Goal: Task Accomplishment & Management: Complete application form

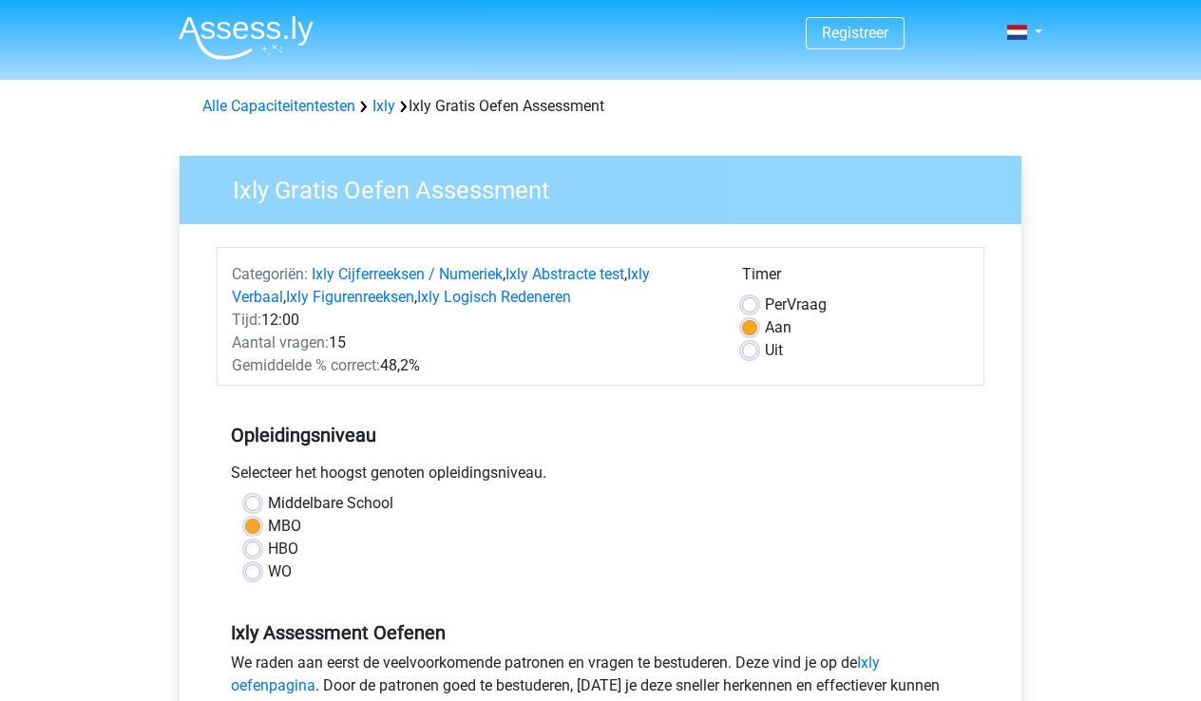
click at [765, 352] on label "Uit" at bounding box center [774, 350] width 18 height 23
click at [753, 352] on input "Uit" at bounding box center [749, 348] width 15 height 19
radio input "true"
click at [268, 548] on label "HBO" at bounding box center [283, 549] width 30 height 23
click at [258, 548] on input "HBO" at bounding box center [252, 547] width 15 height 19
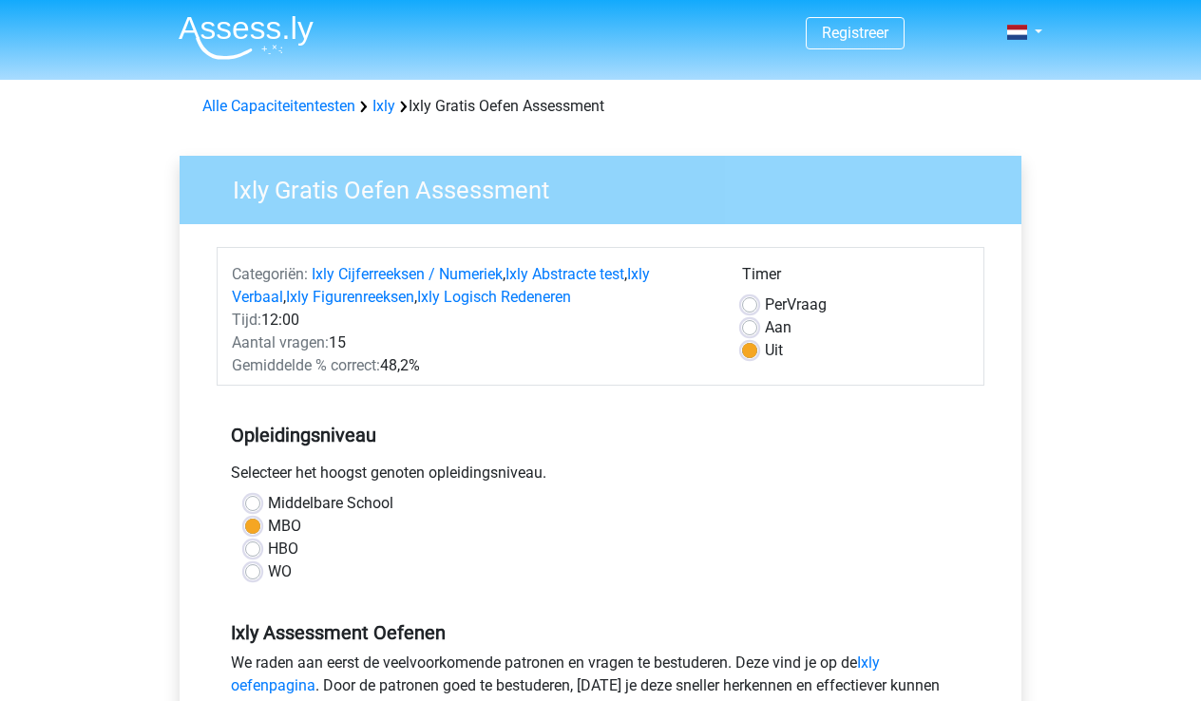
radio input "true"
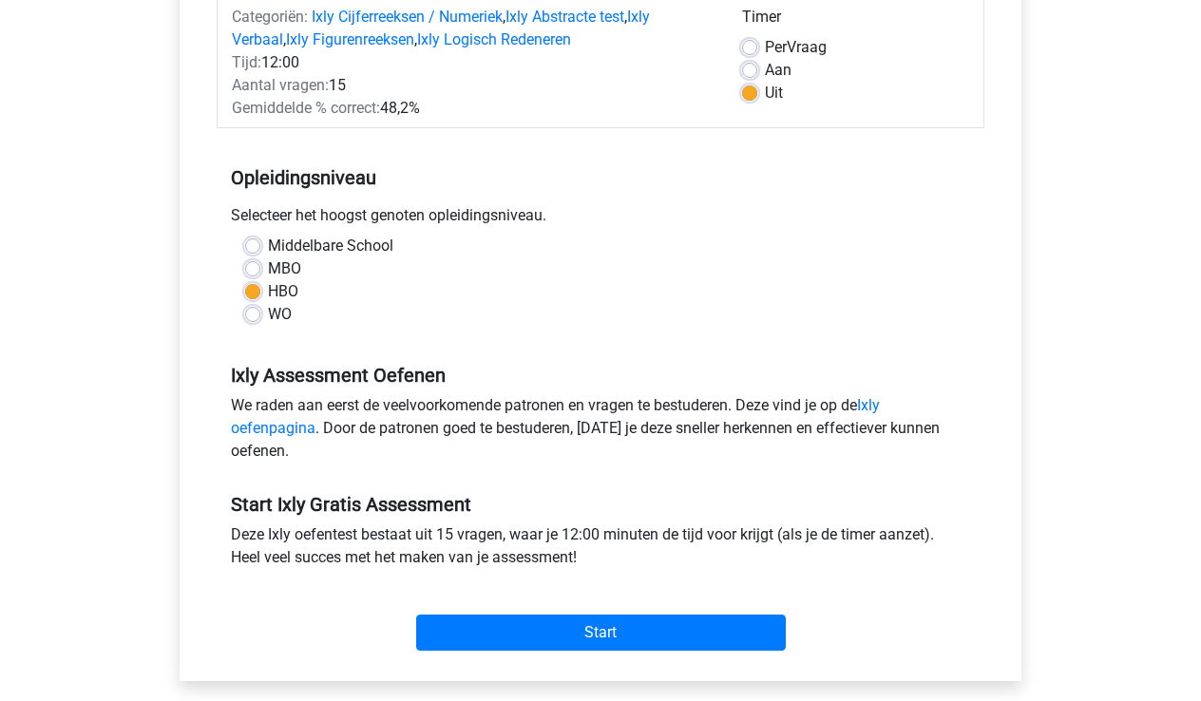
scroll to position [259, 0]
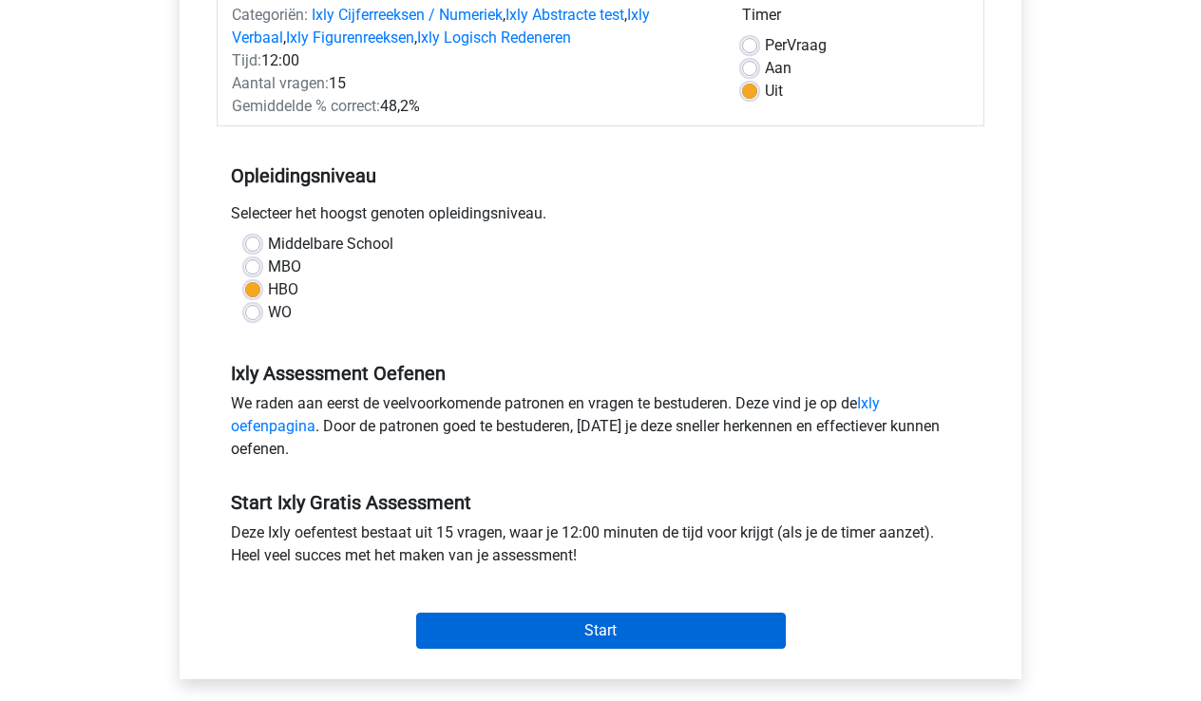
click at [616, 625] on input "Start" at bounding box center [601, 631] width 370 height 36
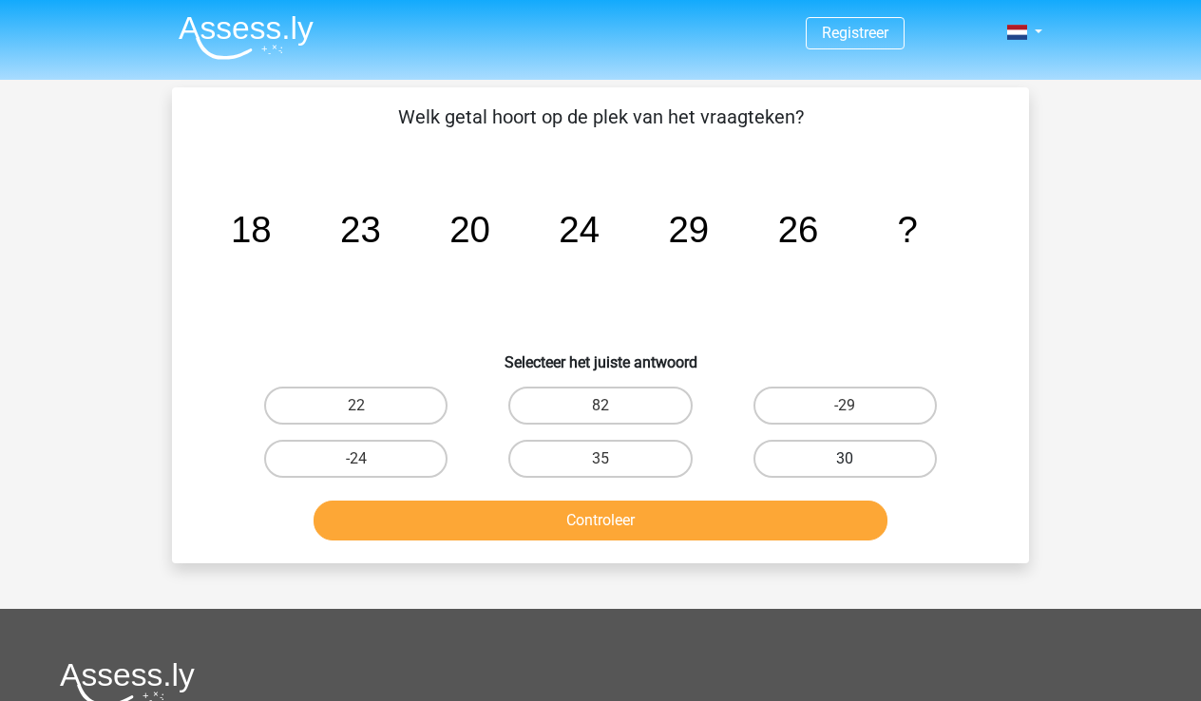
click at [843, 460] on label "30" at bounding box center [845, 459] width 183 height 38
click at [845, 460] on input "30" at bounding box center [851, 465] width 12 height 12
radio input "true"
click at [633, 517] on button "Controleer" at bounding box center [601, 521] width 575 height 40
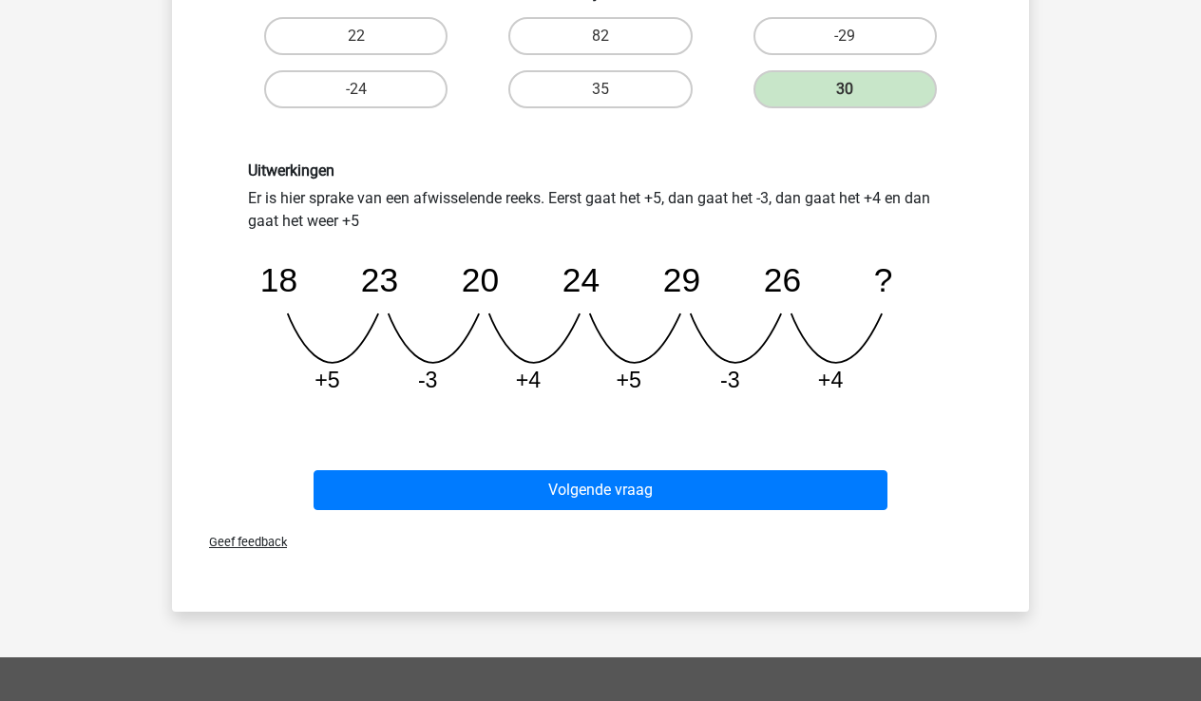
scroll to position [342, 0]
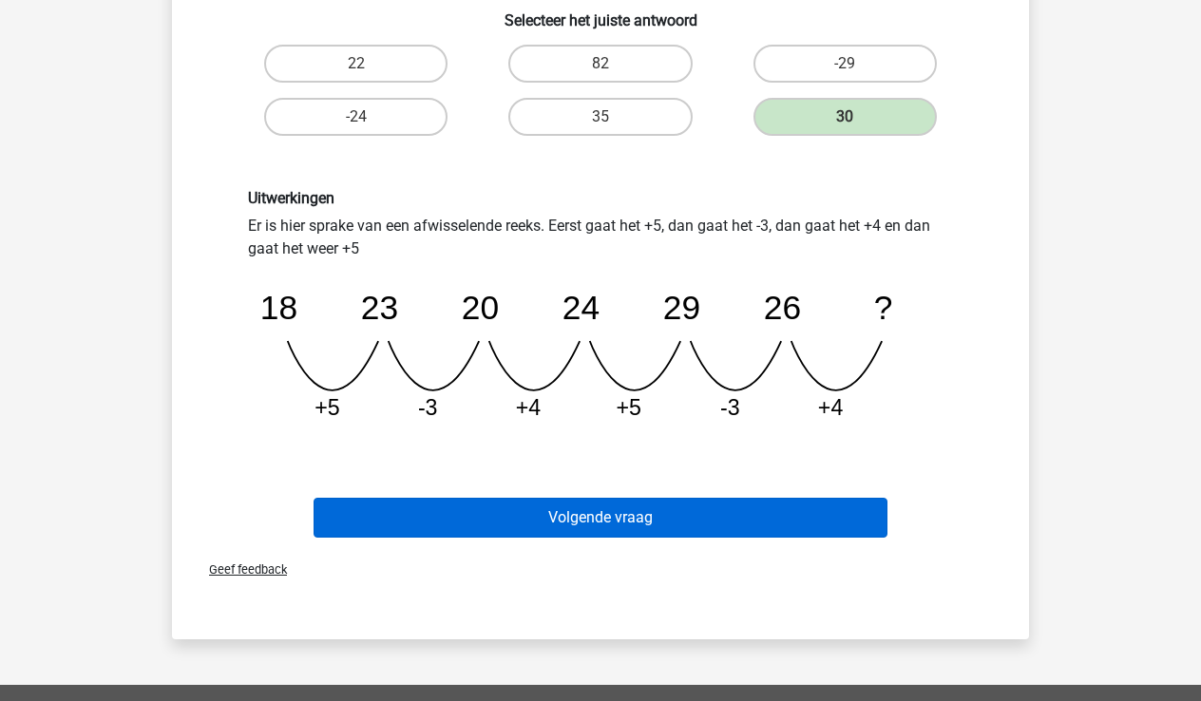
click at [588, 518] on button "Volgende vraag" at bounding box center [601, 518] width 575 height 40
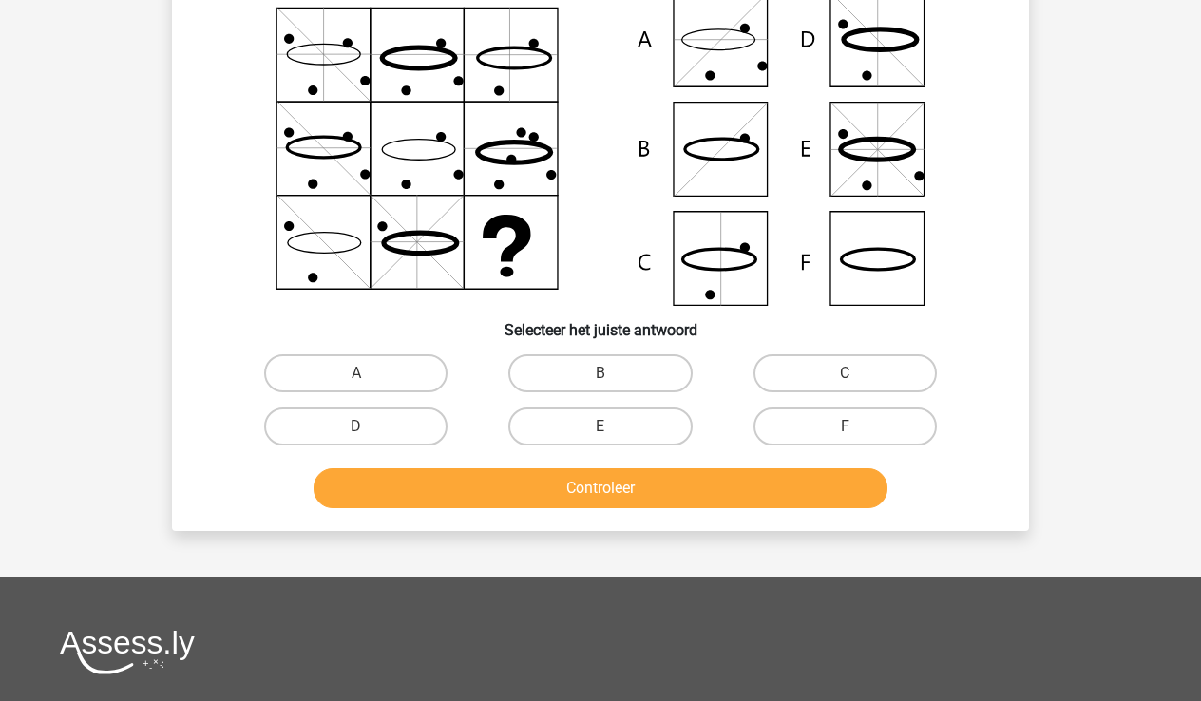
scroll to position [87, 0]
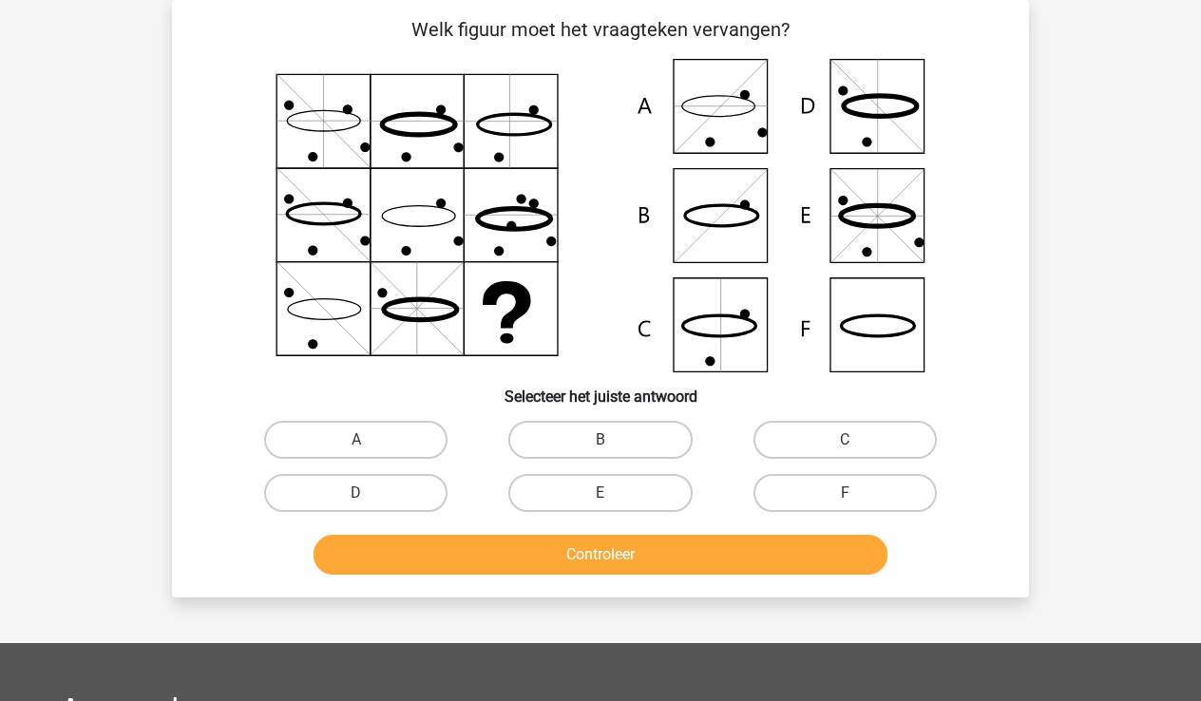
click at [723, 327] on icon at bounding box center [601, 216] width 766 height 314
click at [900, 437] on label "C" at bounding box center [845, 440] width 183 height 38
click at [857, 440] on input "C" at bounding box center [851, 446] width 12 height 12
radio input "true"
click at [633, 560] on button "Controleer" at bounding box center [601, 555] width 575 height 40
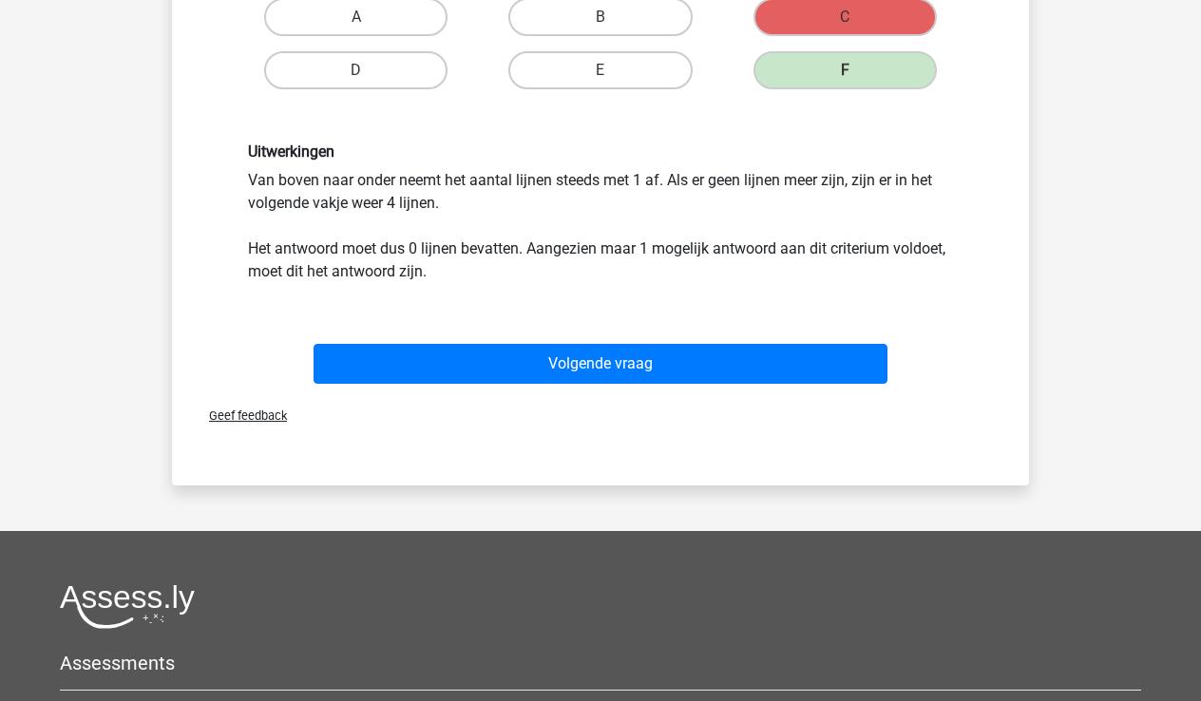
scroll to position [535, 0]
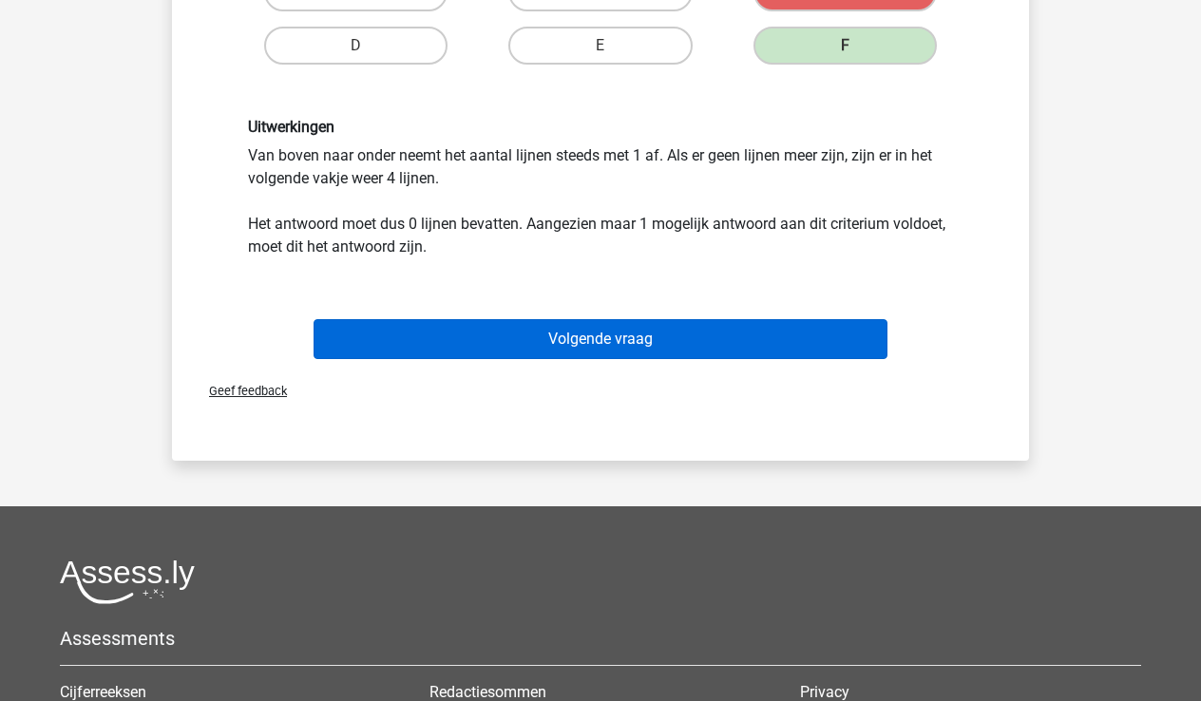
click at [651, 339] on button "Volgende vraag" at bounding box center [601, 339] width 575 height 40
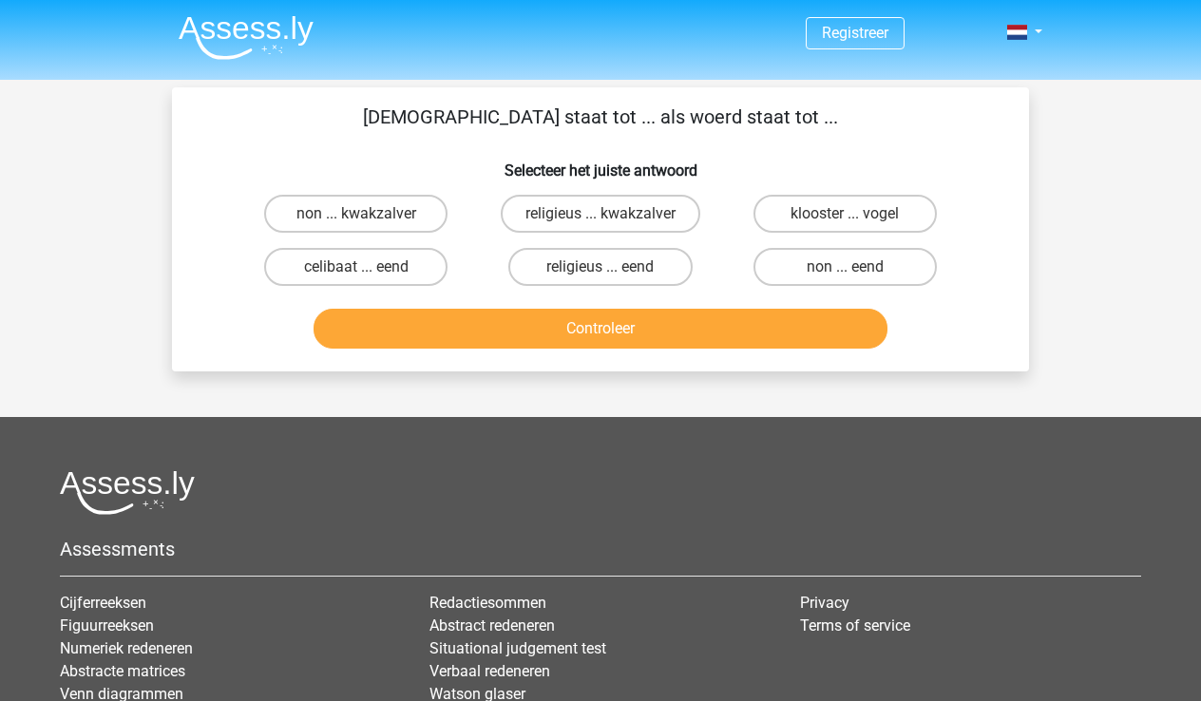
scroll to position [0, 0]
click at [629, 266] on label "religieus ... eend" at bounding box center [599, 267] width 183 height 38
click at [613, 267] on input "religieus ... eend" at bounding box center [607, 273] width 12 height 12
radio input "true"
click at [669, 325] on button "Controleer" at bounding box center [601, 329] width 575 height 40
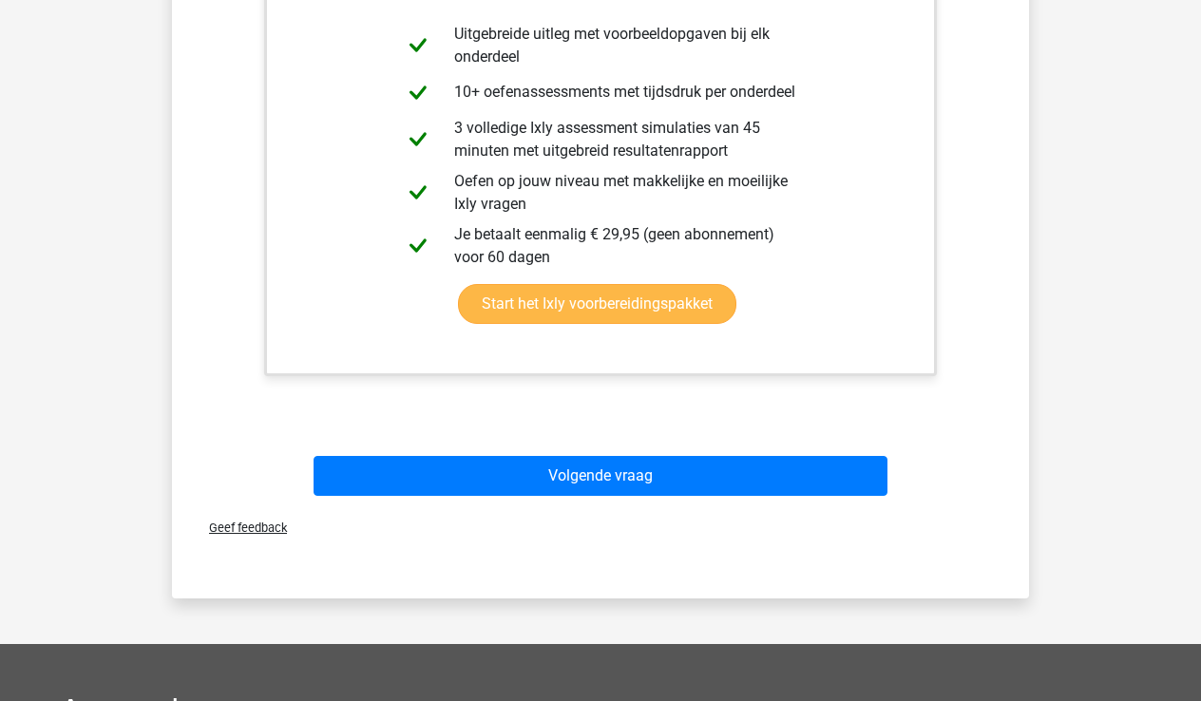
scroll to position [473, 0]
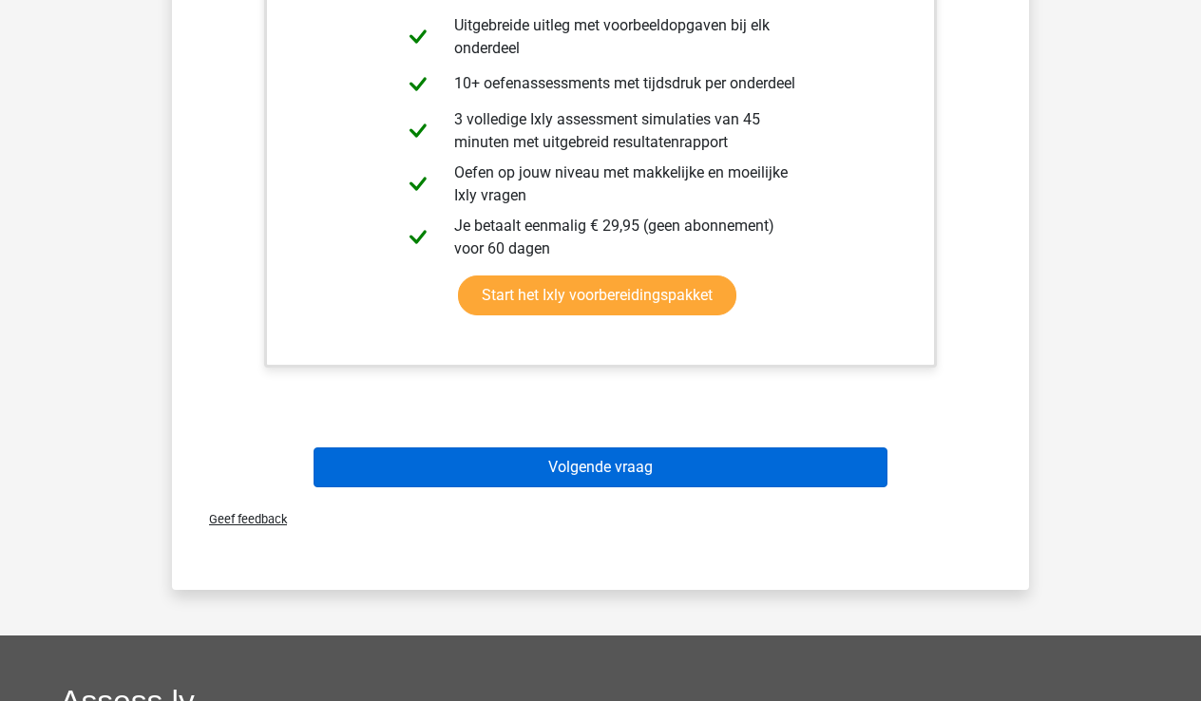
click at [653, 459] on button "Volgende vraag" at bounding box center [601, 468] width 575 height 40
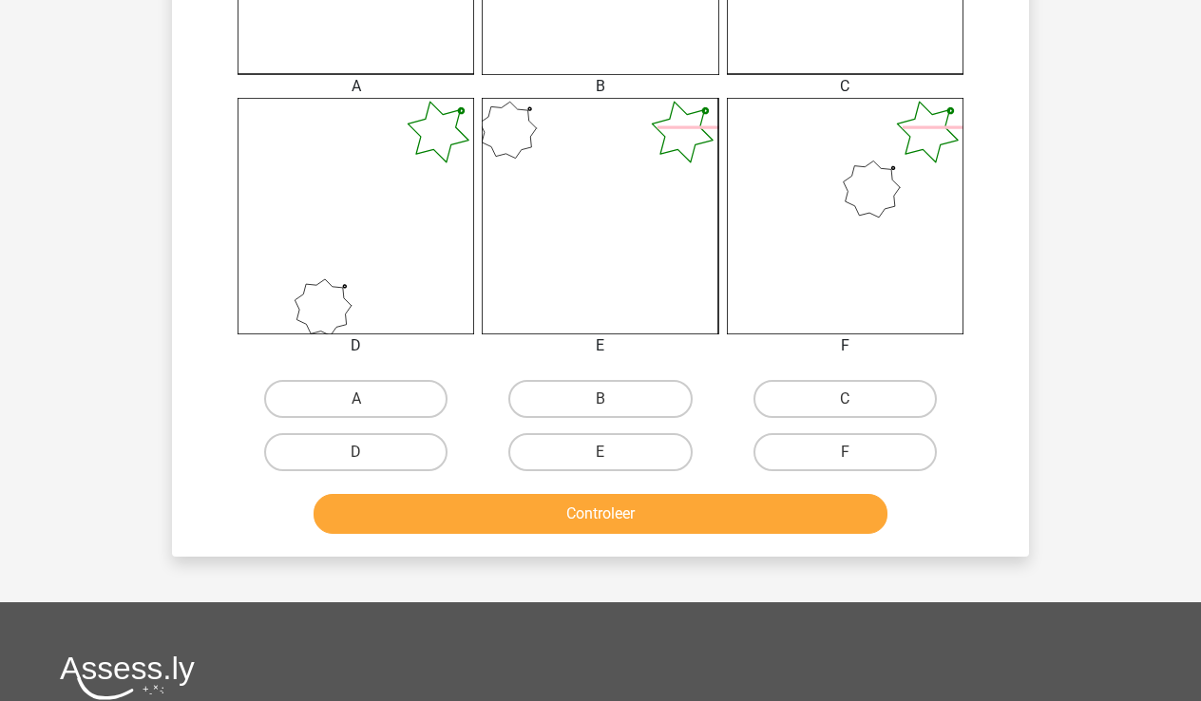
scroll to position [672, 0]
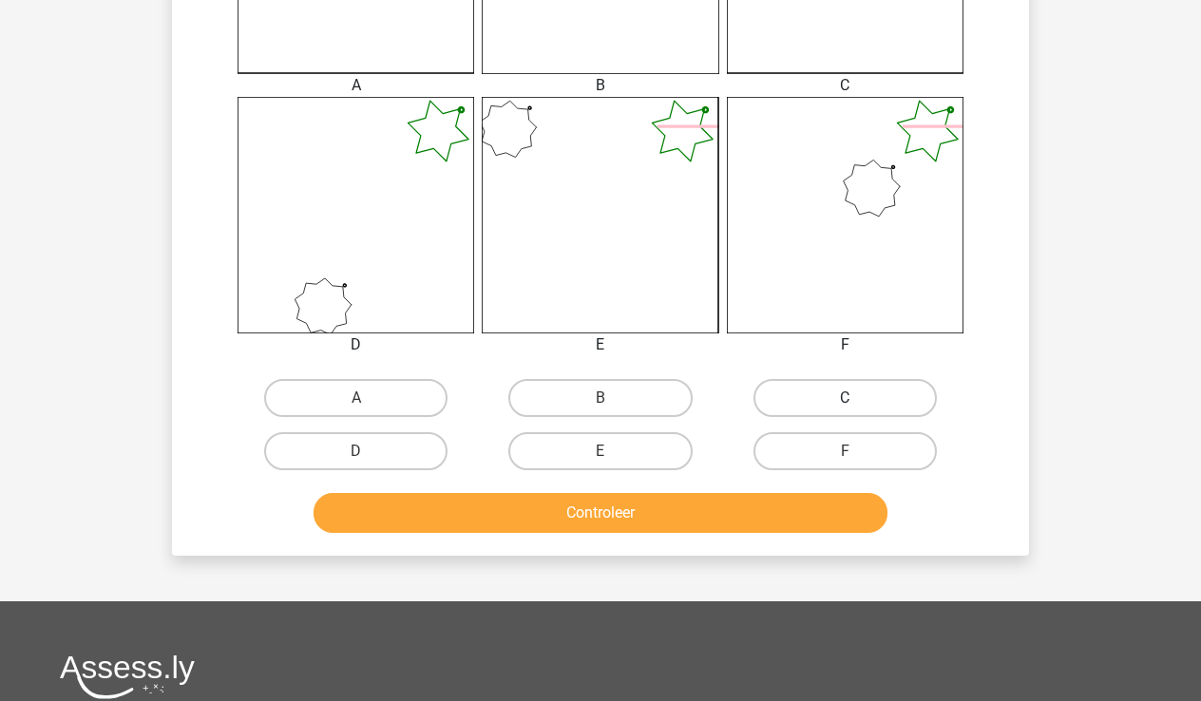
click at [883, 396] on label "C" at bounding box center [845, 398] width 183 height 38
click at [857, 398] on input "C" at bounding box center [851, 404] width 12 height 12
radio input "true"
click at [653, 506] on button "Controleer" at bounding box center [601, 513] width 575 height 40
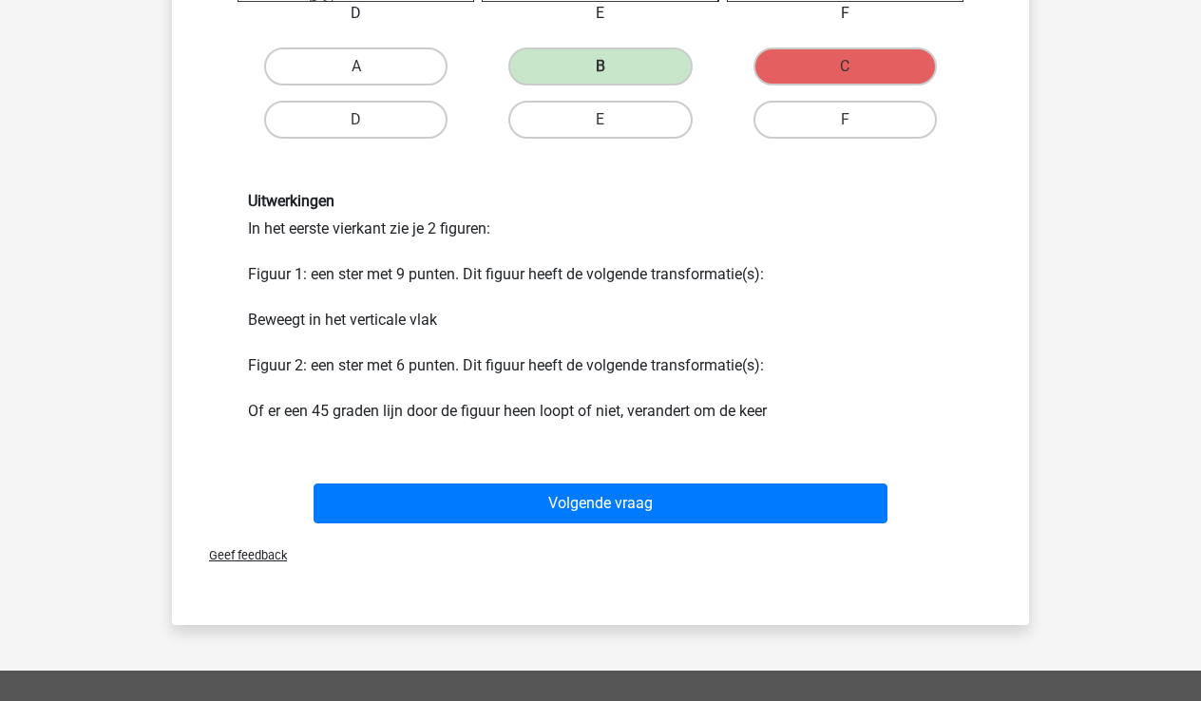
scroll to position [1002, 0]
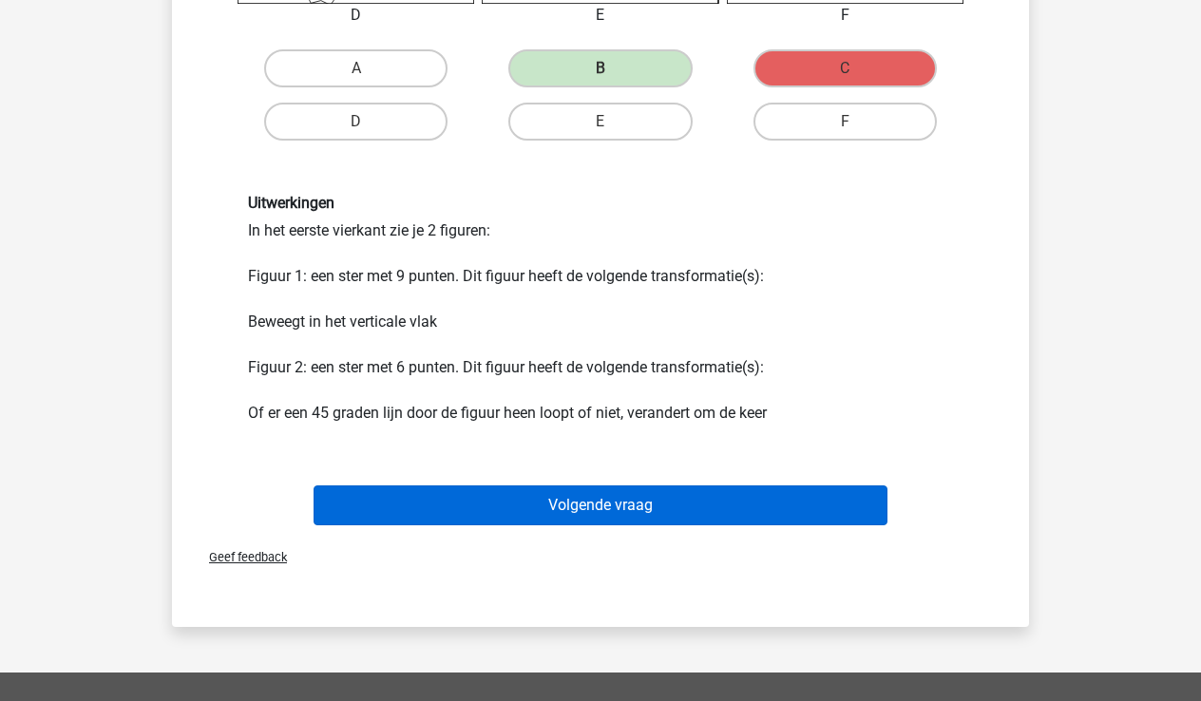
click at [679, 501] on button "Volgende vraag" at bounding box center [601, 506] width 575 height 40
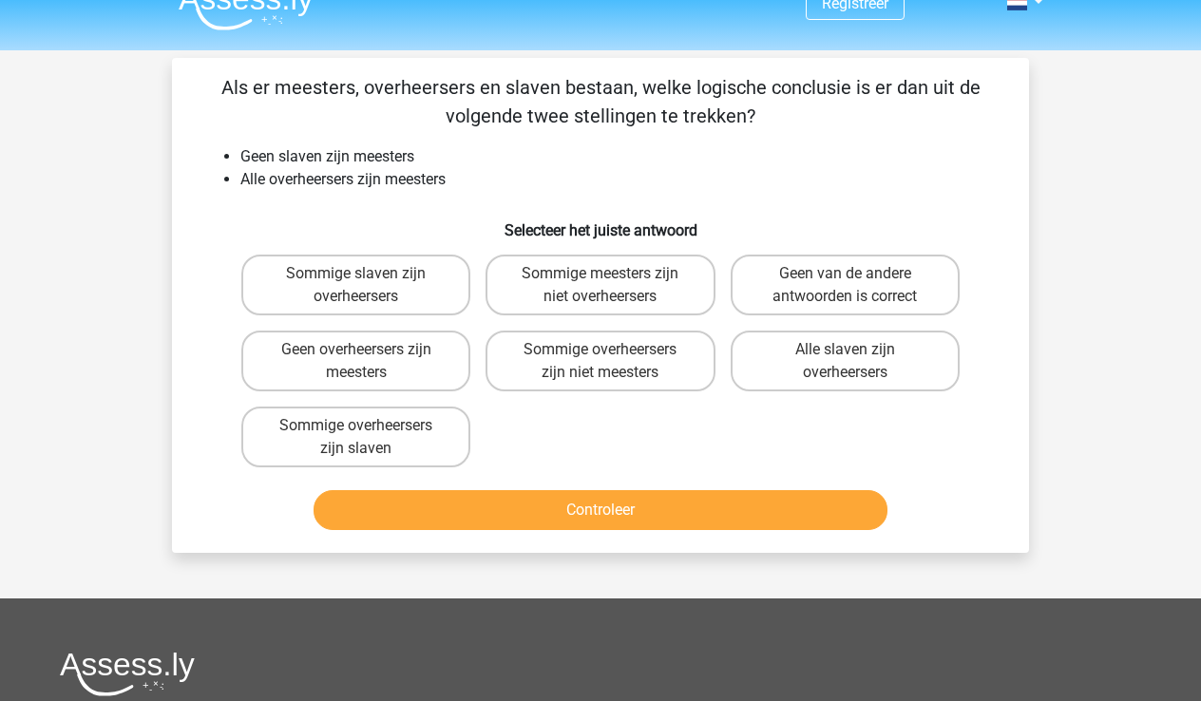
scroll to position [29, 0]
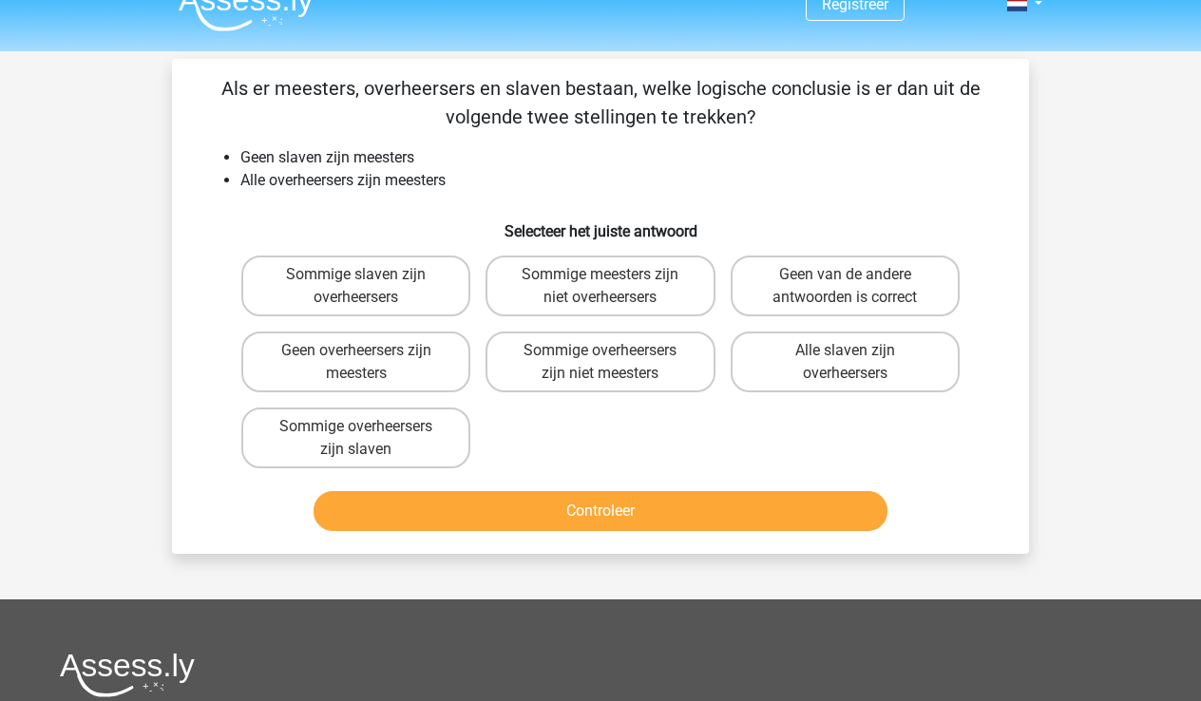
click at [855, 284] on input "Geen van de andere antwoorden is correct" at bounding box center [851, 281] width 12 height 12
radio input "true"
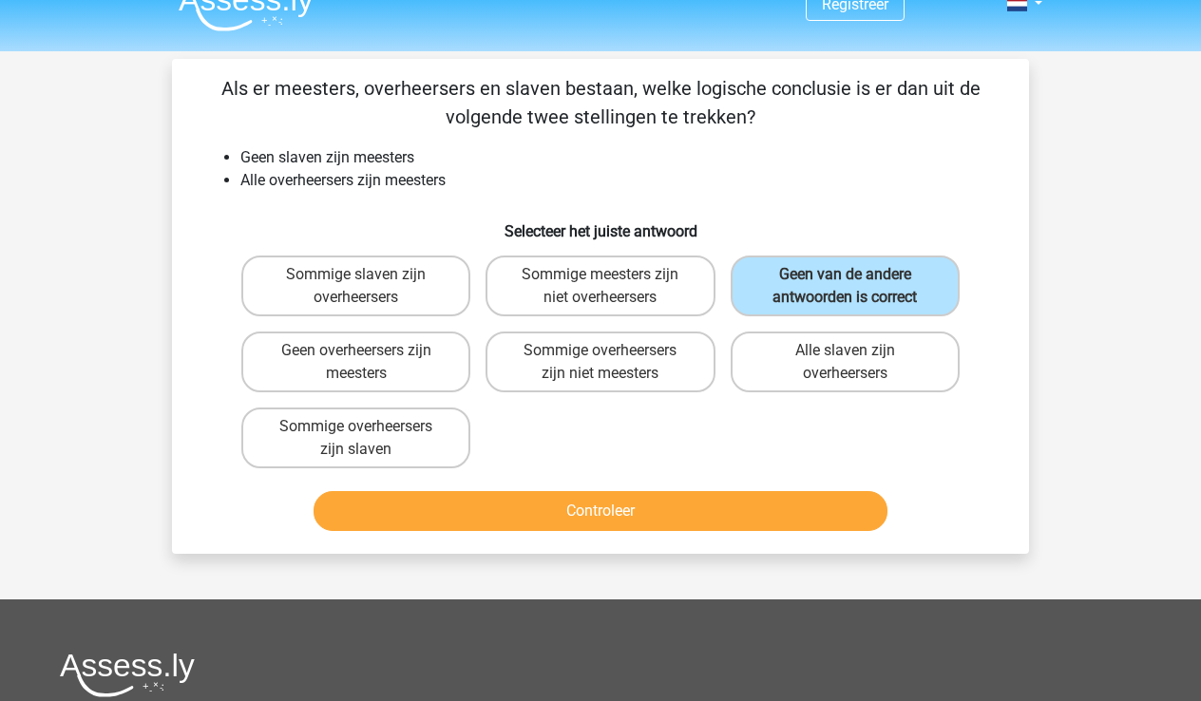
click at [658, 502] on button "Controleer" at bounding box center [601, 511] width 575 height 40
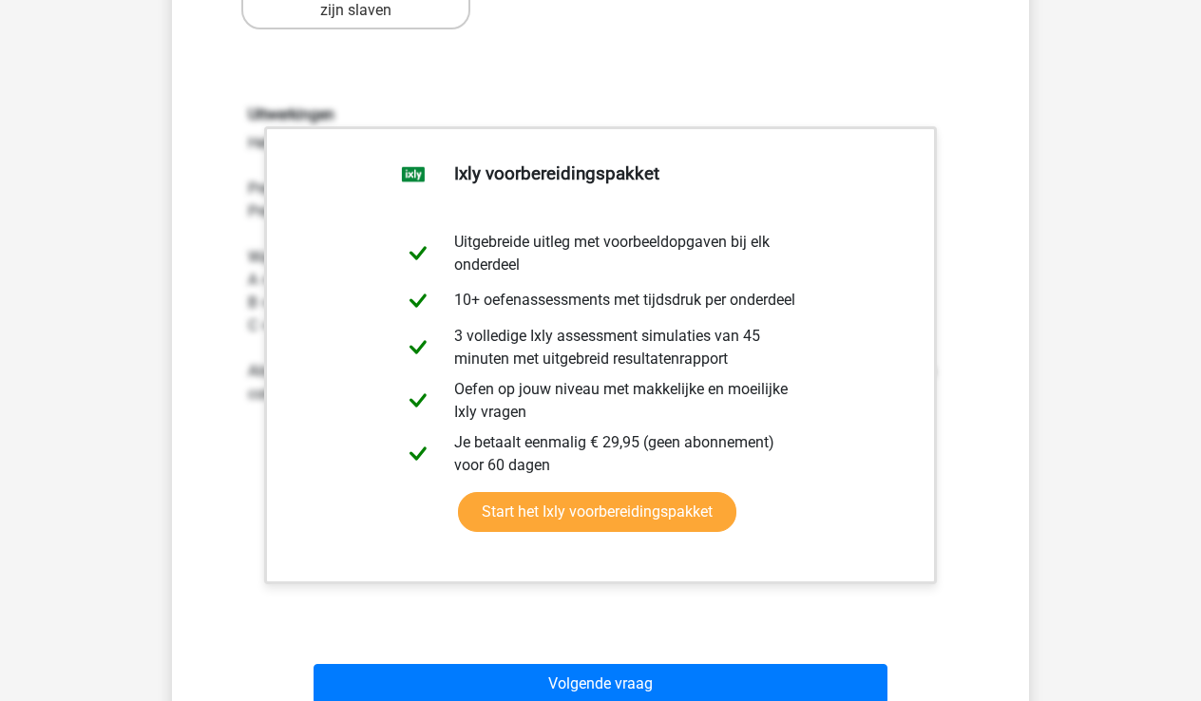
scroll to position [477, 0]
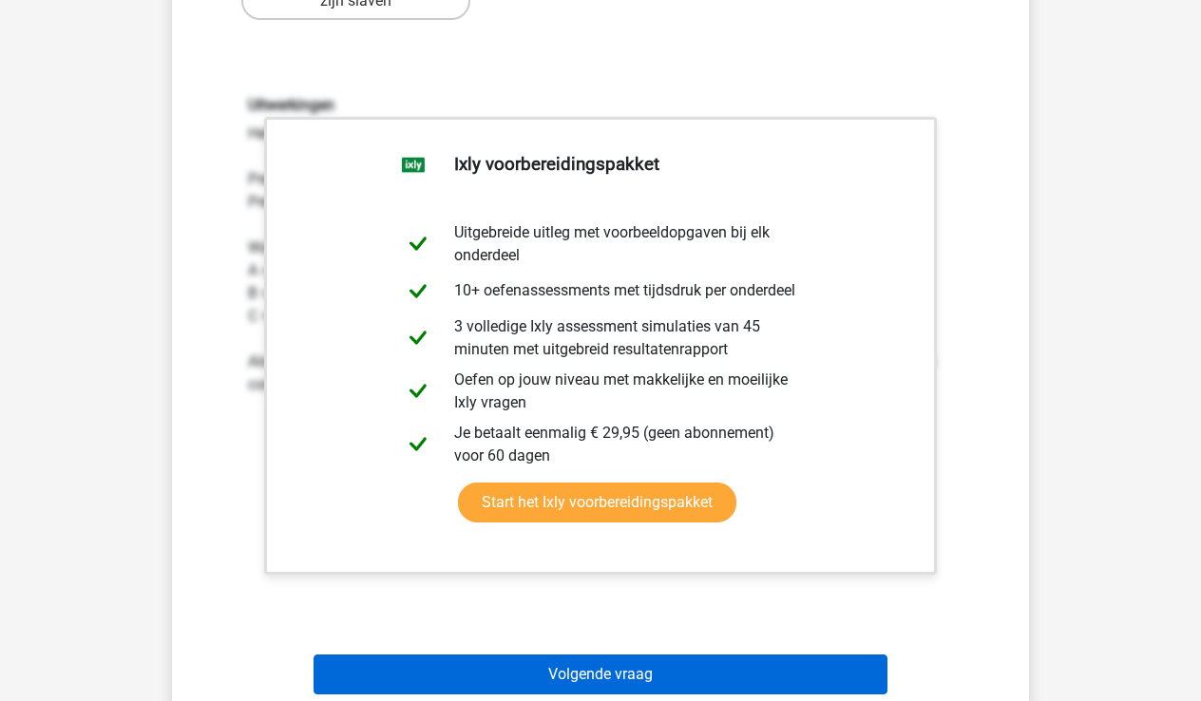
click at [619, 667] on button "Volgende vraag" at bounding box center [601, 675] width 575 height 40
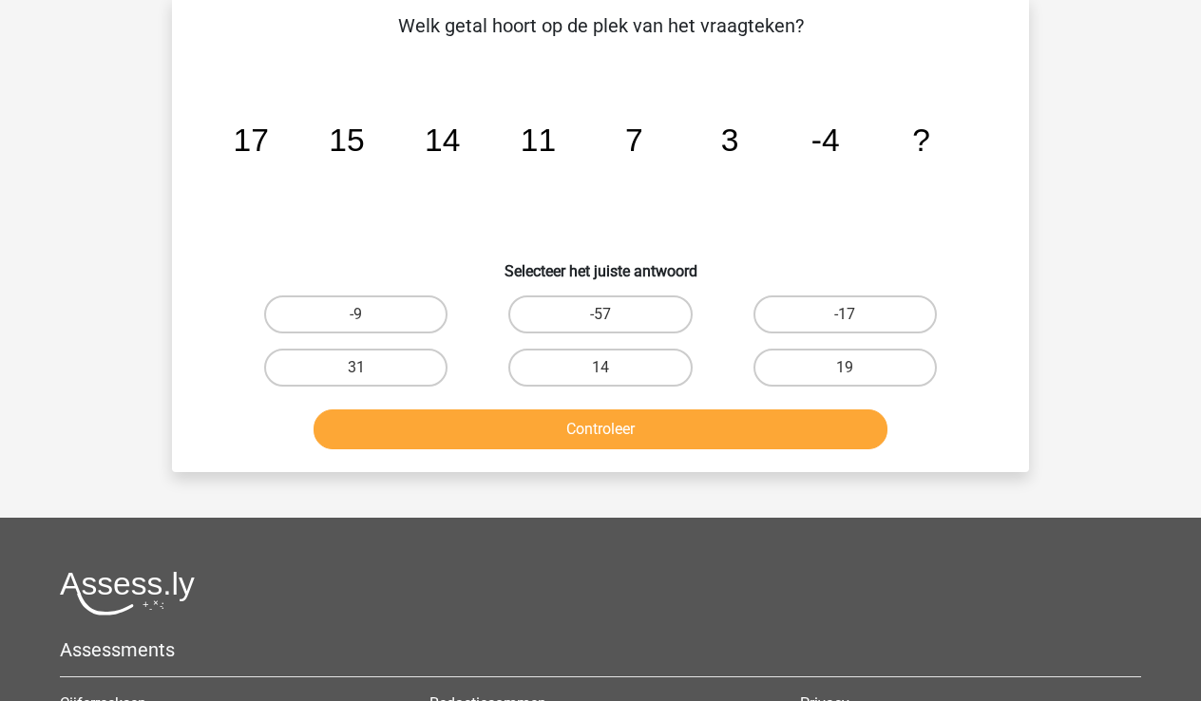
scroll to position [87, 0]
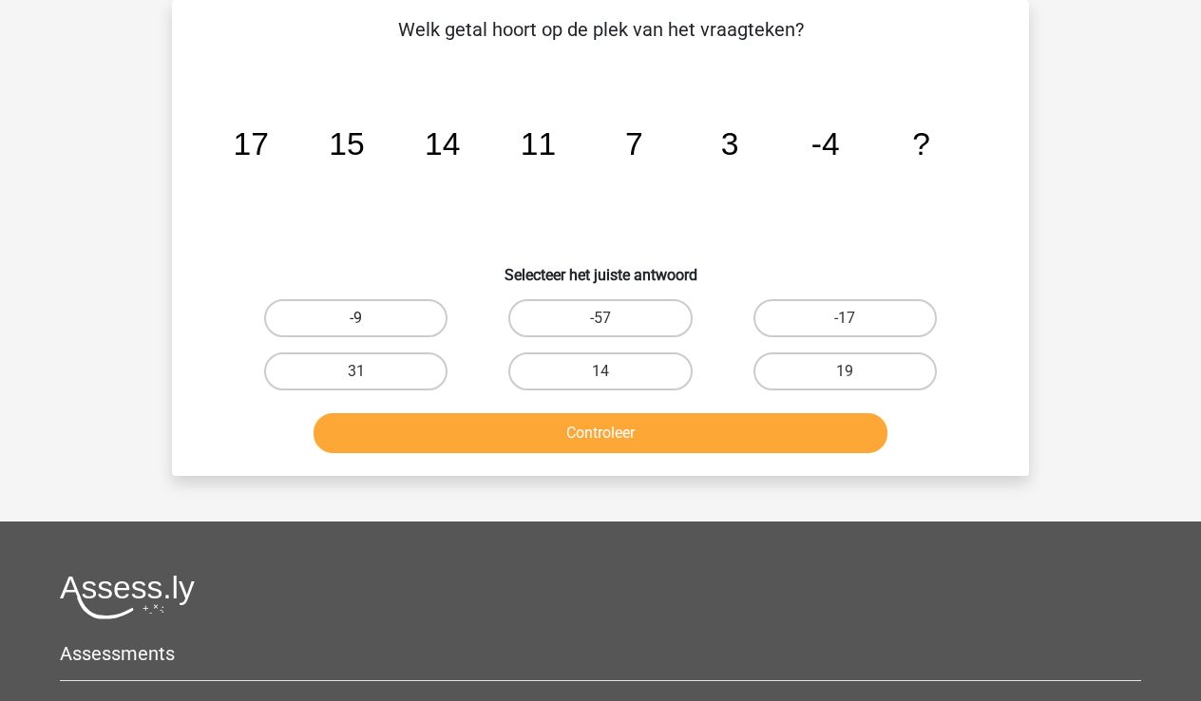
click at [392, 319] on label "-9" at bounding box center [355, 318] width 183 height 38
click at [369, 319] on input "-9" at bounding box center [362, 324] width 12 height 12
radio input "true"
click at [658, 436] on button "Controleer" at bounding box center [601, 433] width 575 height 40
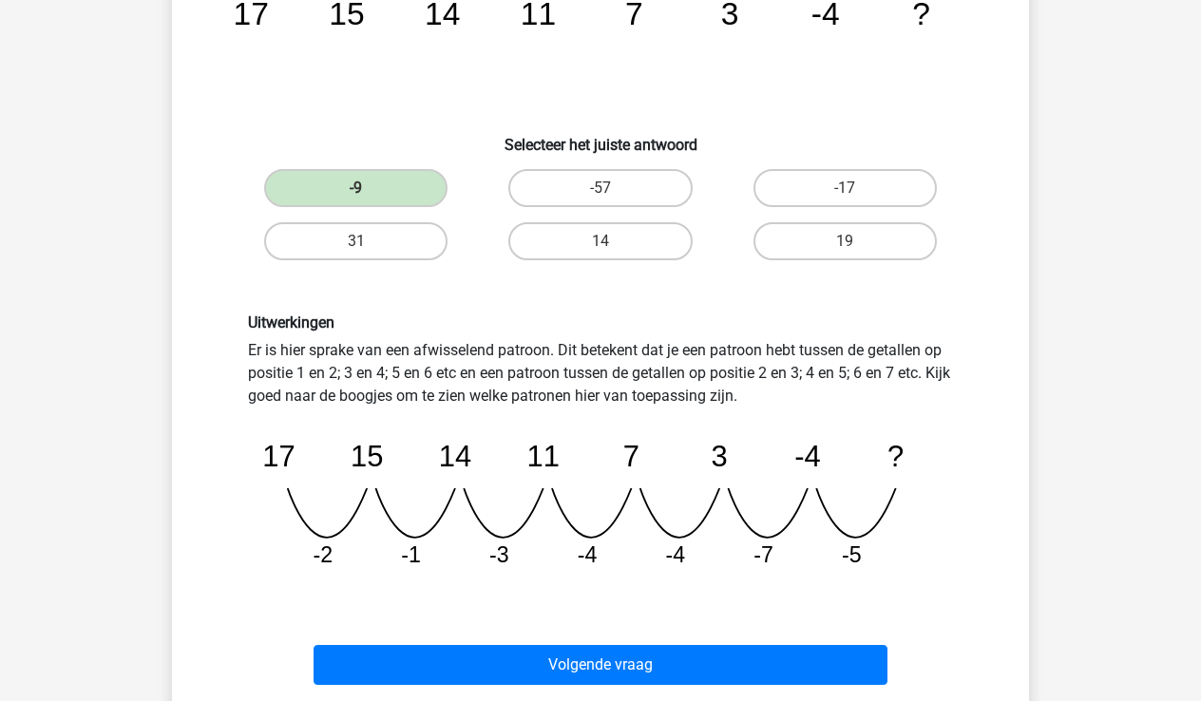
scroll to position [221, 0]
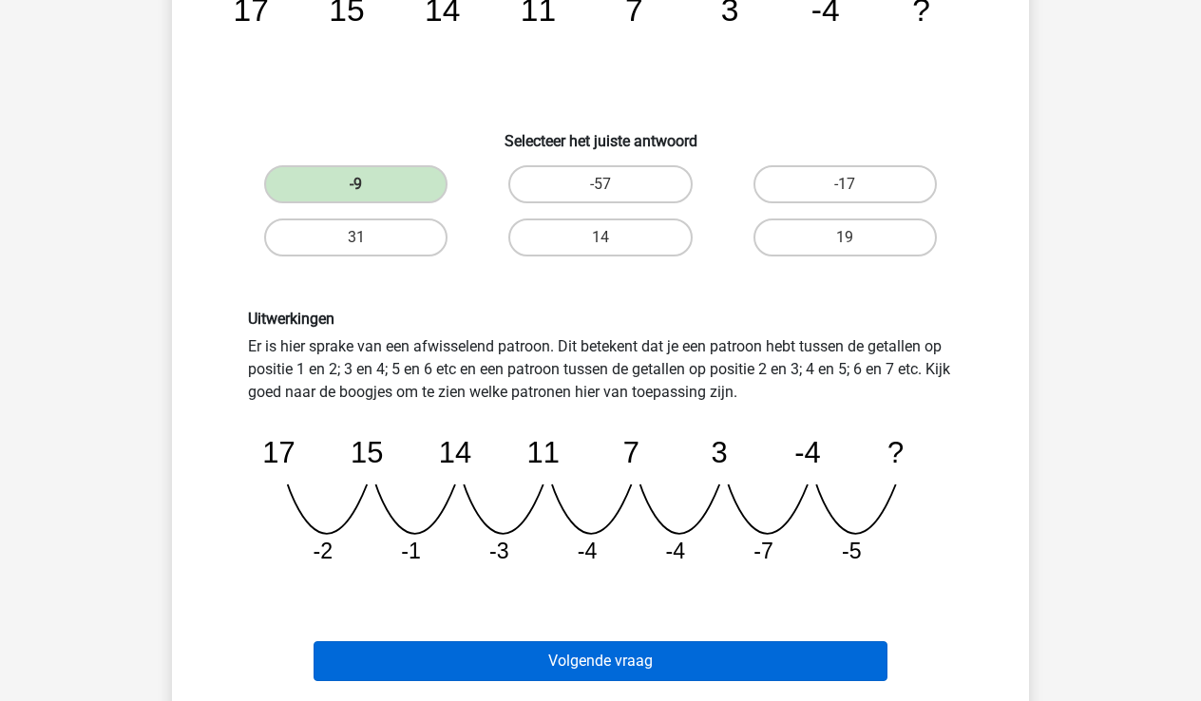
click at [661, 655] on button "Volgende vraag" at bounding box center [601, 661] width 575 height 40
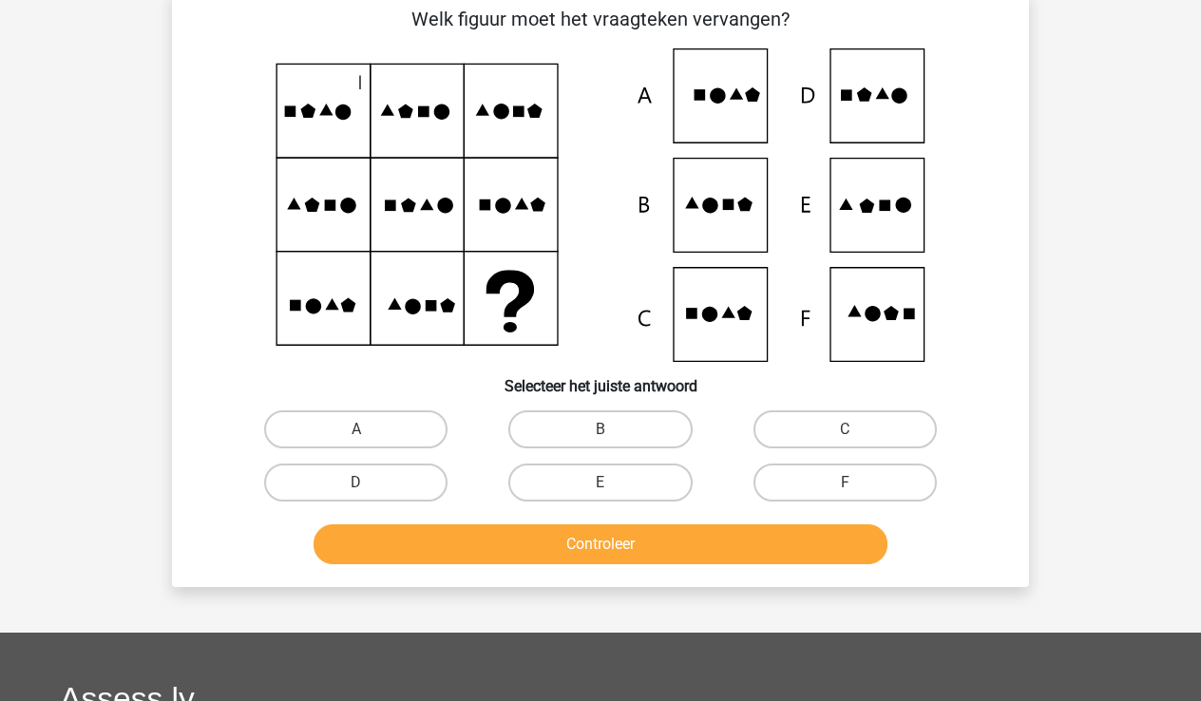
scroll to position [87, 0]
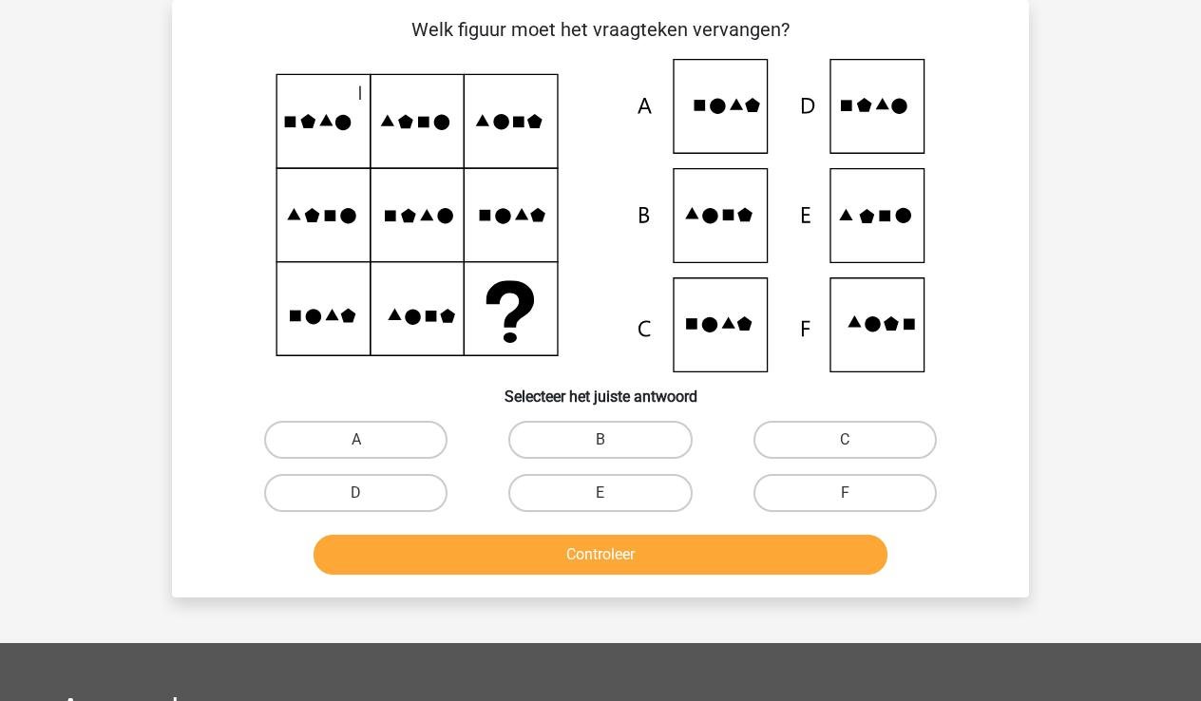
click at [878, 337] on icon at bounding box center [601, 216] width 766 height 314
click at [833, 491] on label "F" at bounding box center [845, 493] width 183 height 38
click at [845, 493] on input "F" at bounding box center [851, 499] width 12 height 12
radio input "true"
click at [681, 559] on button "Controleer" at bounding box center [601, 555] width 575 height 40
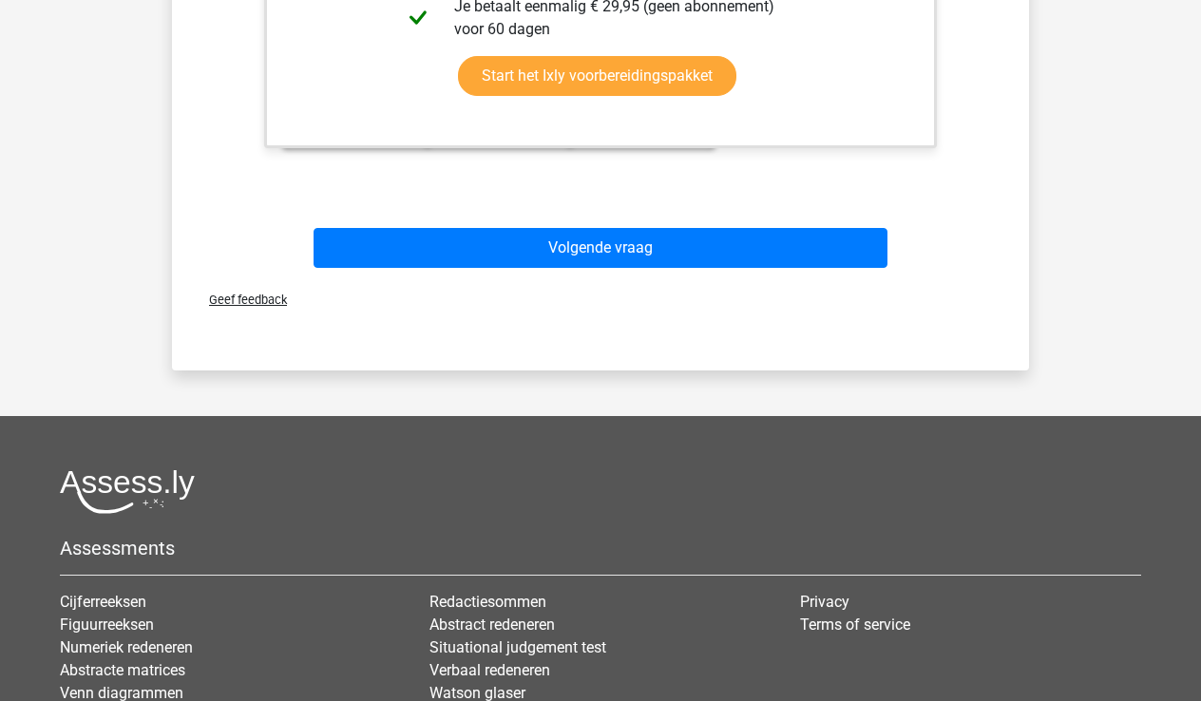
scroll to position [1009, 0]
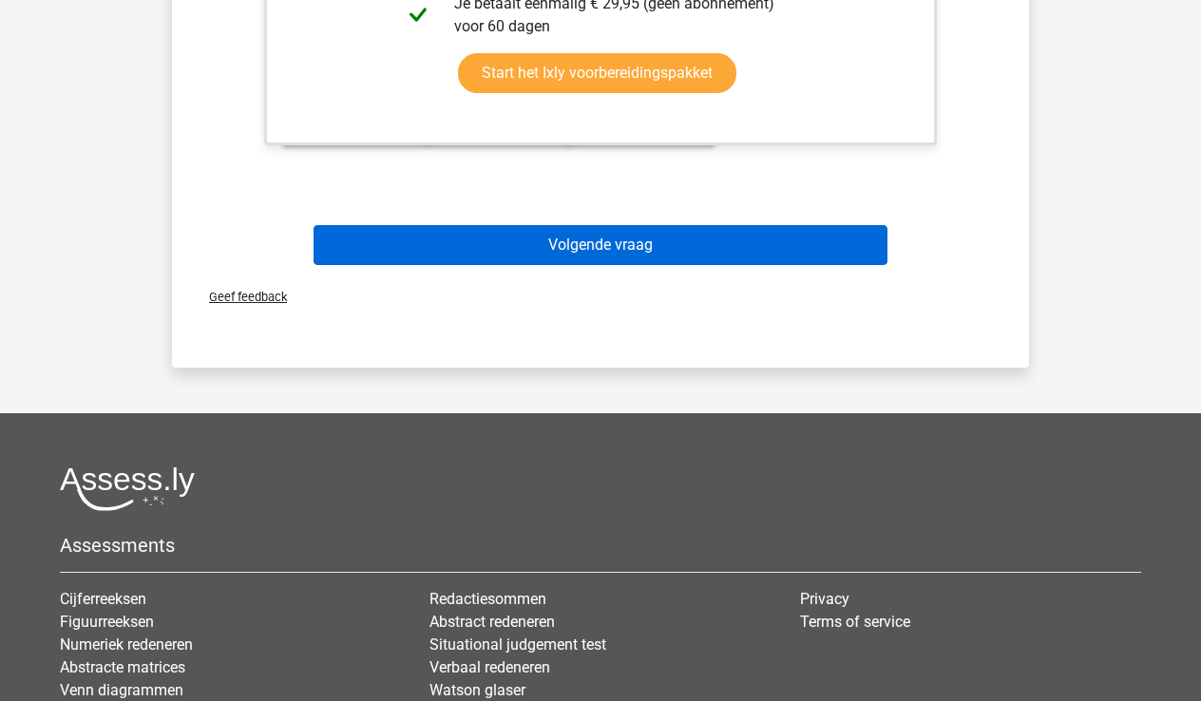
click at [679, 239] on button "Volgende vraag" at bounding box center [601, 245] width 575 height 40
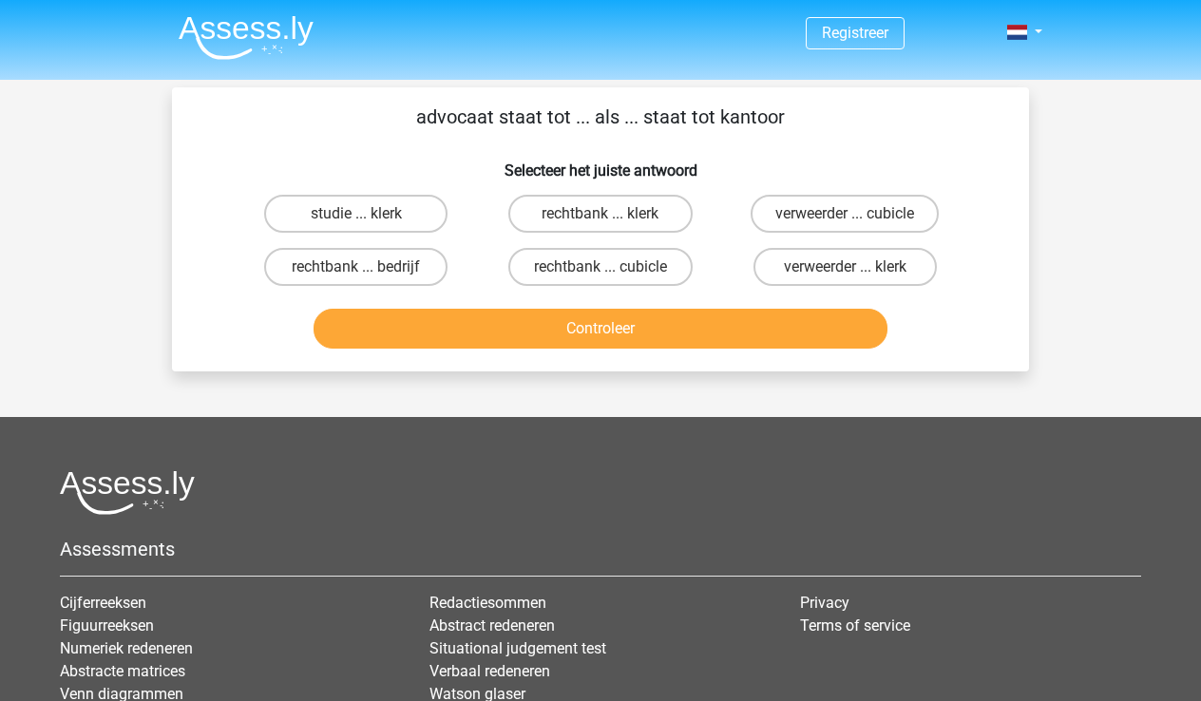
scroll to position [0, 0]
click at [615, 211] on label "rechtbank ... klerk" at bounding box center [599, 214] width 183 height 38
click at [613, 214] on input "rechtbank ... klerk" at bounding box center [607, 220] width 12 height 12
radio input "true"
click at [645, 319] on button "Controleer" at bounding box center [601, 329] width 575 height 40
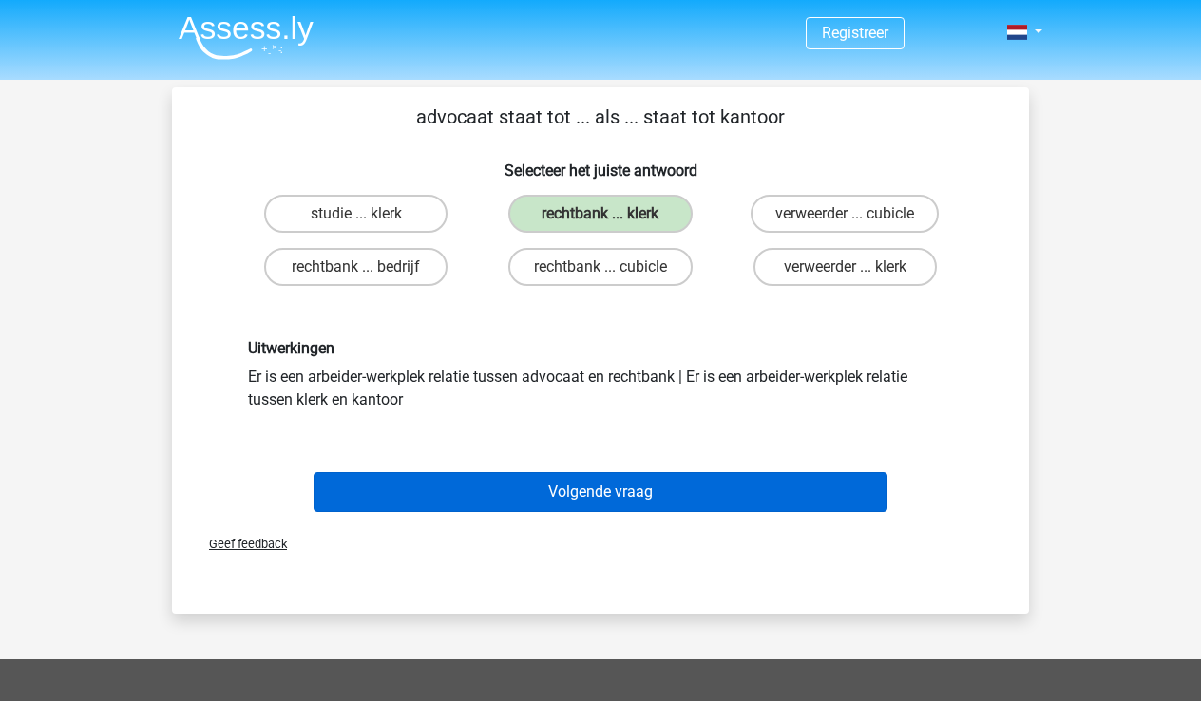
click at [639, 490] on button "Volgende vraag" at bounding box center [601, 492] width 575 height 40
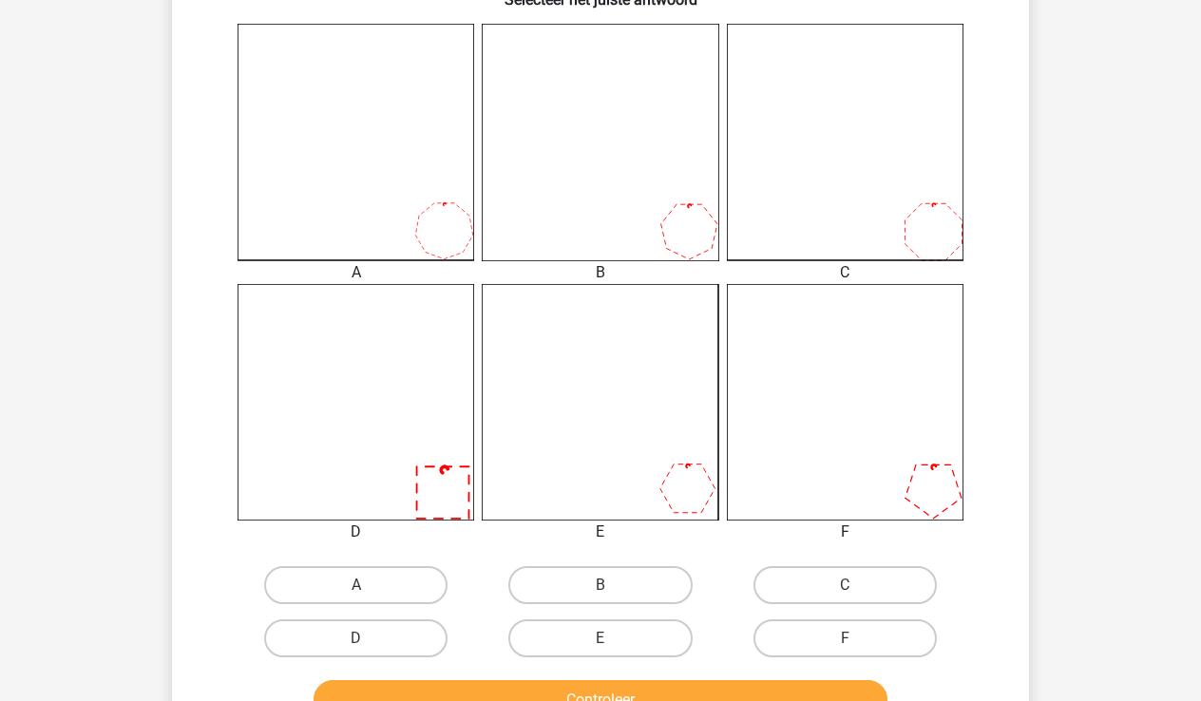
scroll to position [486, 0]
click at [432, 434] on icon at bounding box center [356, 401] width 237 height 237
click at [342, 630] on label "D" at bounding box center [355, 638] width 183 height 38
click at [356, 638] on input "D" at bounding box center [362, 644] width 12 height 12
radio input "true"
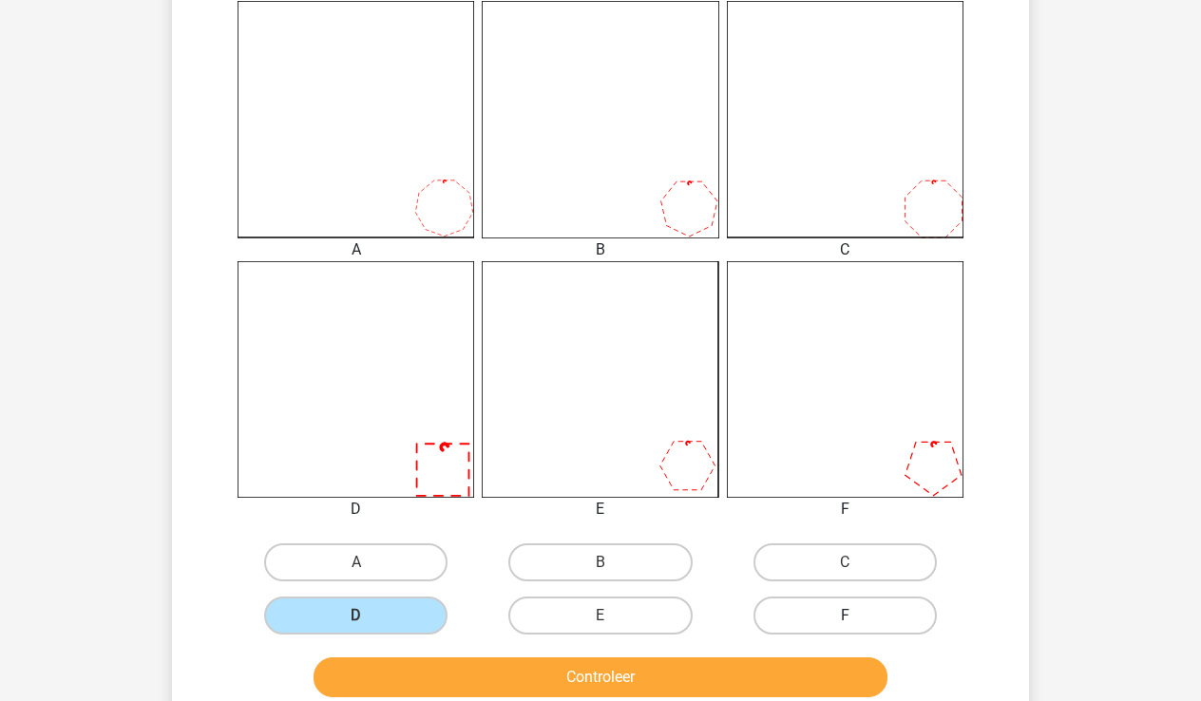
scroll to position [514, 0]
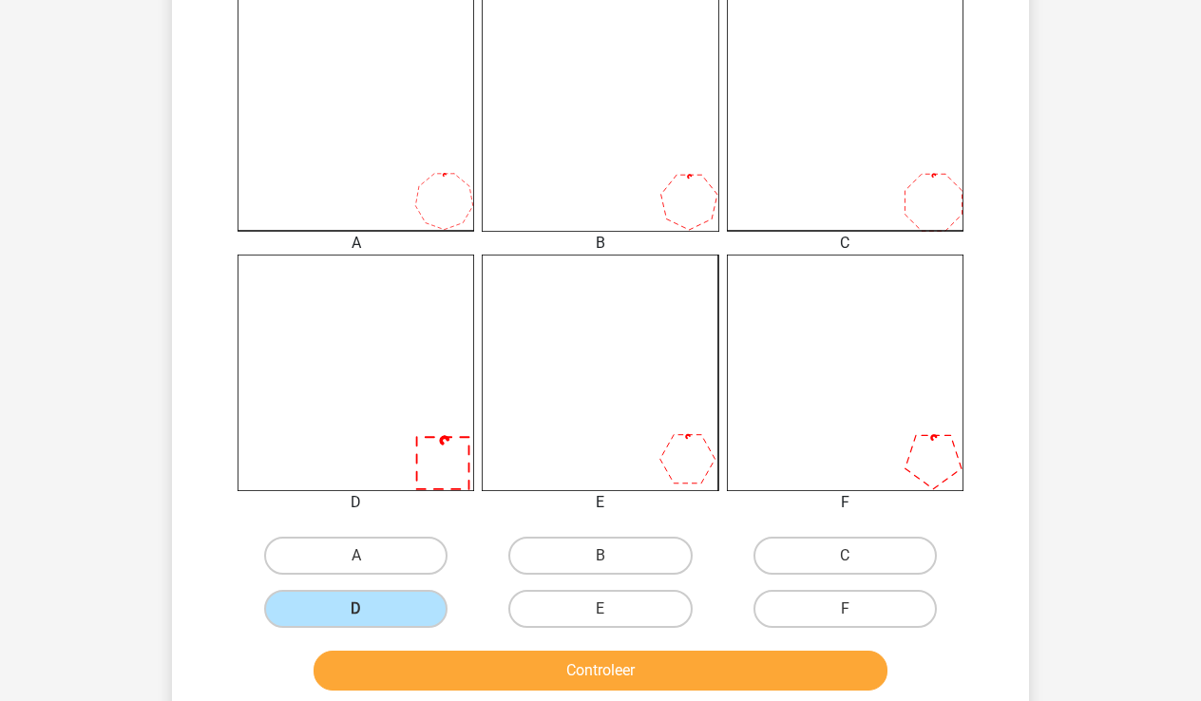
click at [751, 661] on button "Controleer" at bounding box center [601, 671] width 575 height 40
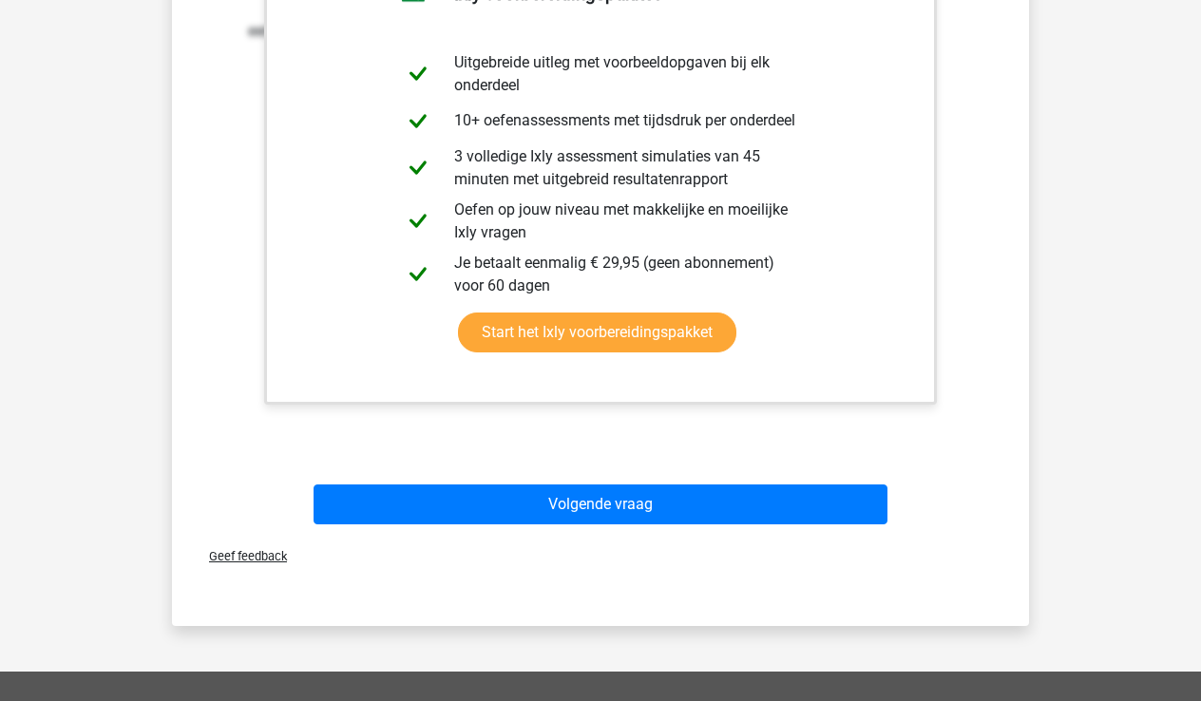
scroll to position [1286, 0]
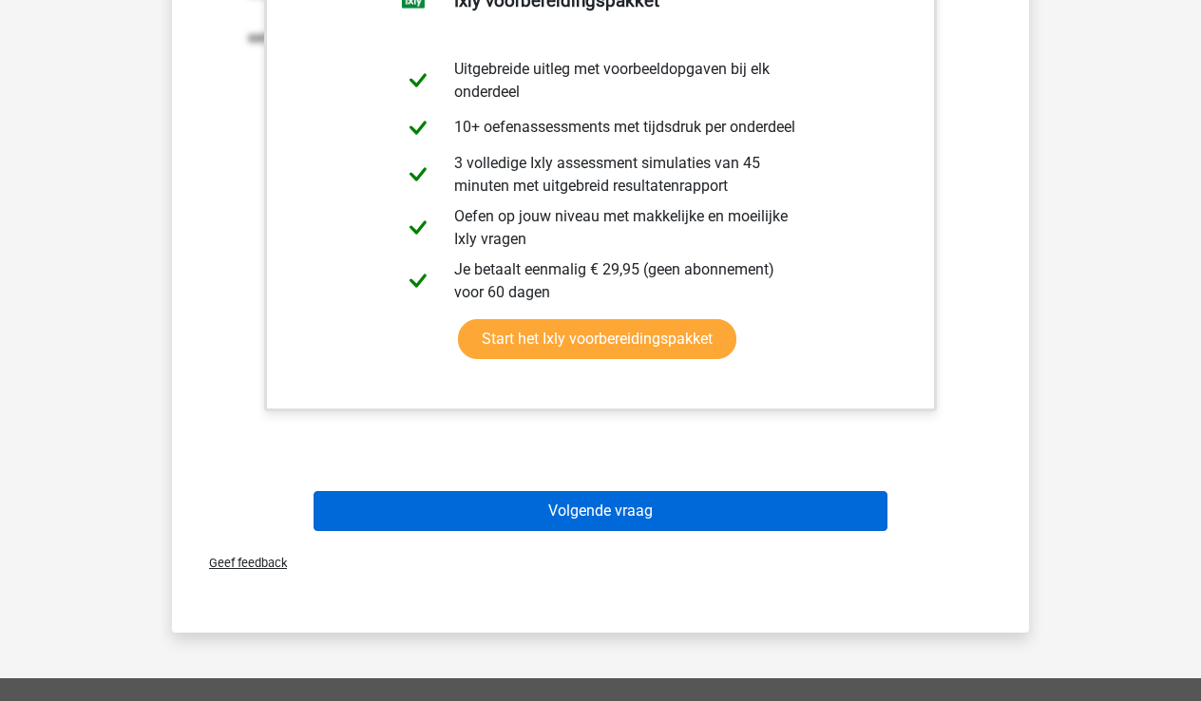
click at [630, 517] on button "Volgende vraag" at bounding box center [601, 511] width 575 height 40
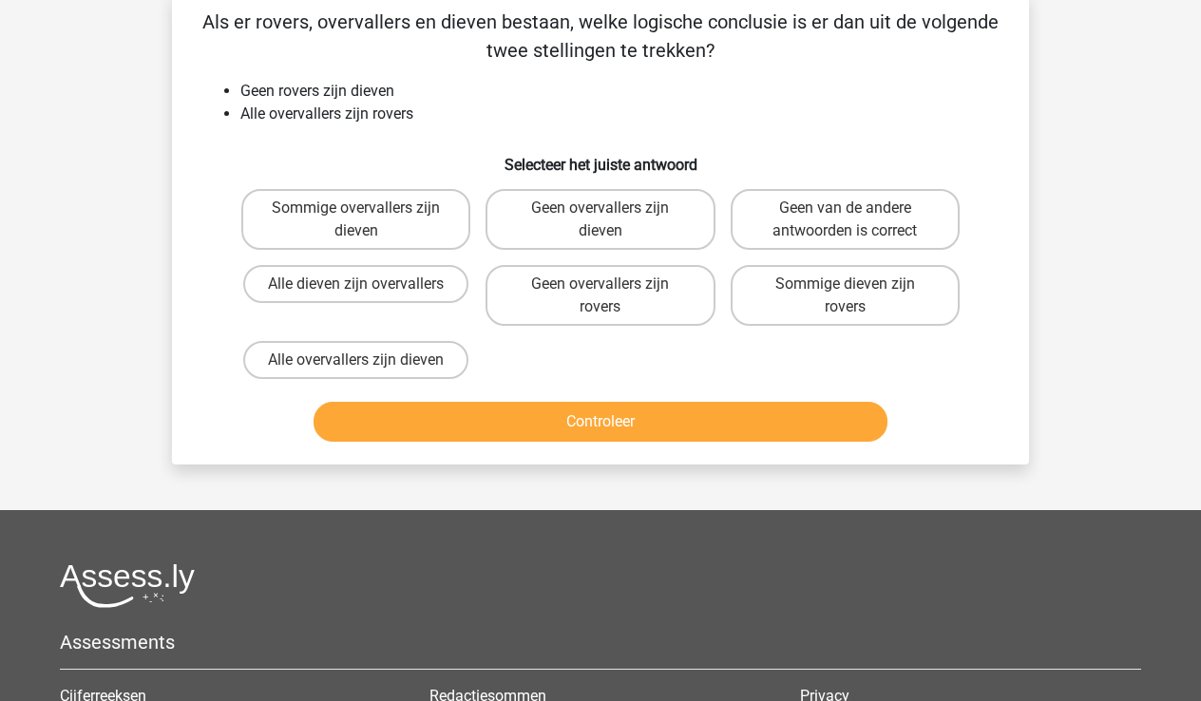
scroll to position [87, 0]
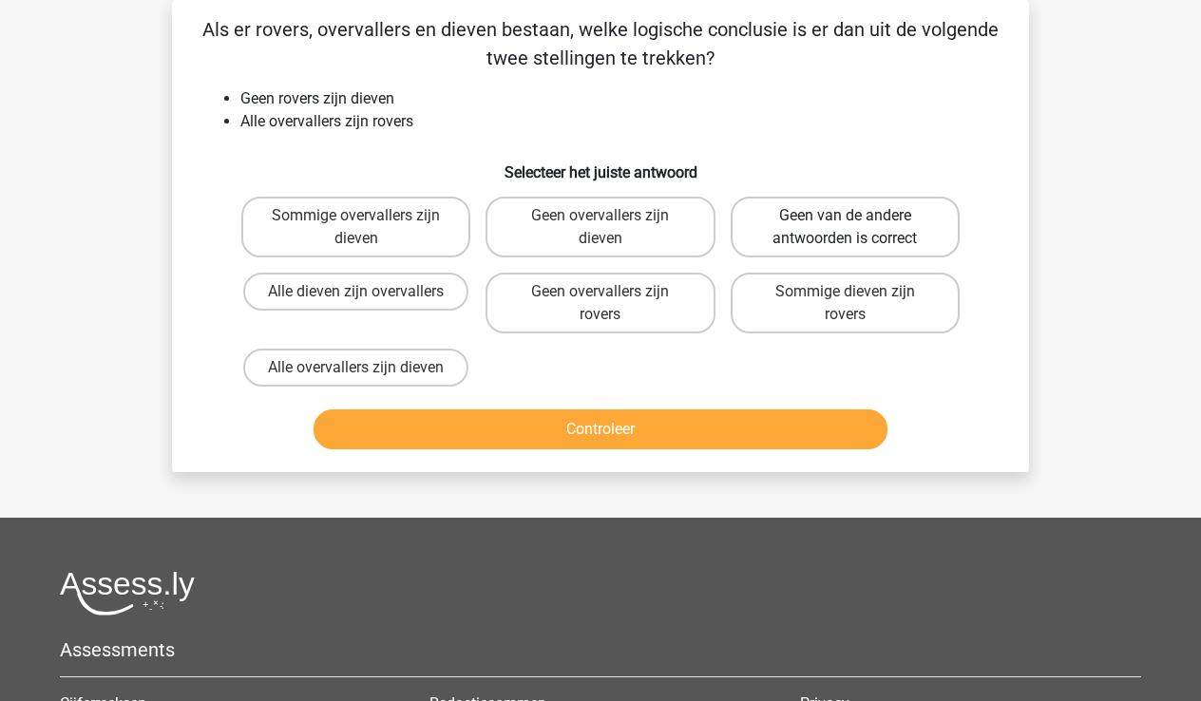
click at [872, 233] on label "Geen van de andere antwoorden is correct" at bounding box center [845, 227] width 229 height 61
click at [857, 228] on input "Geen van de andere antwoorden is correct" at bounding box center [851, 222] width 12 height 12
radio input "true"
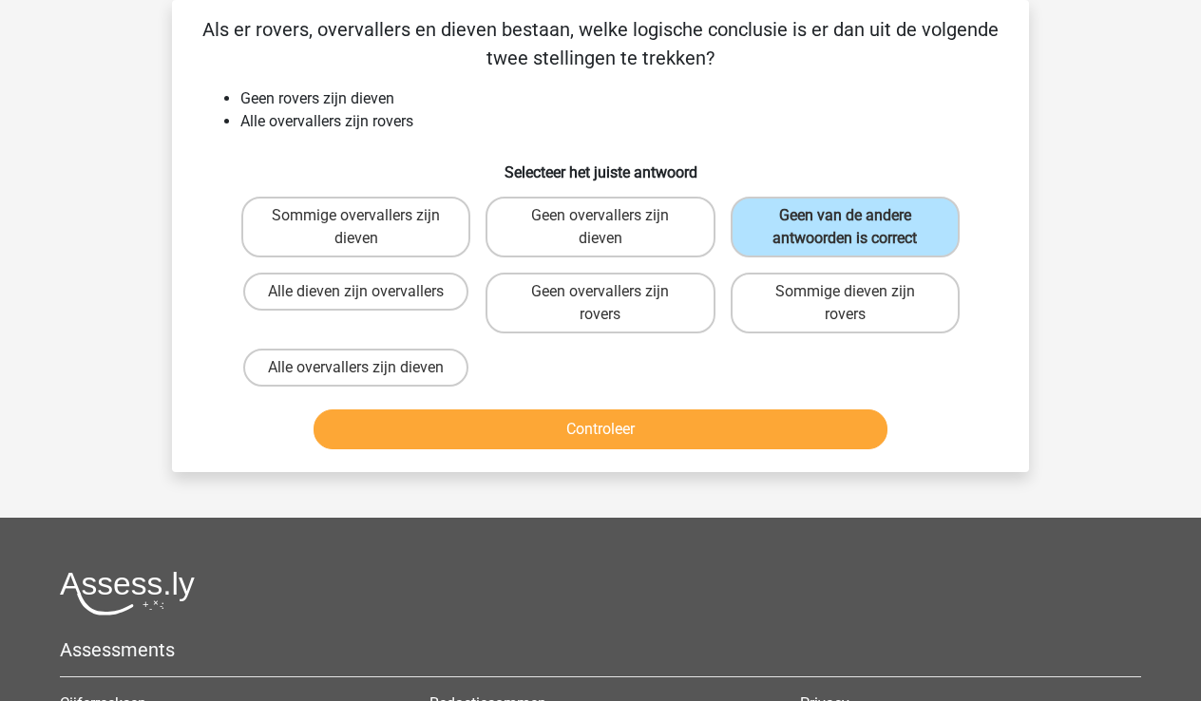
click at [660, 429] on button "Controleer" at bounding box center [601, 430] width 575 height 40
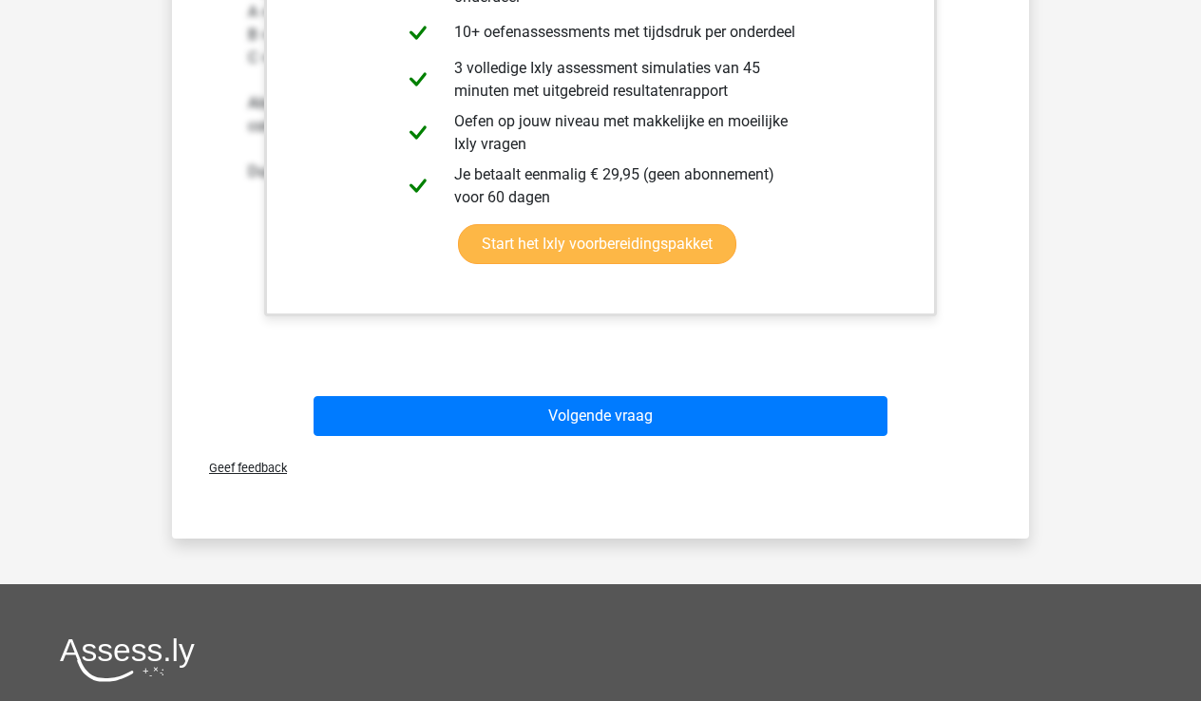
scroll to position [709, 0]
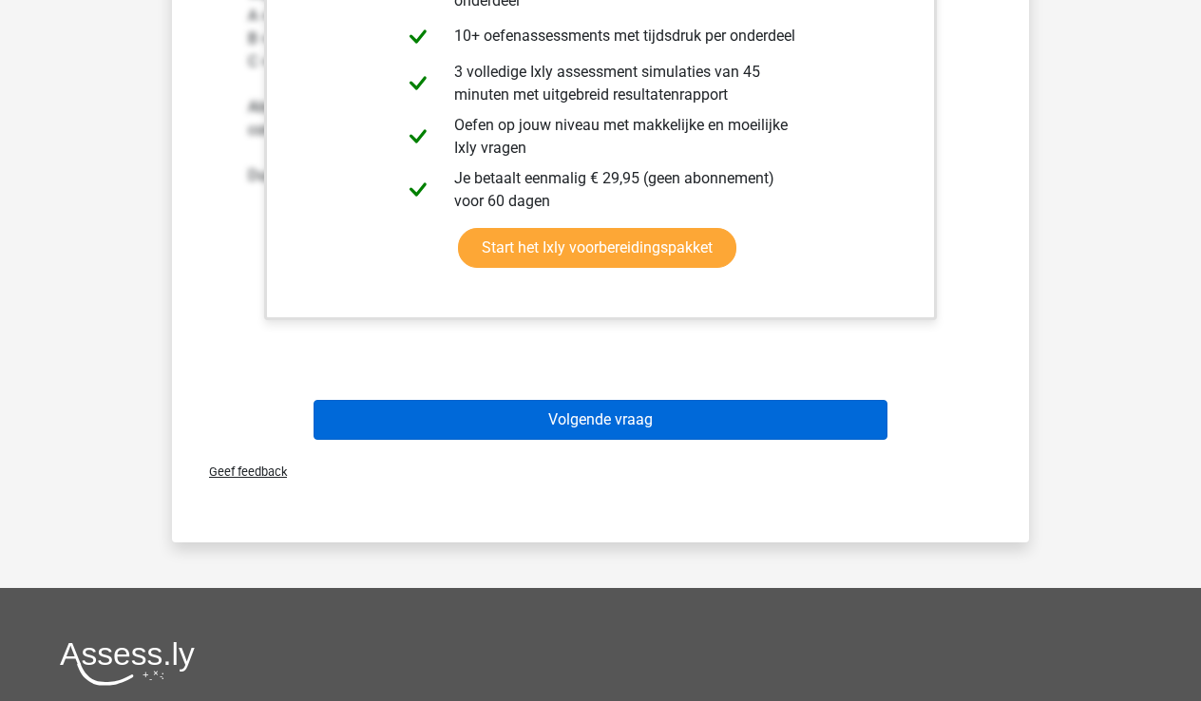
click at [615, 415] on button "Volgende vraag" at bounding box center [601, 420] width 575 height 40
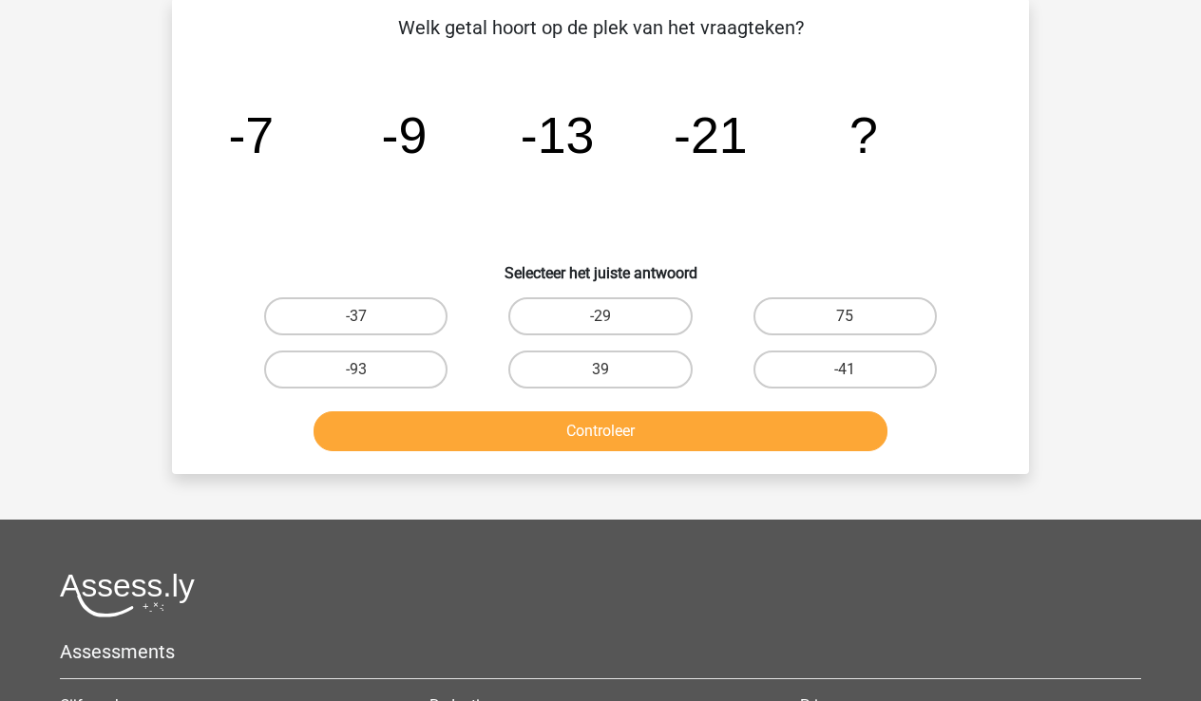
scroll to position [87, 0]
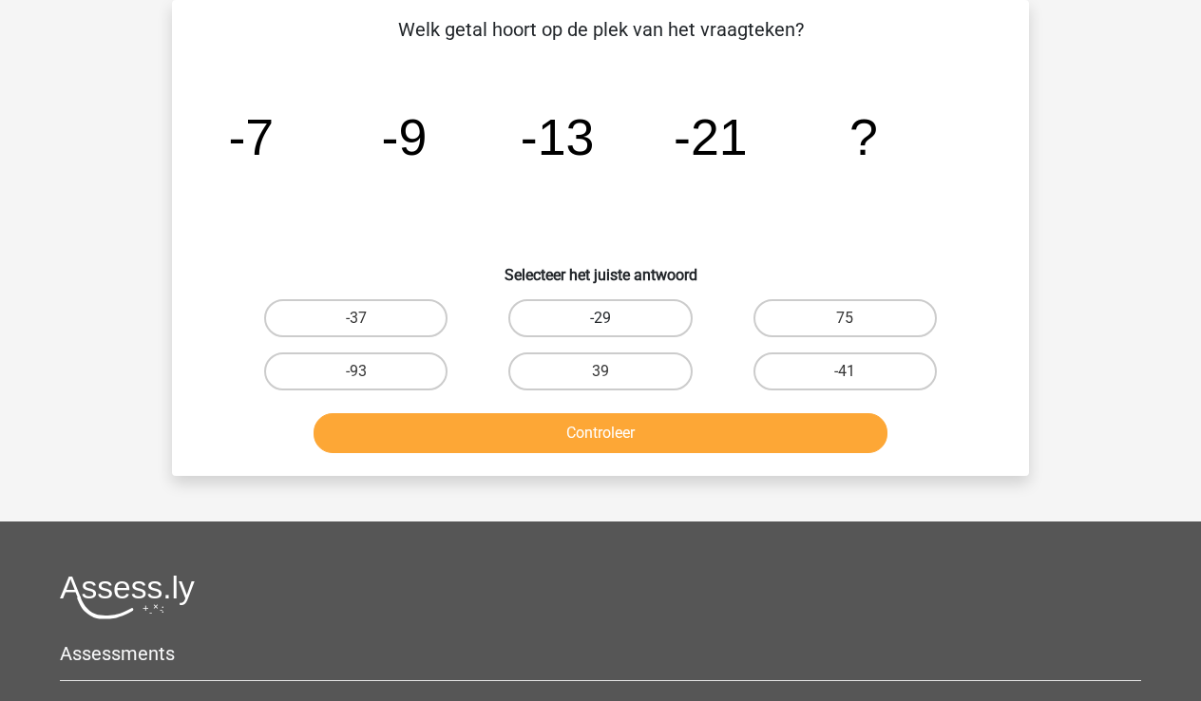
click at [614, 310] on label "-29" at bounding box center [599, 318] width 183 height 38
click at [613, 318] on input "-29" at bounding box center [607, 324] width 12 height 12
radio input "true"
click at [676, 425] on button "Controleer" at bounding box center [601, 433] width 575 height 40
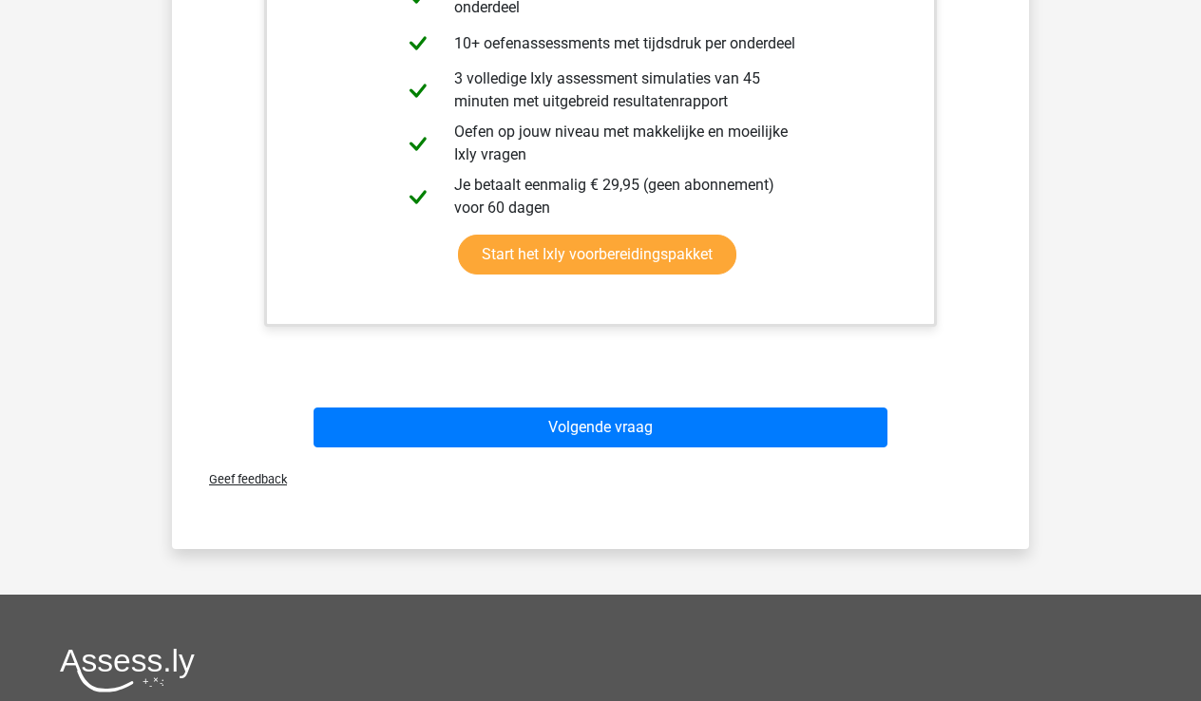
scroll to position [695, 0]
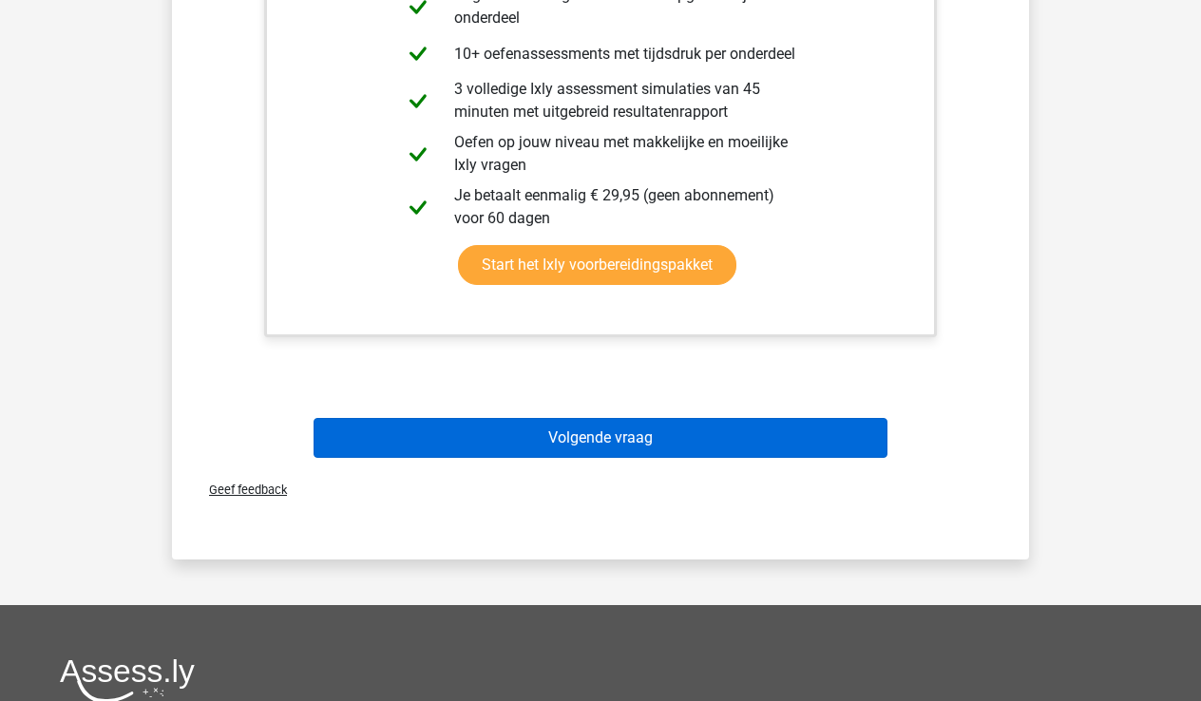
click at [623, 433] on button "Volgende vraag" at bounding box center [601, 438] width 575 height 40
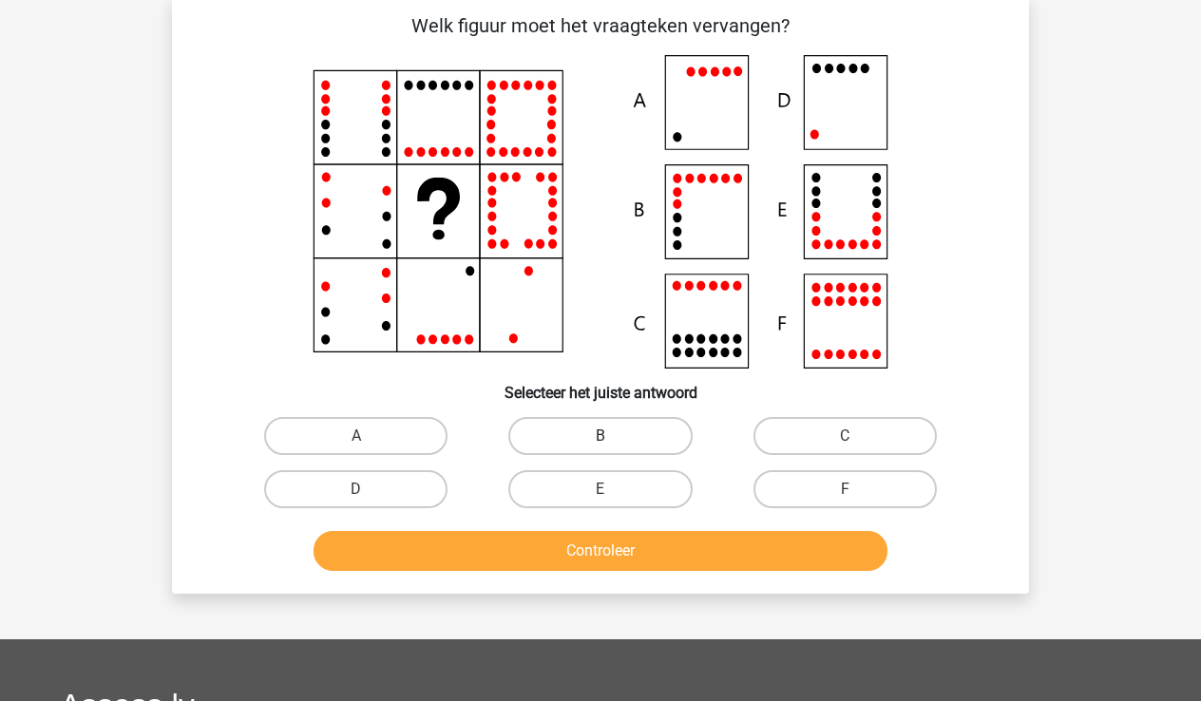
scroll to position [87, 0]
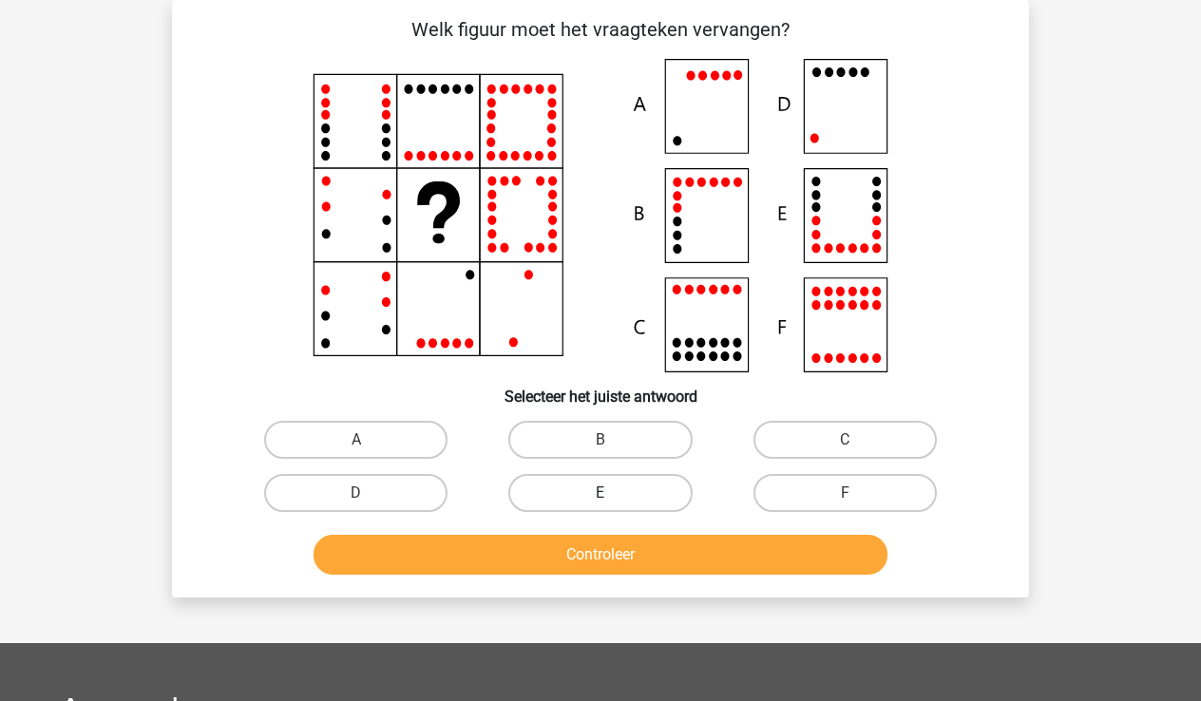
click at [605, 489] on label "E" at bounding box center [599, 493] width 183 height 38
click at [605, 493] on input "E" at bounding box center [607, 499] width 12 height 12
radio input "true"
click at [618, 559] on button "Controleer" at bounding box center [601, 555] width 575 height 40
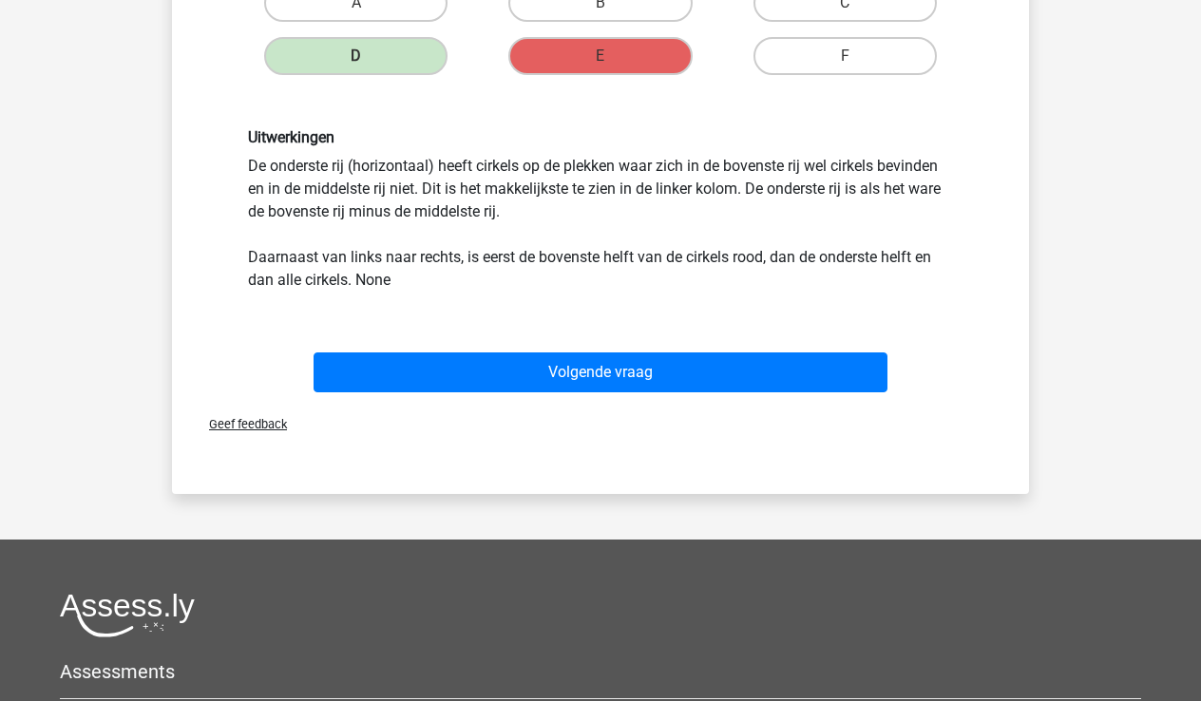
scroll to position [524, 1]
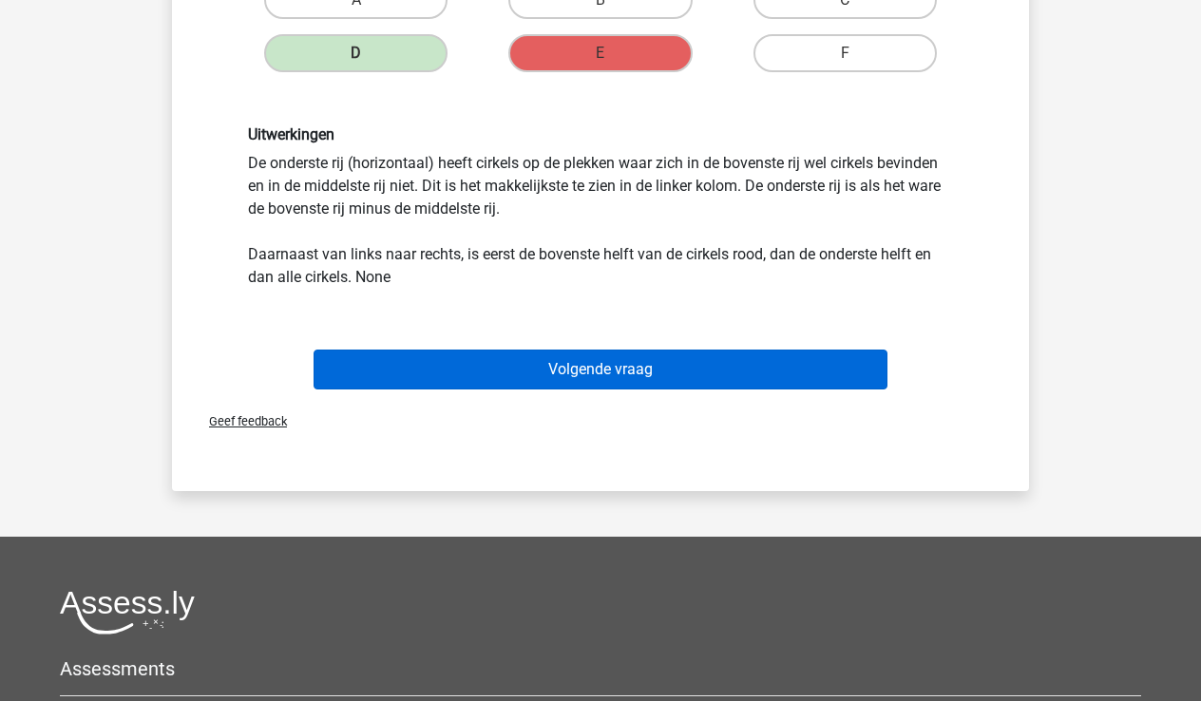
click at [656, 359] on button "Volgende vraag" at bounding box center [601, 370] width 575 height 40
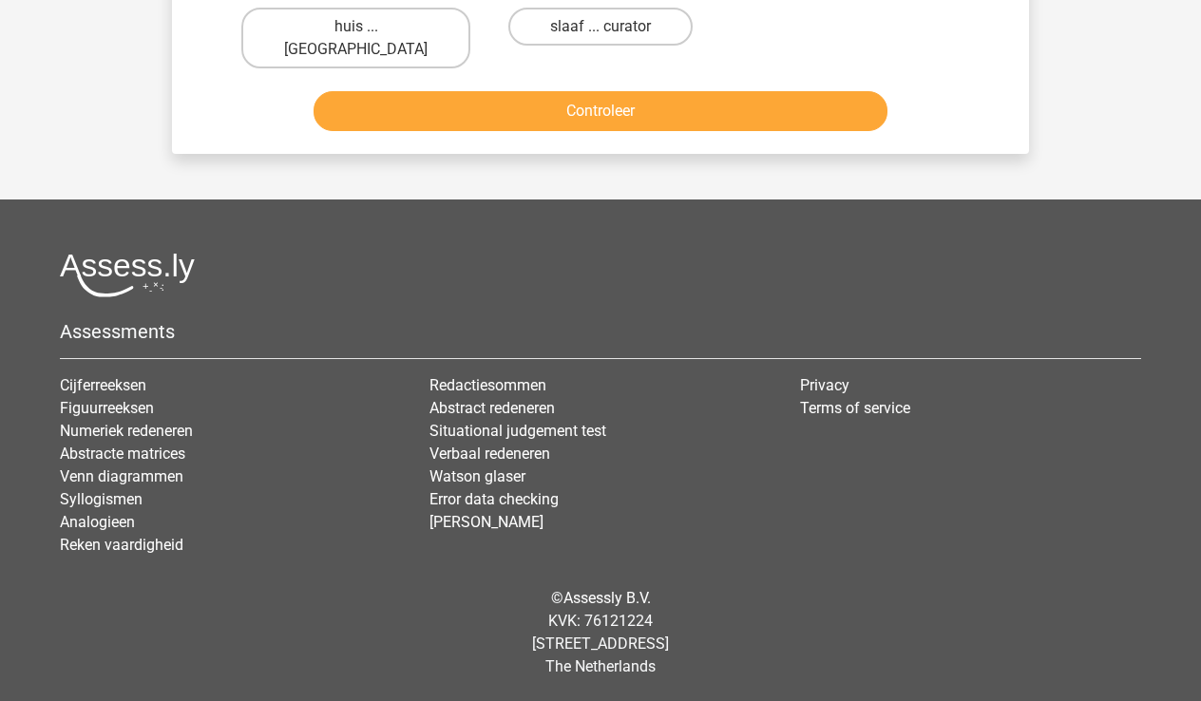
scroll to position [87, 0]
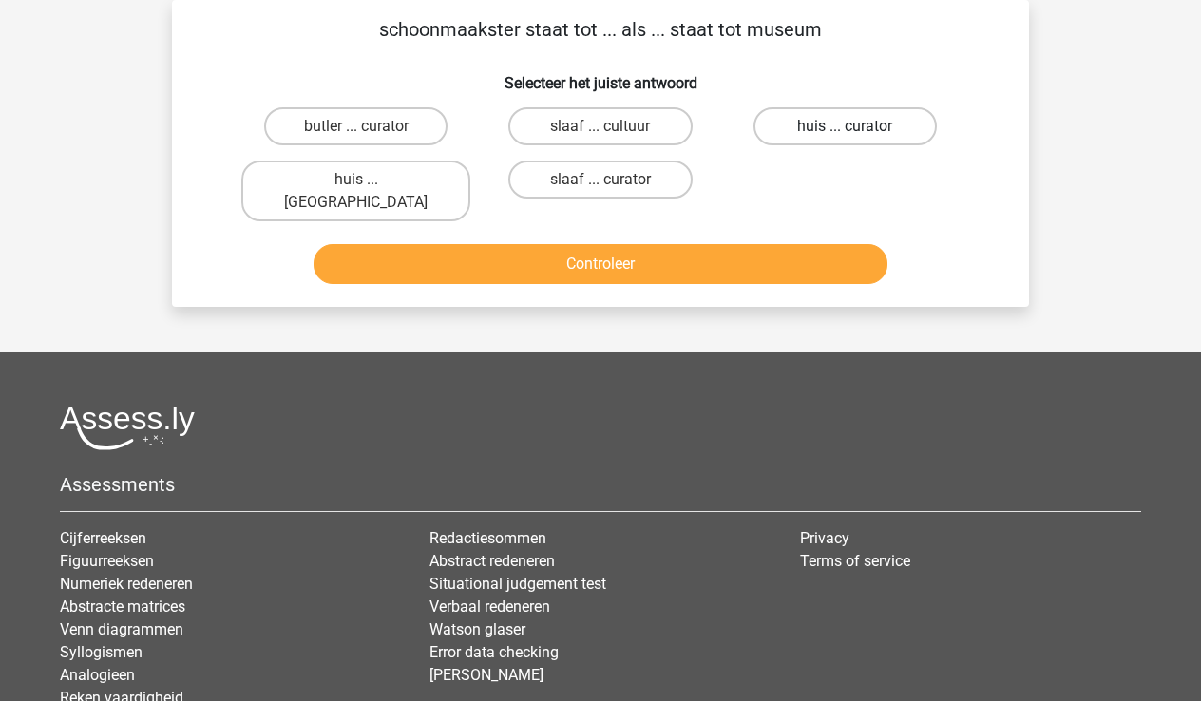
click at [859, 126] on label "huis ... curator" at bounding box center [845, 126] width 183 height 38
click at [857, 126] on input "huis ... curator" at bounding box center [851, 132] width 12 height 12
radio input "true"
click at [665, 244] on button "Controleer" at bounding box center [601, 264] width 575 height 40
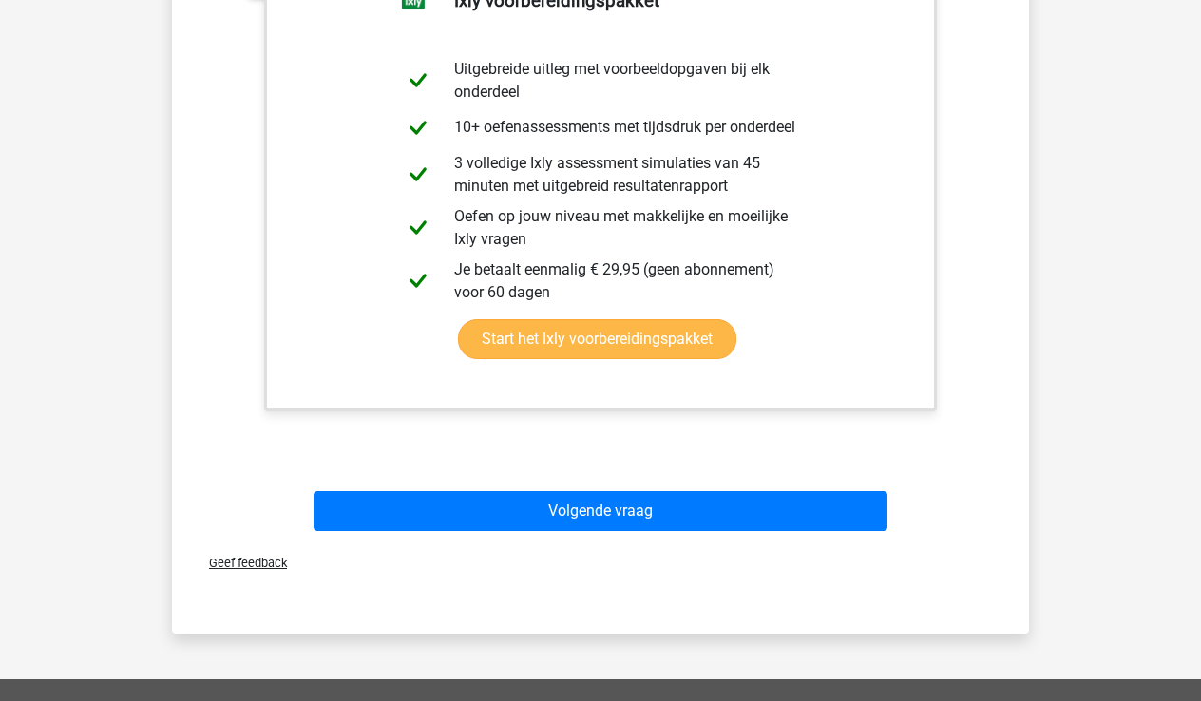
scroll to position [459, 0]
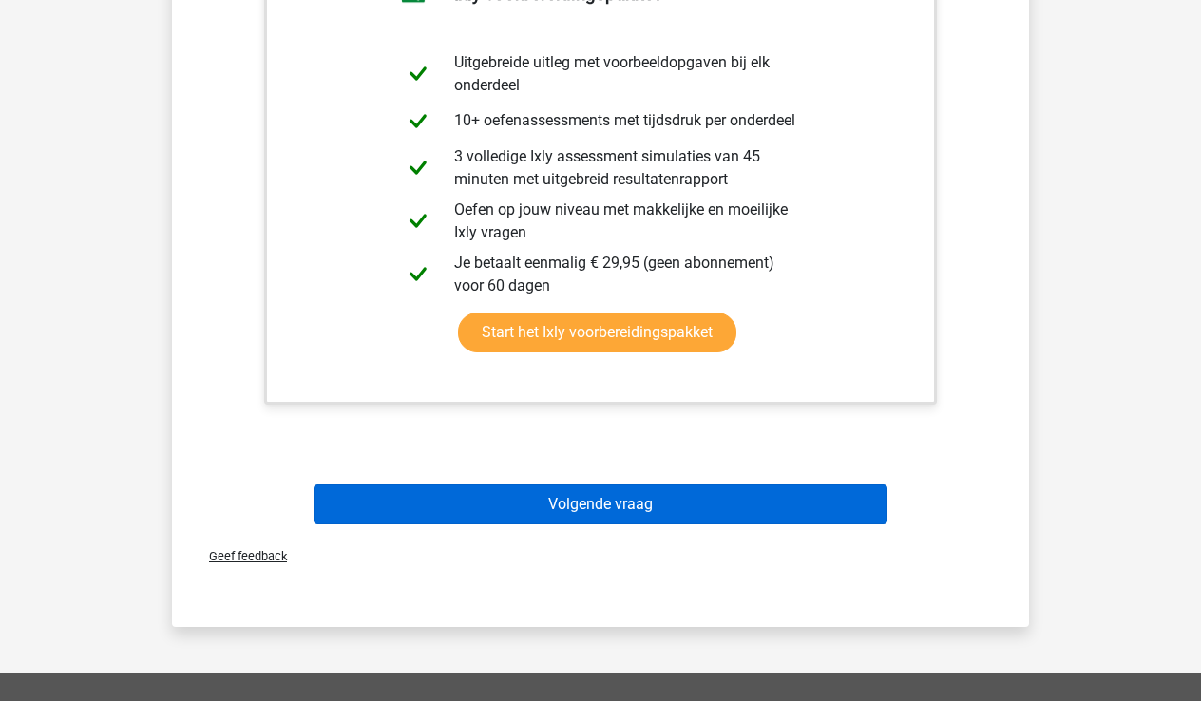
click at [644, 485] on button "Volgende vraag" at bounding box center [601, 505] width 575 height 40
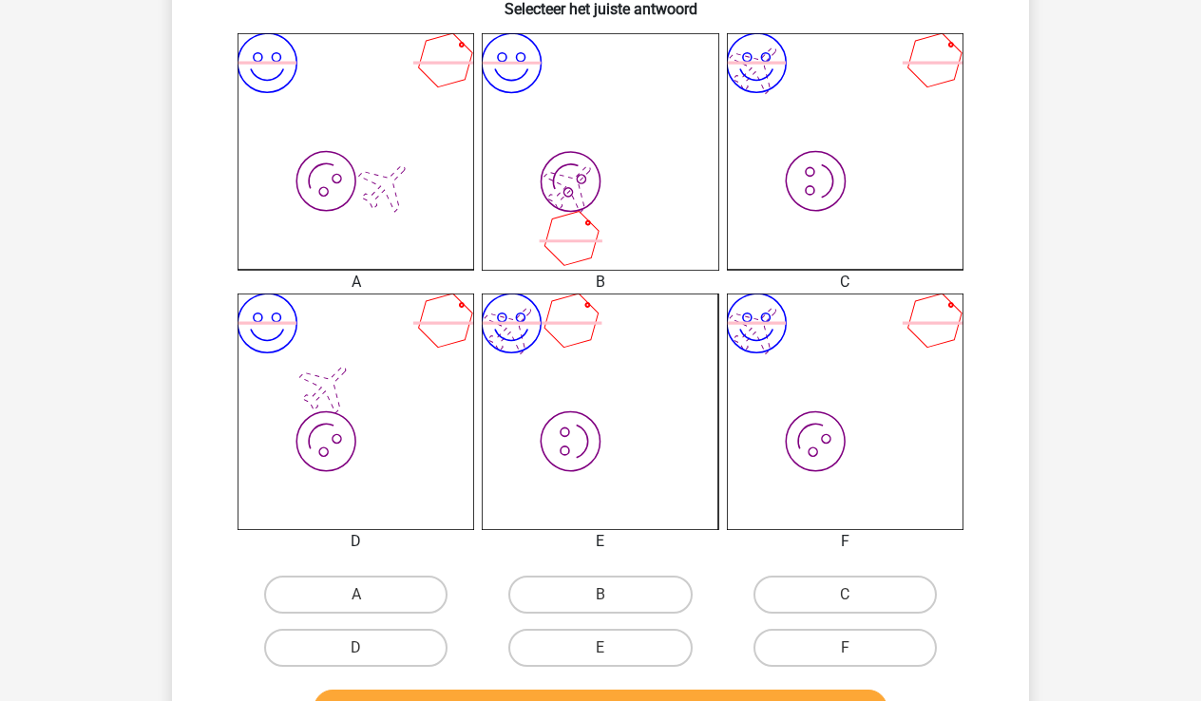
scroll to position [477, 0]
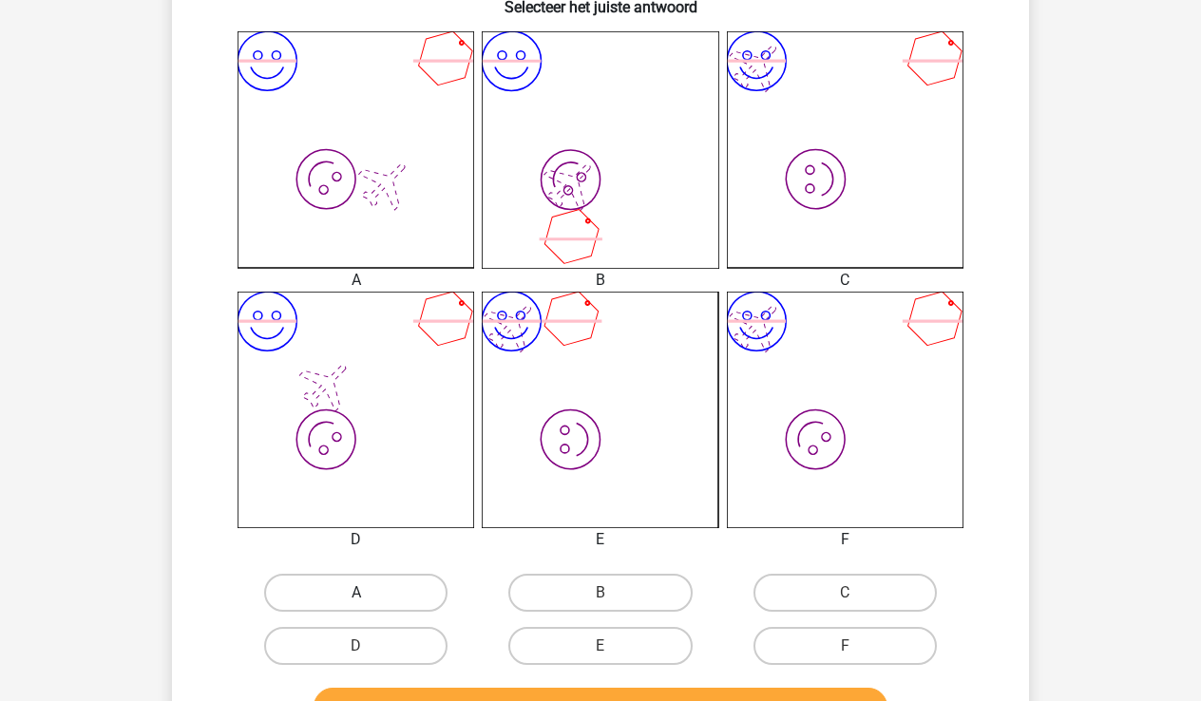
click at [349, 588] on label "A" at bounding box center [355, 593] width 183 height 38
click at [356, 593] on input "A" at bounding box center [362, 599] width 12 height 12
radio input "true"
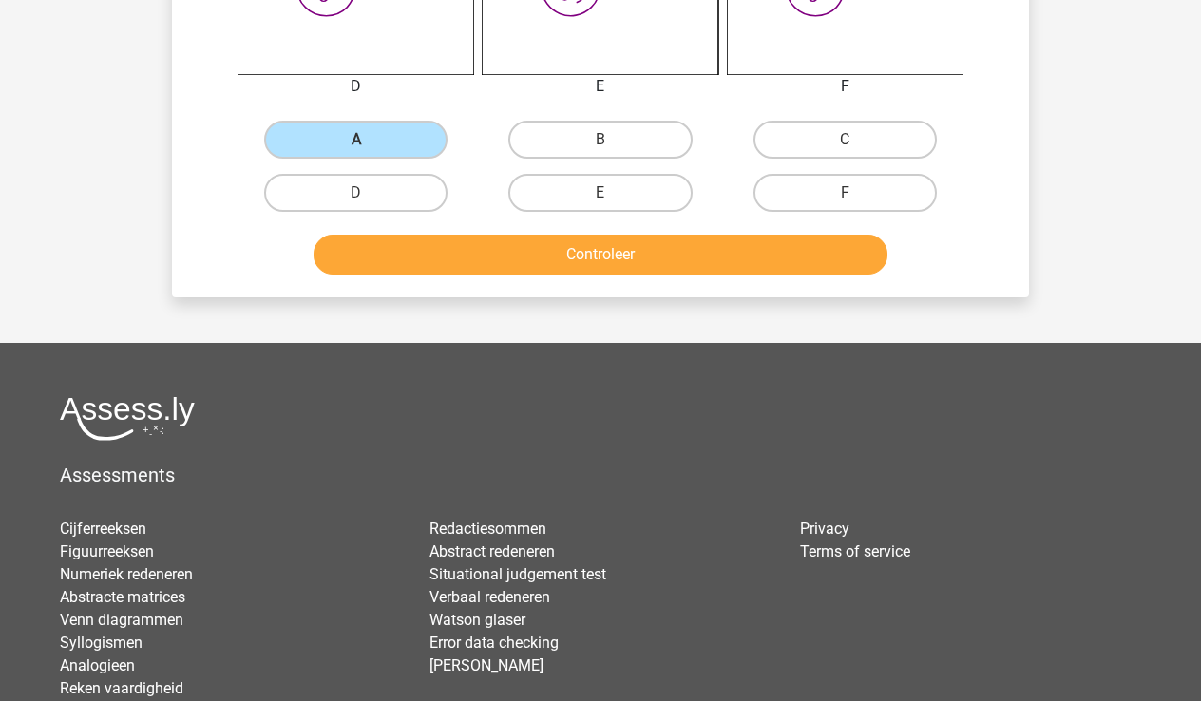
scroll to position [925, 0]
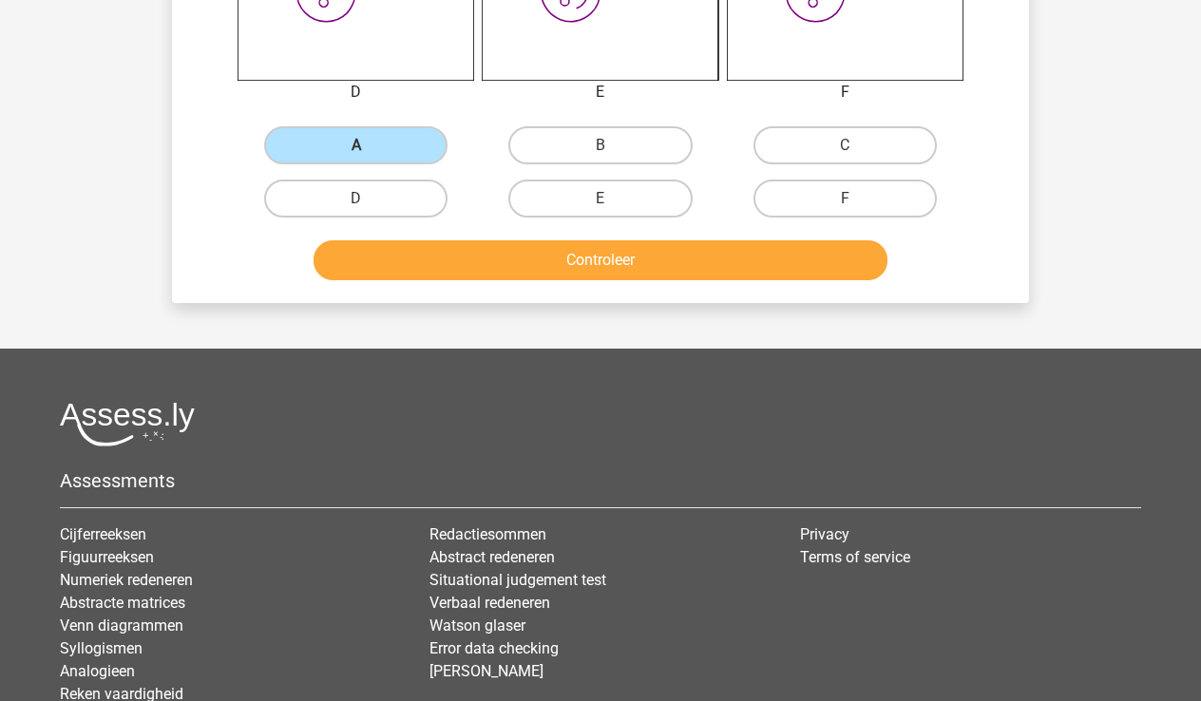
click at [625, 267] on button "Controleer" at bounding box center [601, 260] width 575 height 40
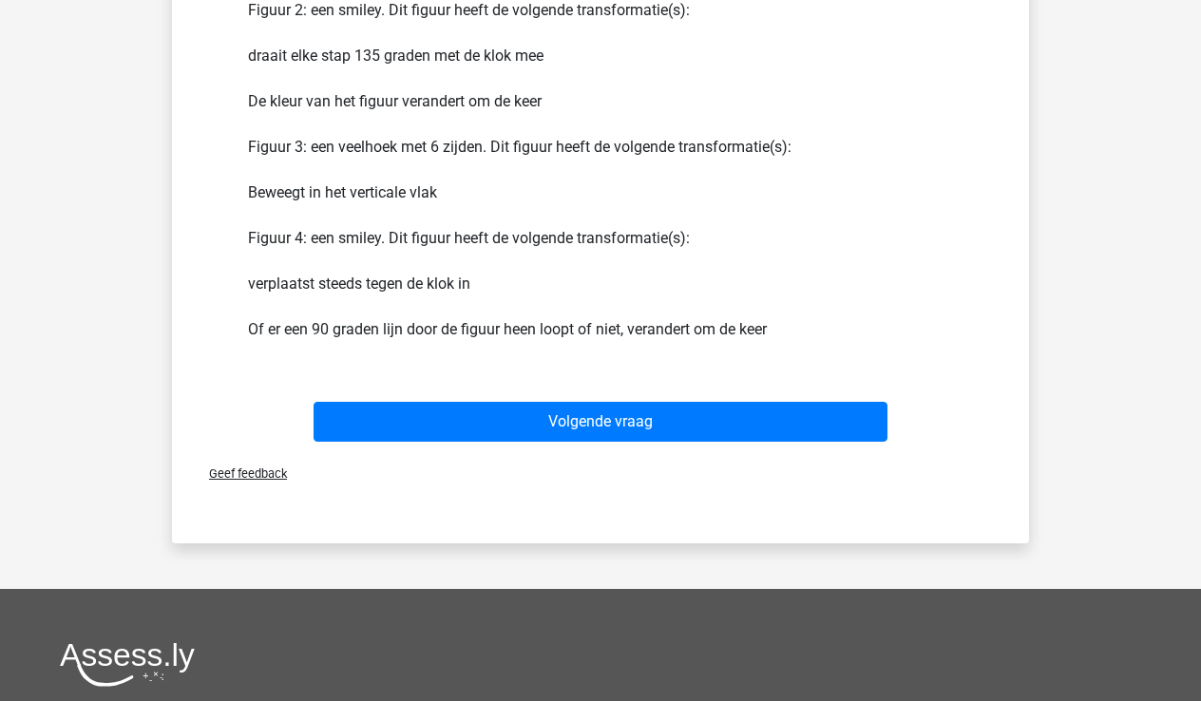
scroll to position [1377, 0]
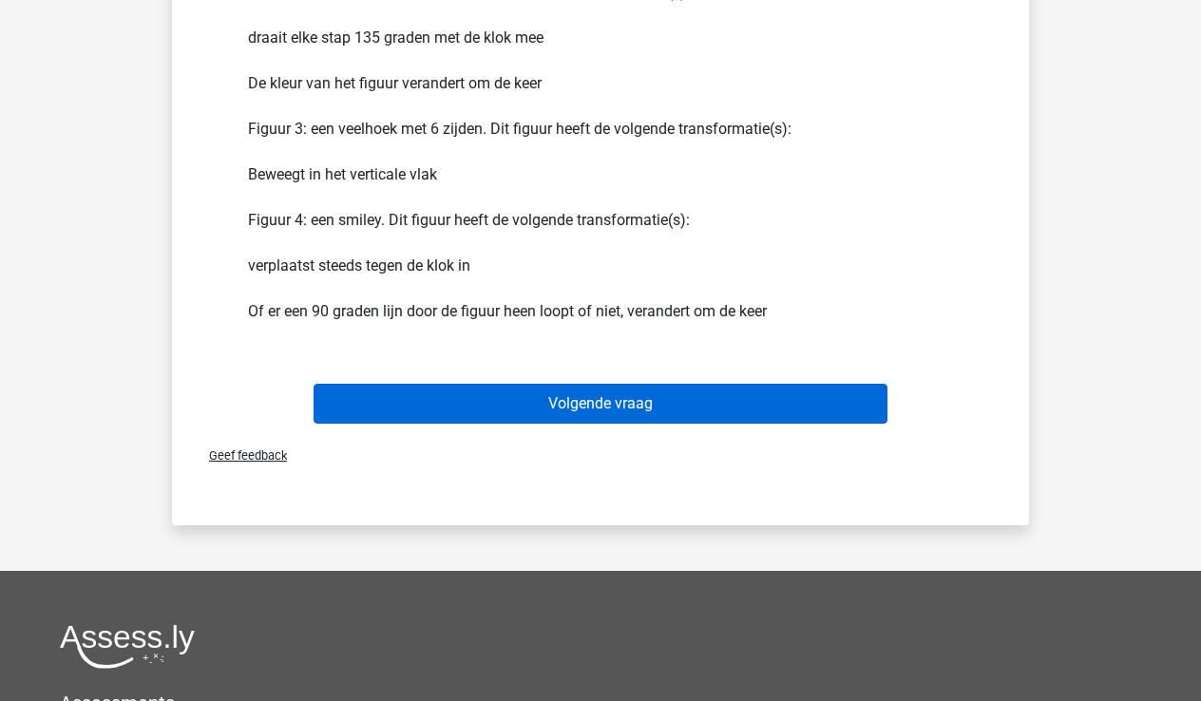
click at [628, 402] on button "Volgende vraag" at bounding box center [601, 404] width 575 height 40
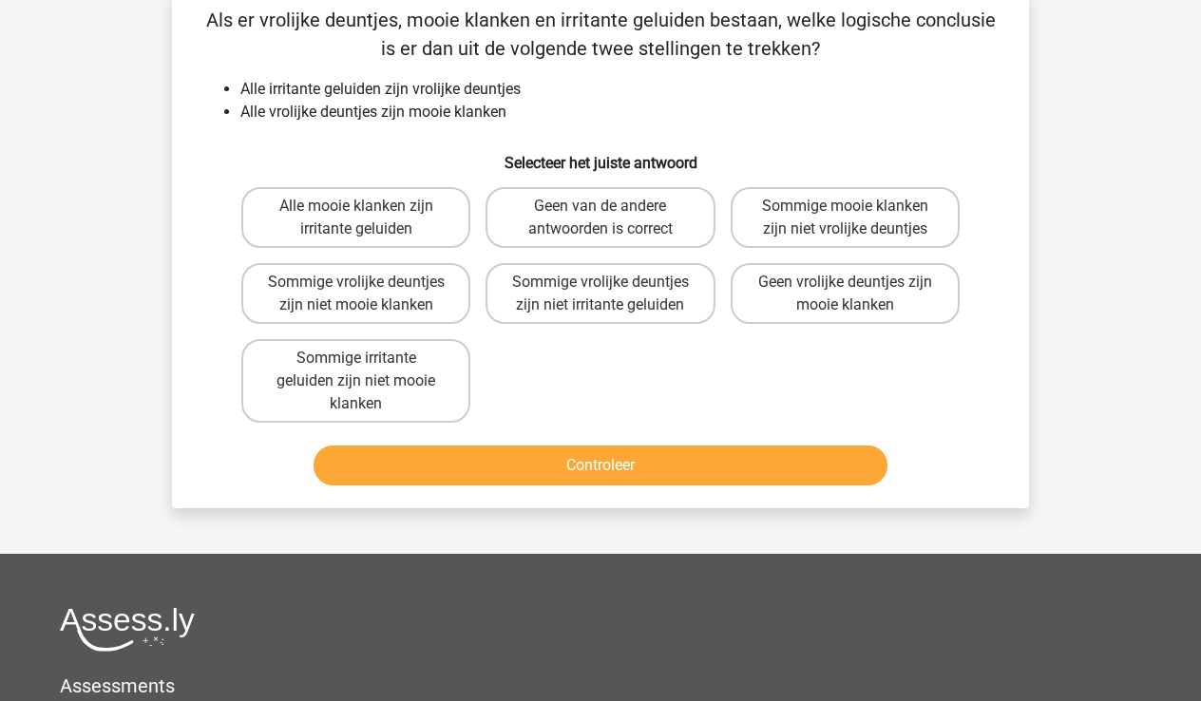
scroll to position [87, 0]
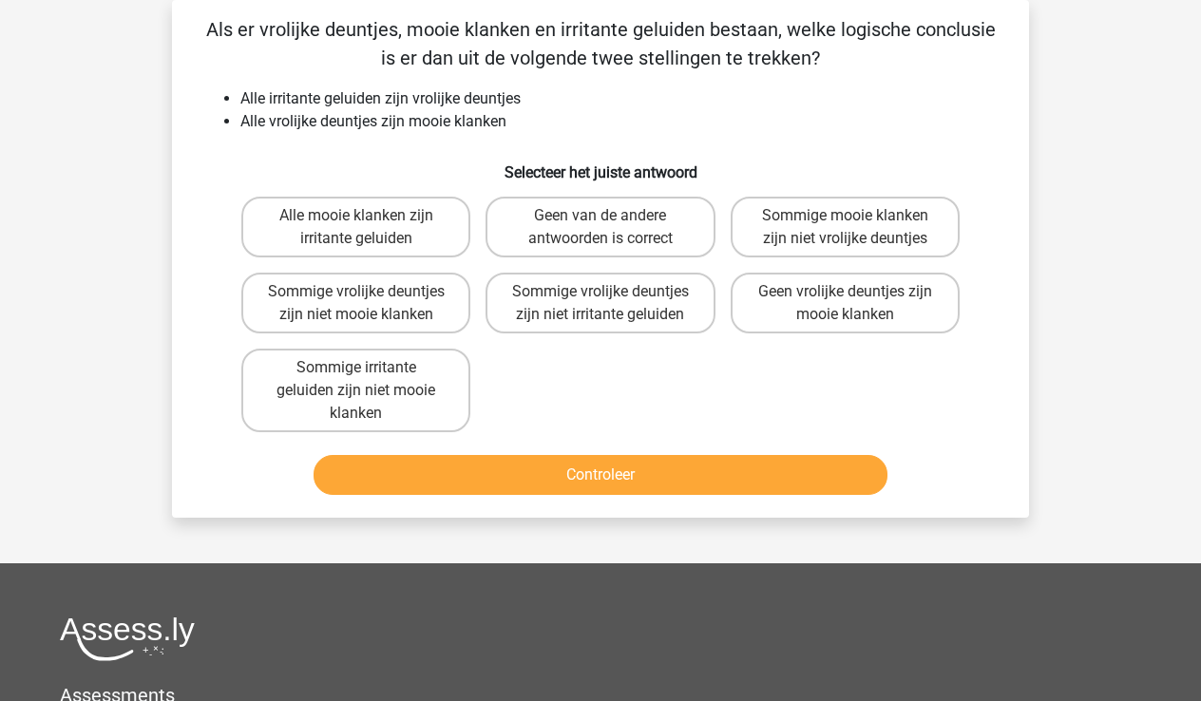
click at [603, 220] on input "Geen van de andere antwoorden is correct" at bounding box center [607, 222] width 12 height 12
radio input "true"
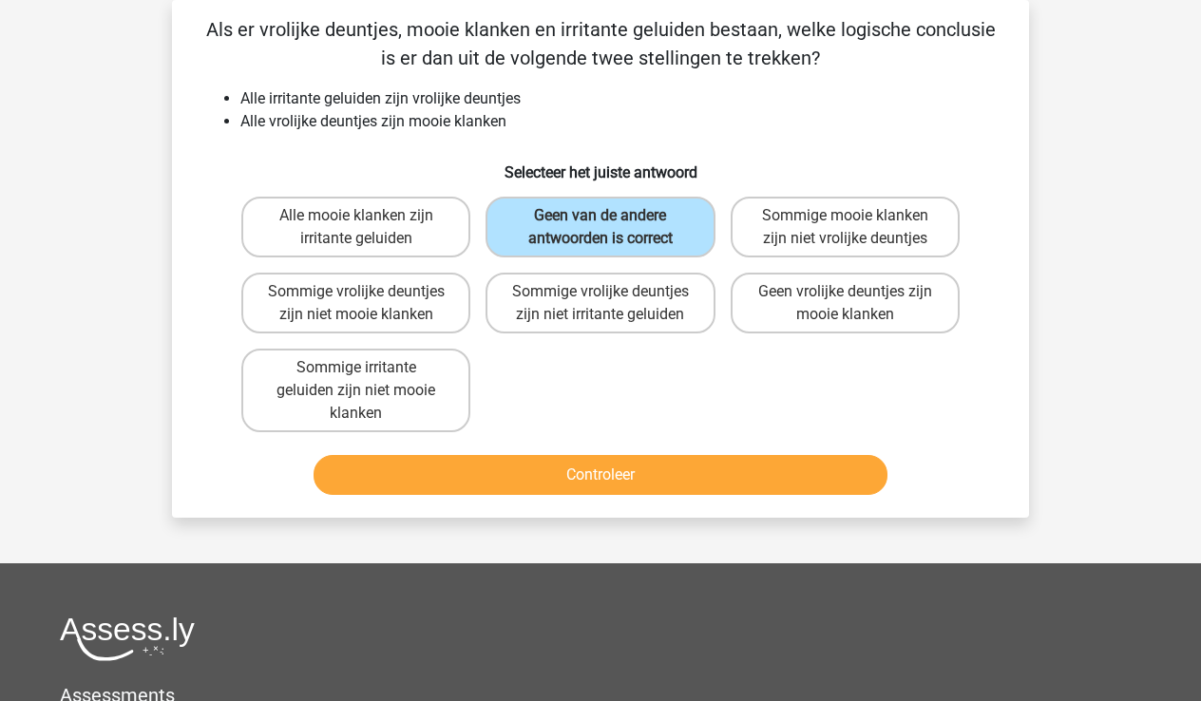
click at [628, 475] on button "Controleer" at bounding box center [601, 475] width 575 height 40
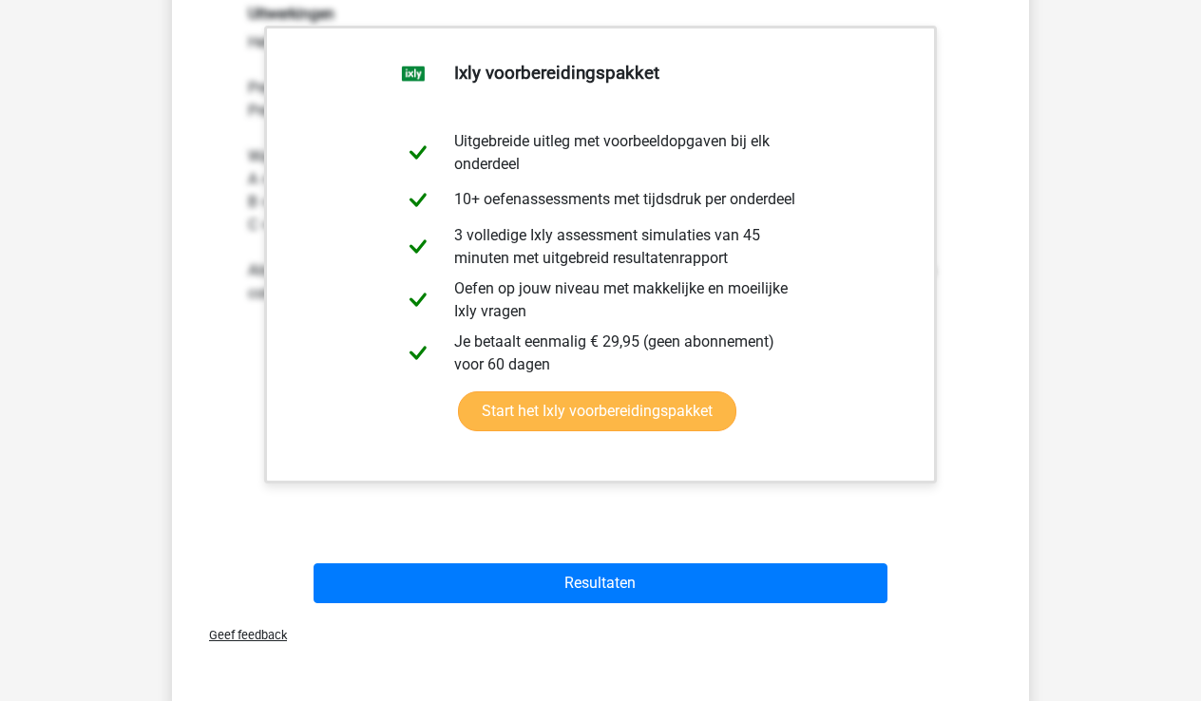
scroll to position [602, 0]
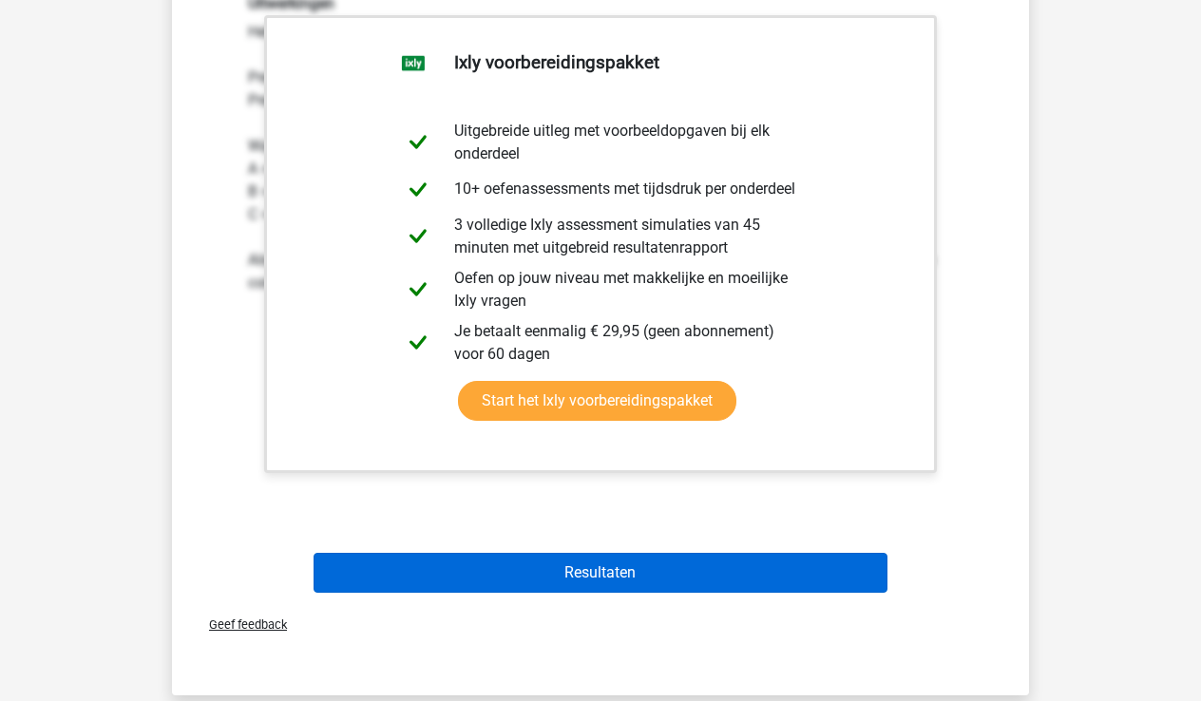
click at [616, 574] on button "Resultaten" at bounding box center [601, 573] width 575 height 40
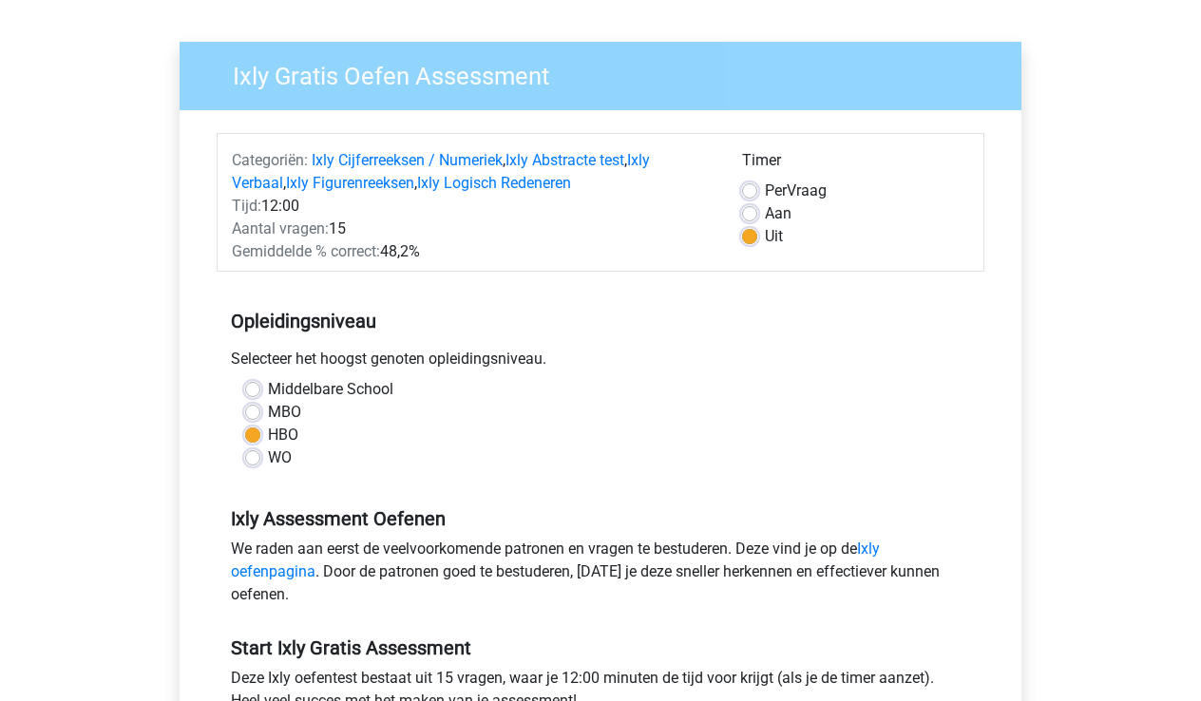
scroll to position [116, 0]
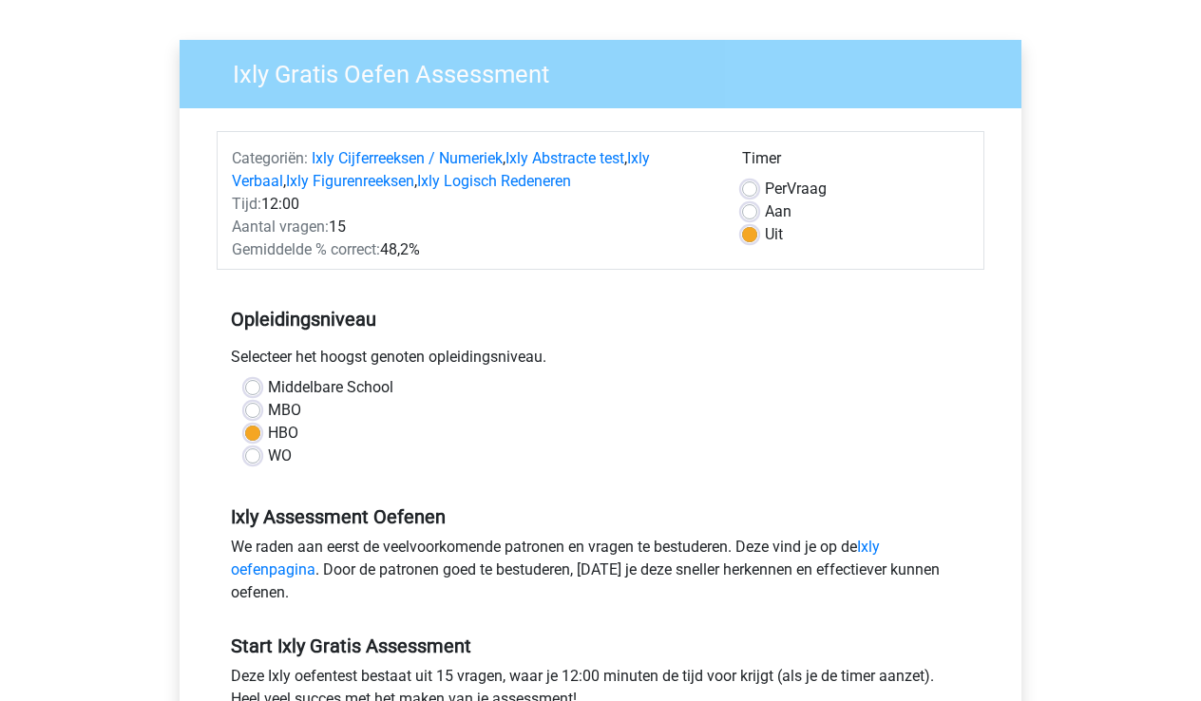
click at [765, 212] on label "Aan" at bounding box center [778, 212] width 27 height 23
click at [753, 212] on input "Aan" at bounding box center [749, 210] width 15 height 19
radio input "true"
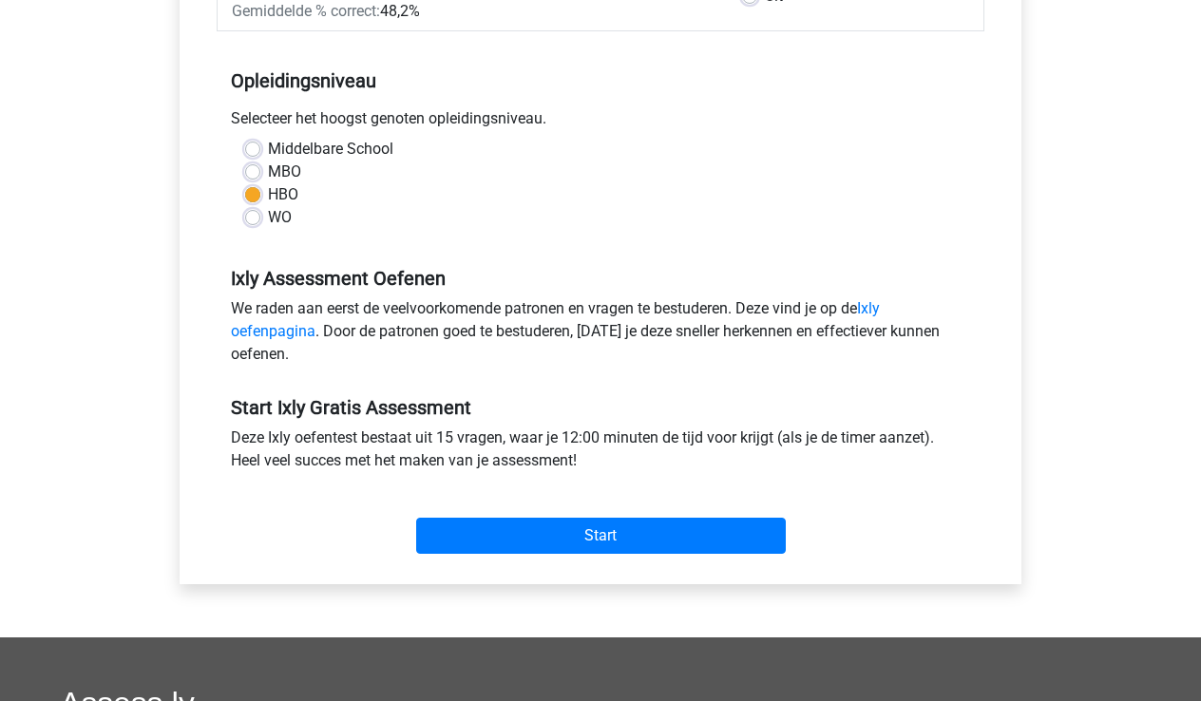
scroll to position [358, 0]
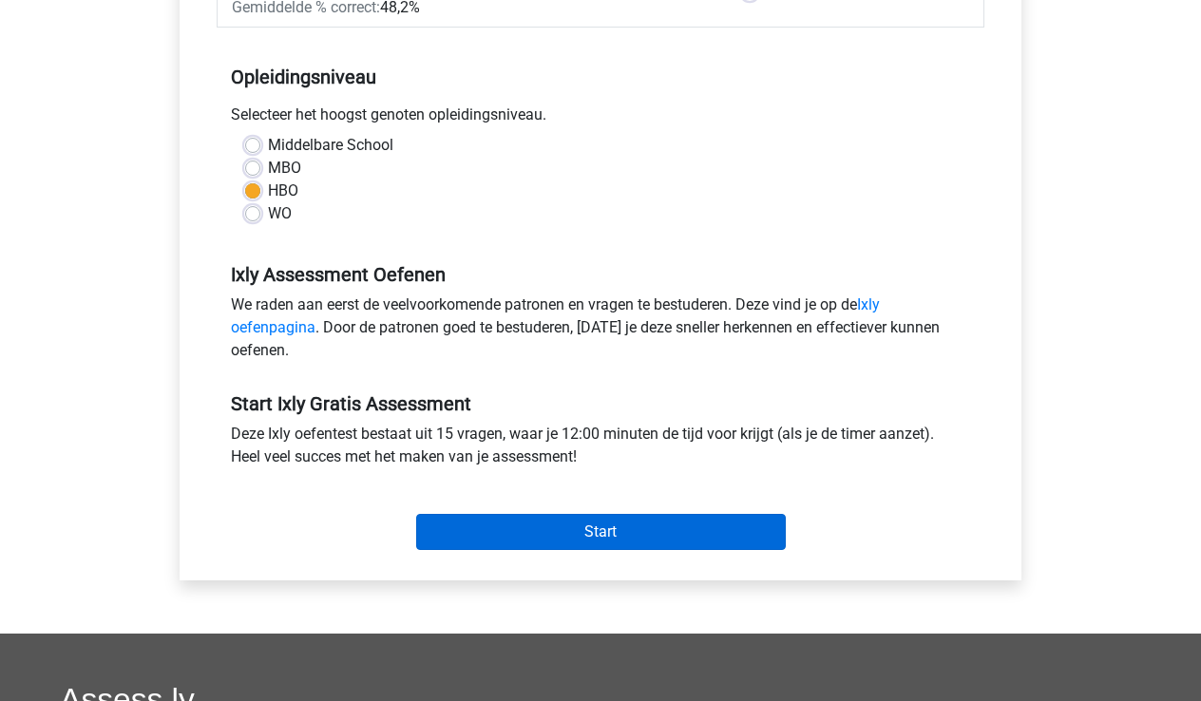
click at [610, 534] on input "Start" at bounding box center [601, 532] width 370 height 36
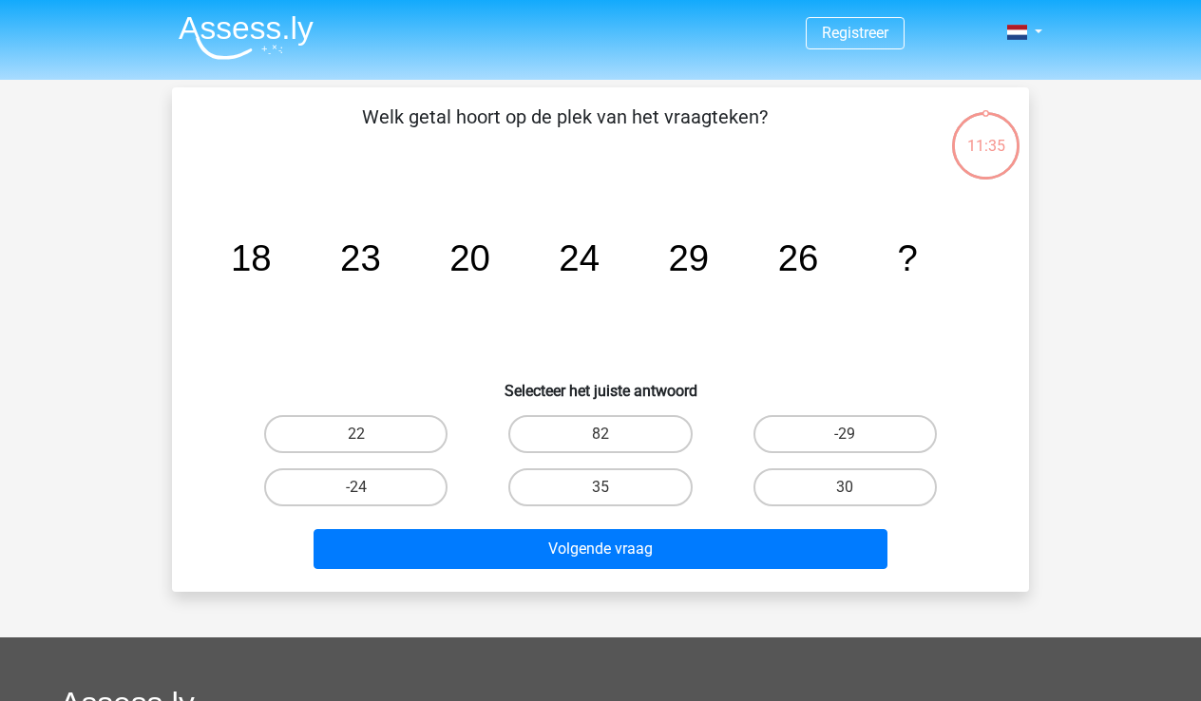
click at [851, 490] on input "30" at bounding box center [851, 494] width 12 height 12
radio input "true"
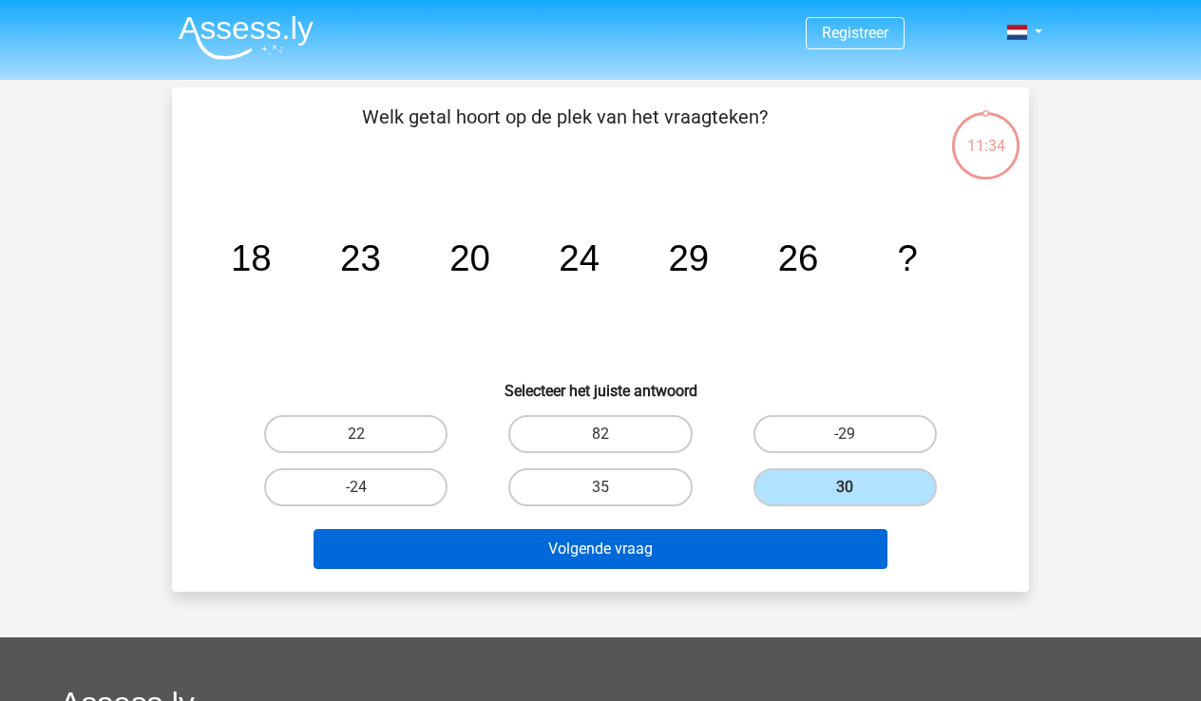
click at [700, 545] on button "Volgende vraag" at bounding box center [601, 549] width 575 height 40
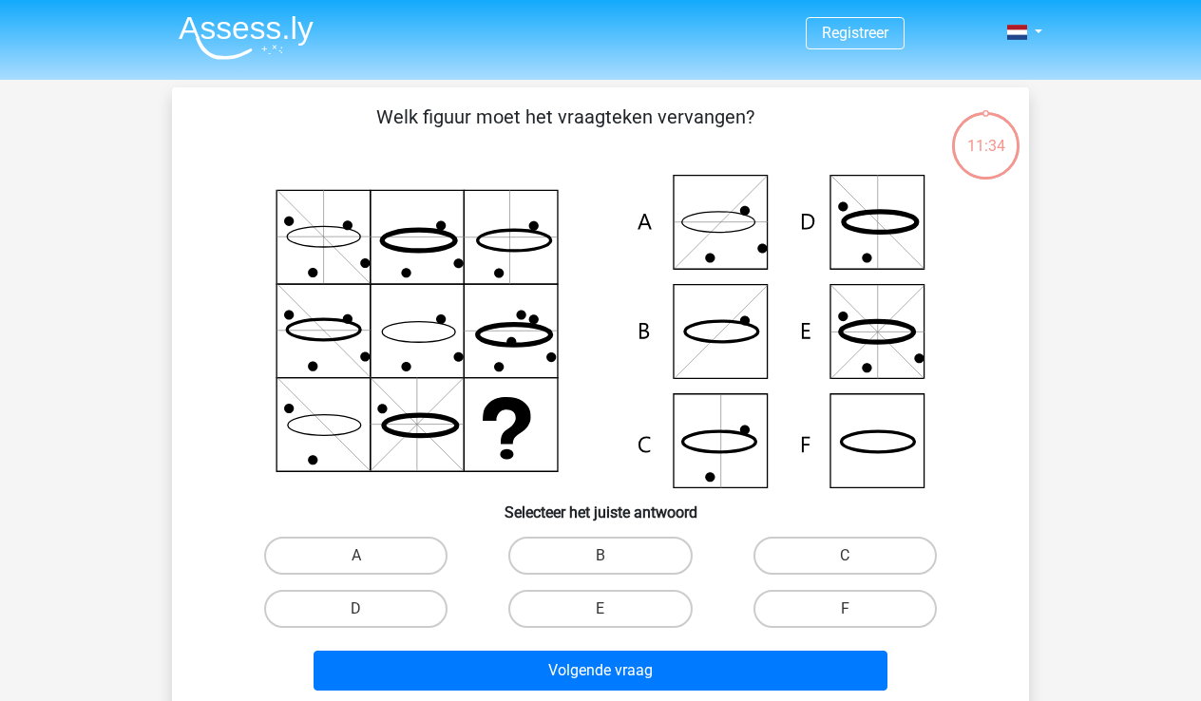
scroll to position [87, 0]
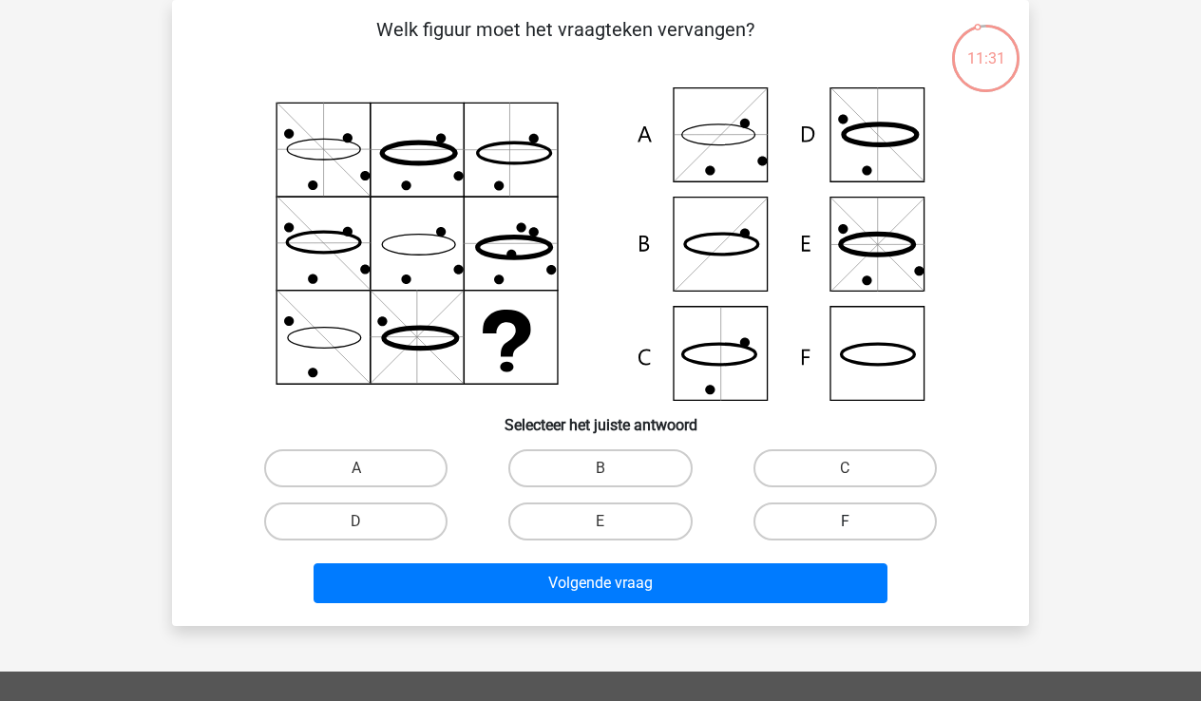
click at [841, 519] on label "F" at bounding box center [845, 522] width 183 height 38
click at [845, 522] on input "F" at bounding box center [851, 528] width 12 height 12
radio input "true"
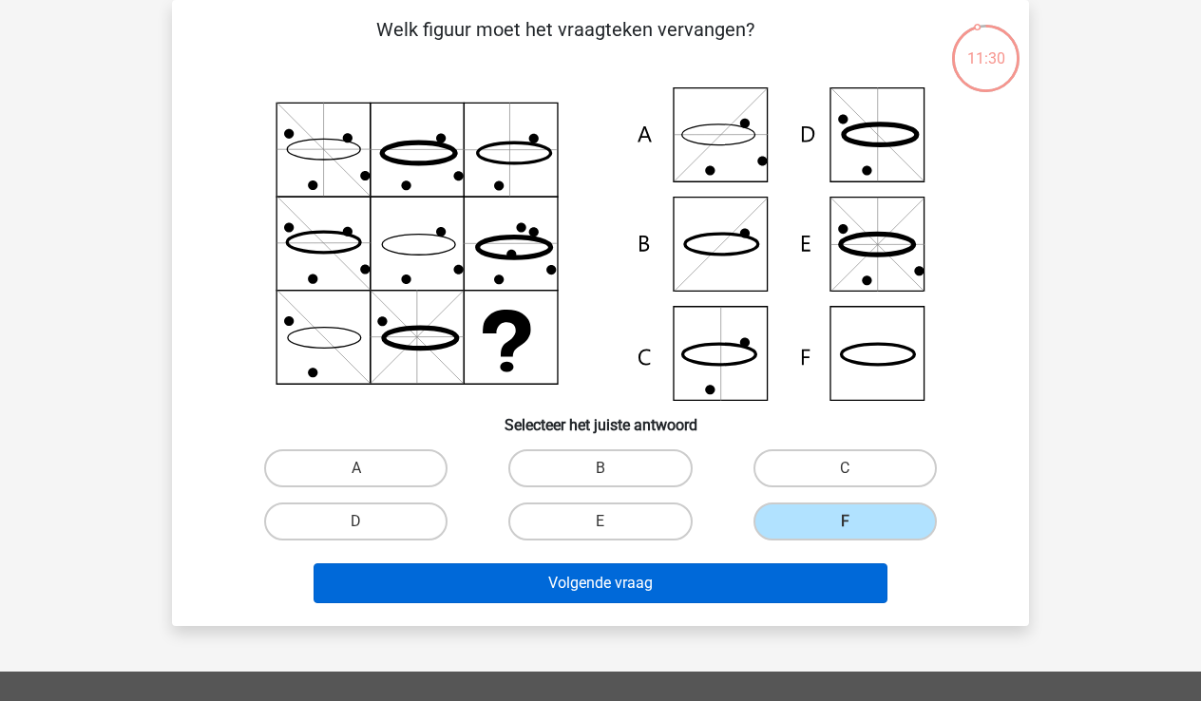
click at [704, 581] on button "Volgende vraag" at bounding box center [601, 584] width 575 height 40
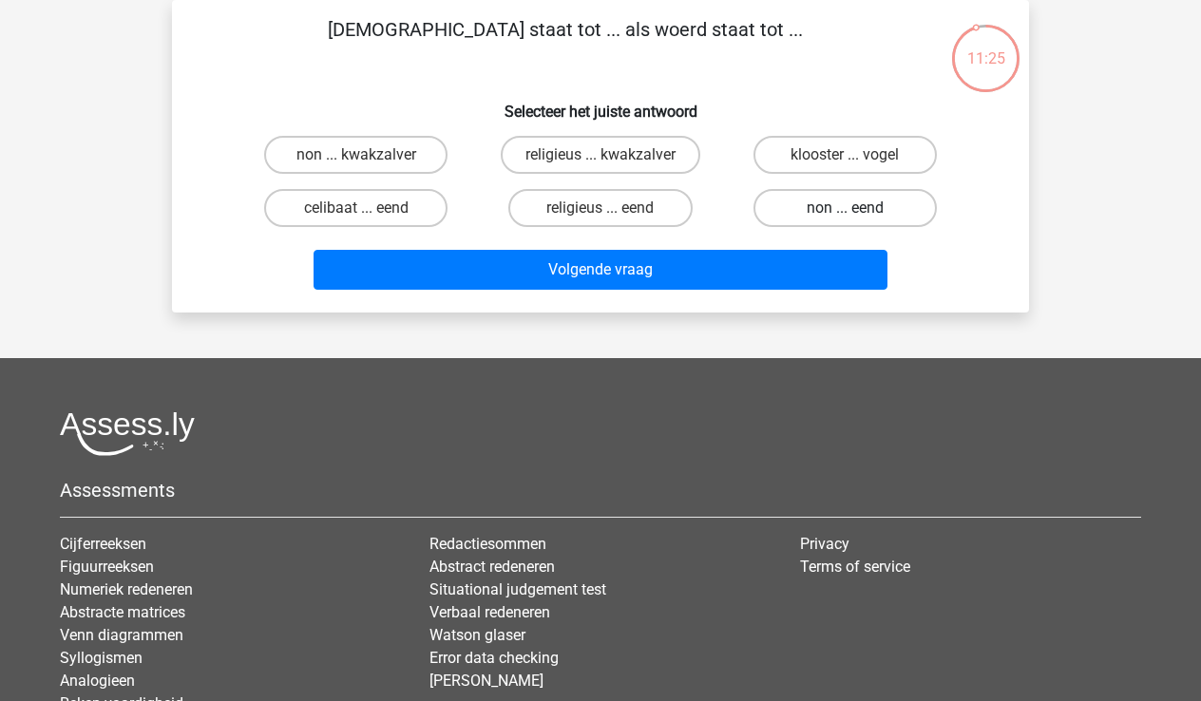
click at [820, 208] on label "non ... eend" at bounding box center [845, 208] width 183 height 38
click at [845, 208] on input "non ... eend" at bounding box center [851, 214] width 12 height 12
radio input "true"
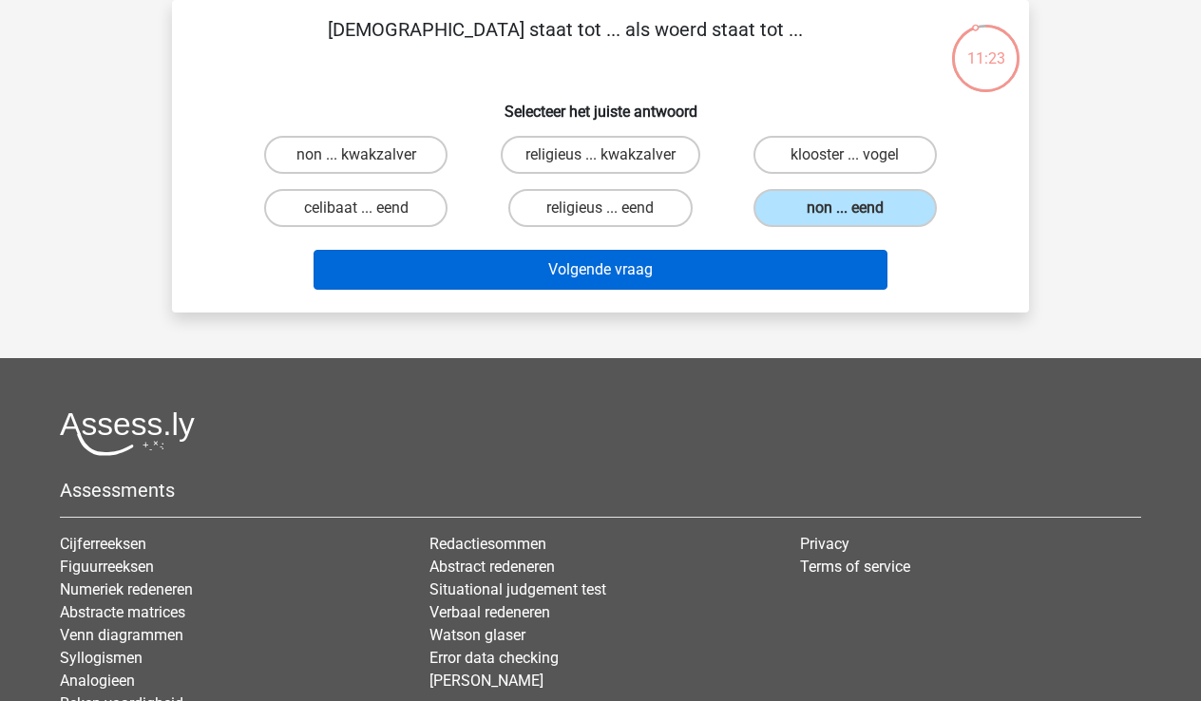
click at [643, 269] on button "Volgende vraag" at bounding box center [601, 270] width 575 height 40
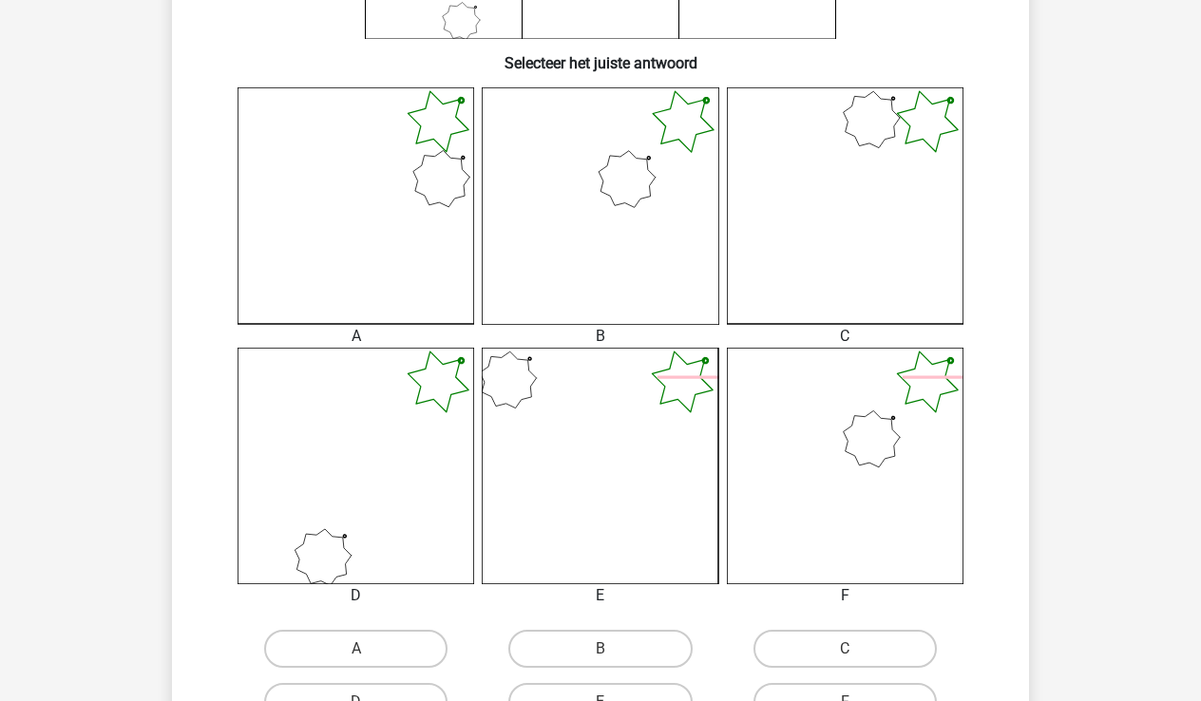
scroll to position [469, 0]
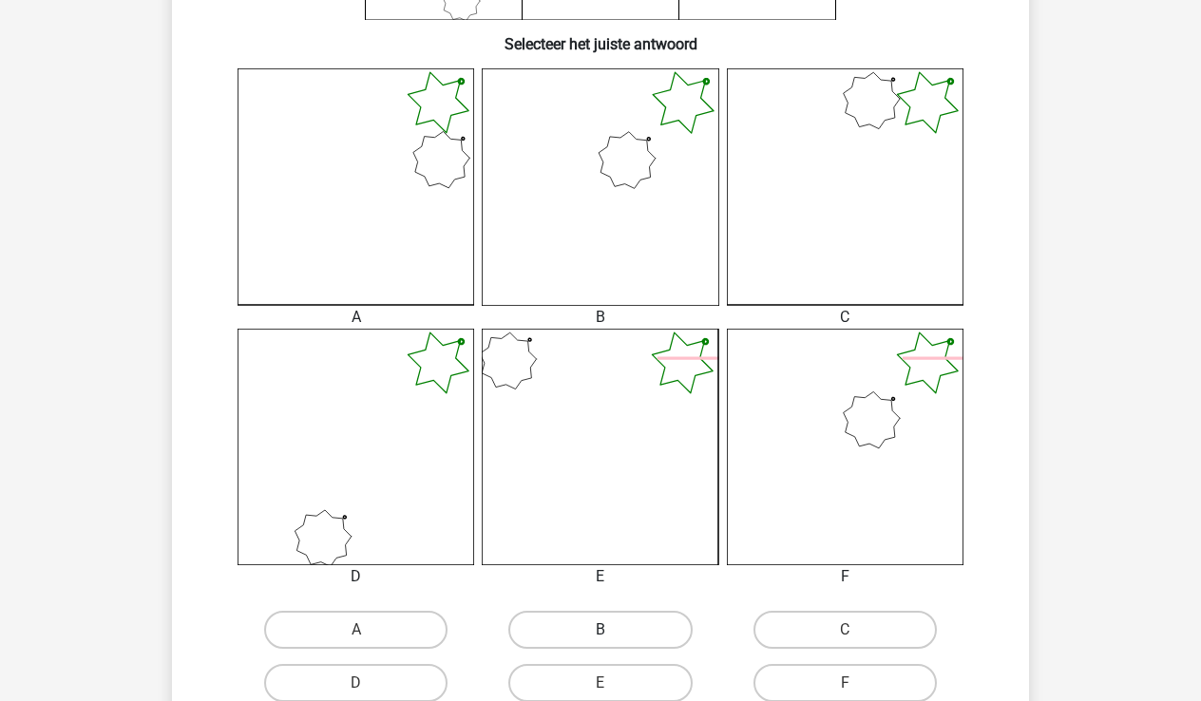
click at [620, 633] on label "B" at bounding box center [599, 630] width 183 height 38
click at [613, 633] on input "B" at bounding box center [607, 636] width 12 height 12
radio input "true"
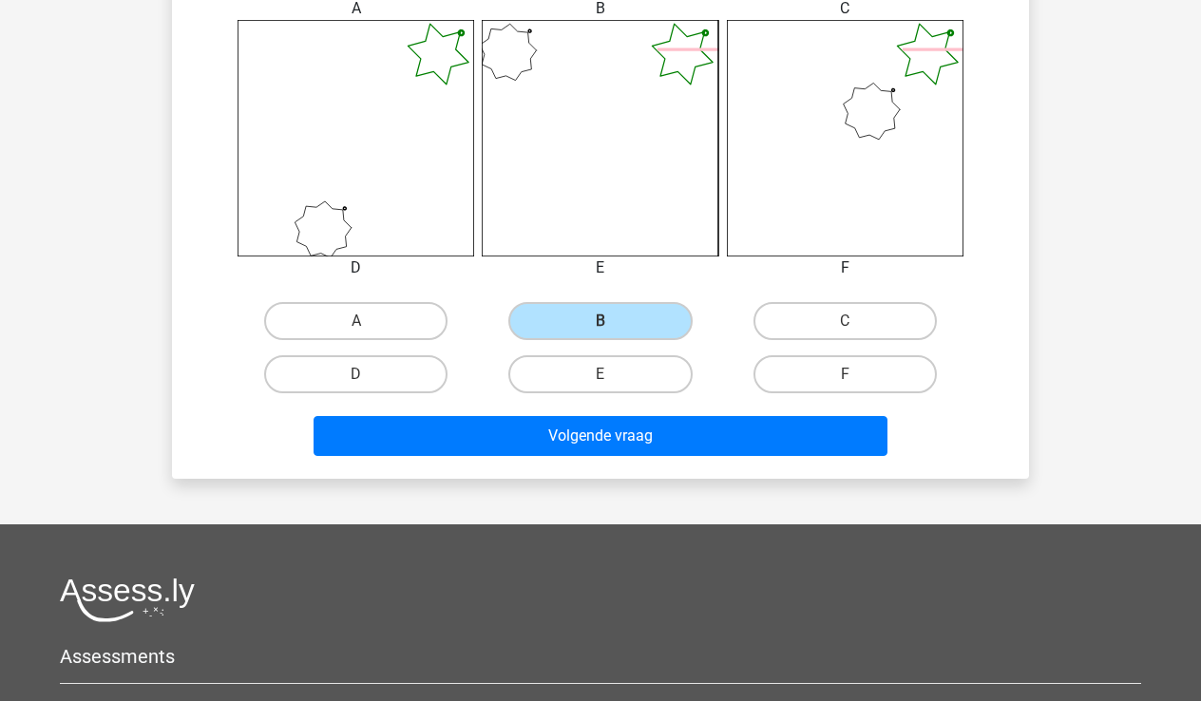
scroll to position [792, 0]
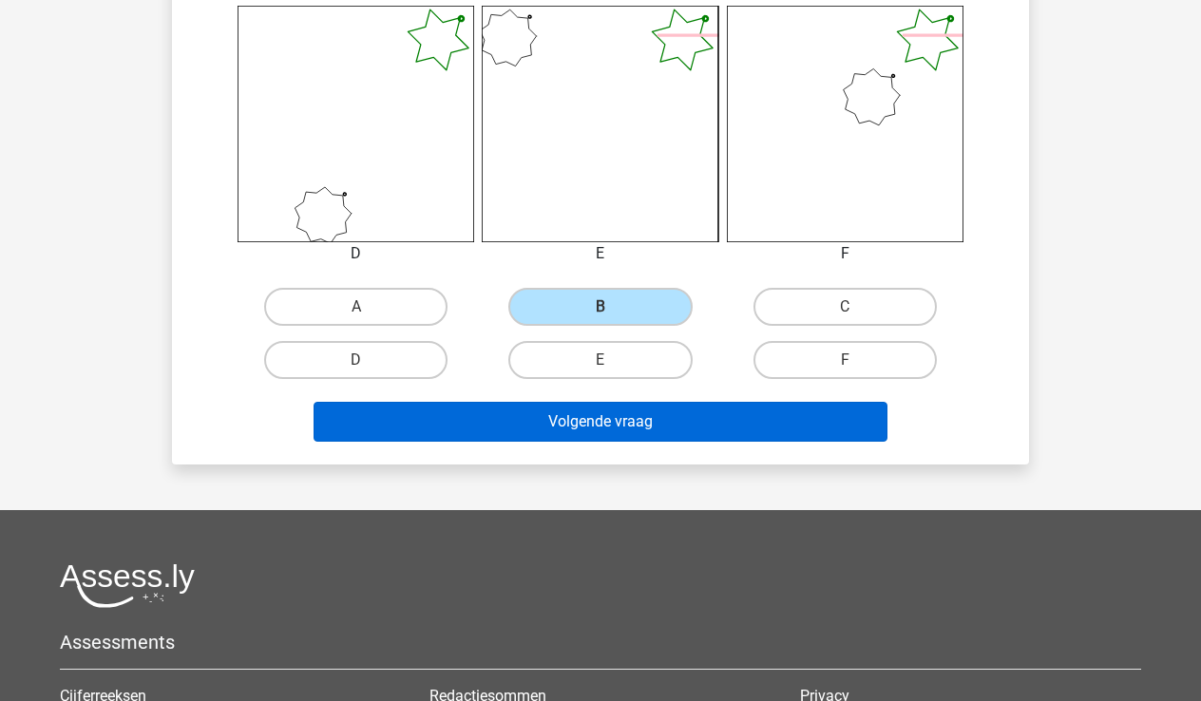
click at [607, 424] on button "Volgende vraag" at bounding box center [601, 422] width 575 height 40
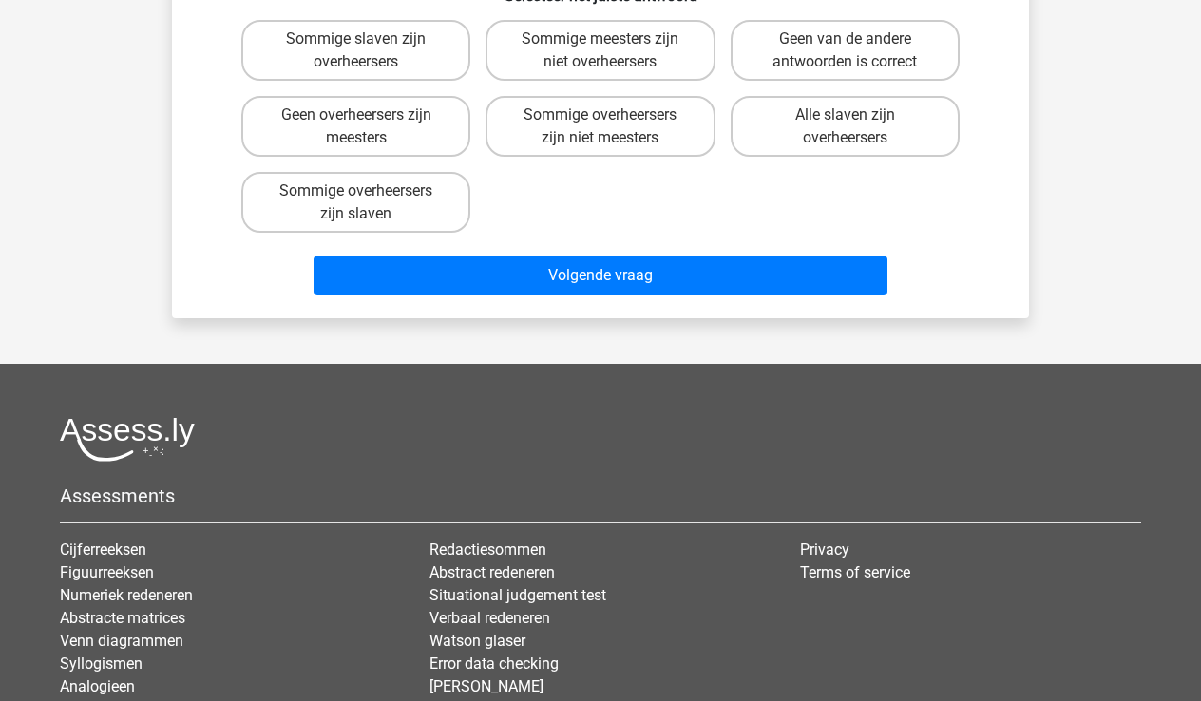
scroll to position [87, 0]
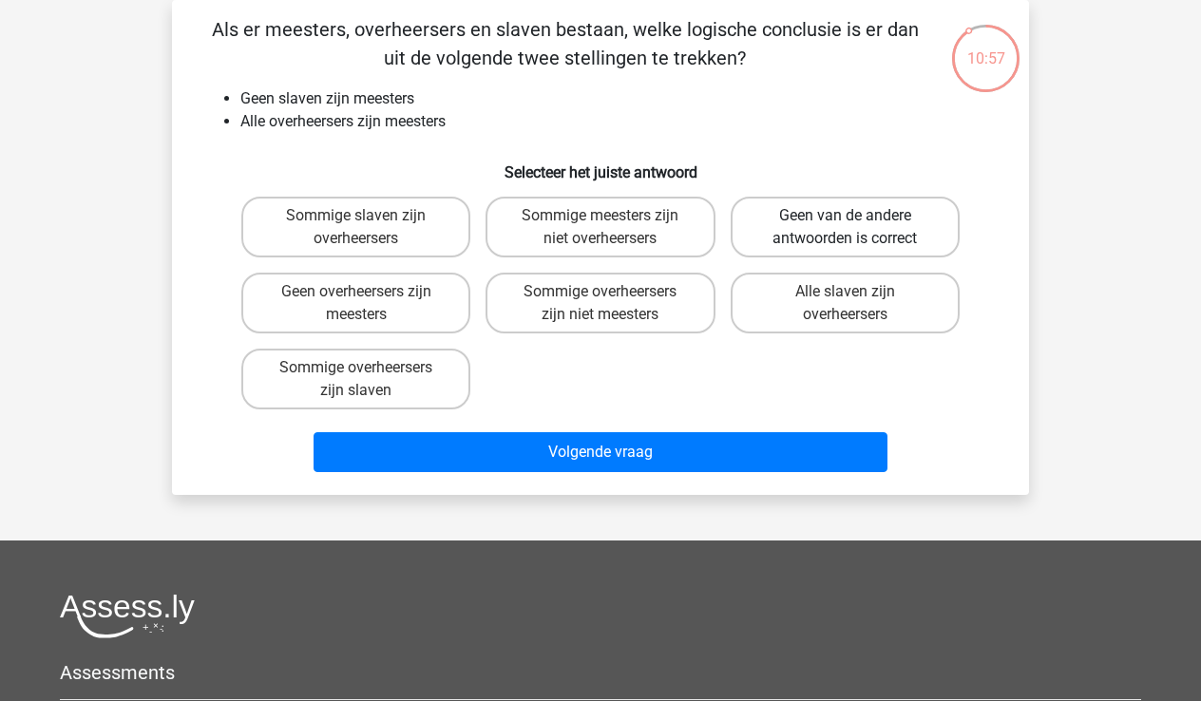
click at [832, 229] on label "Geen van de andere antwoorden is correct" at bounding box center [845, 227] width 229 height 61
click at [845, 228] on input "Geen van de andere antwoorden is correct" at bounding box center [851, 222] width 12 height 12
radio input "true"
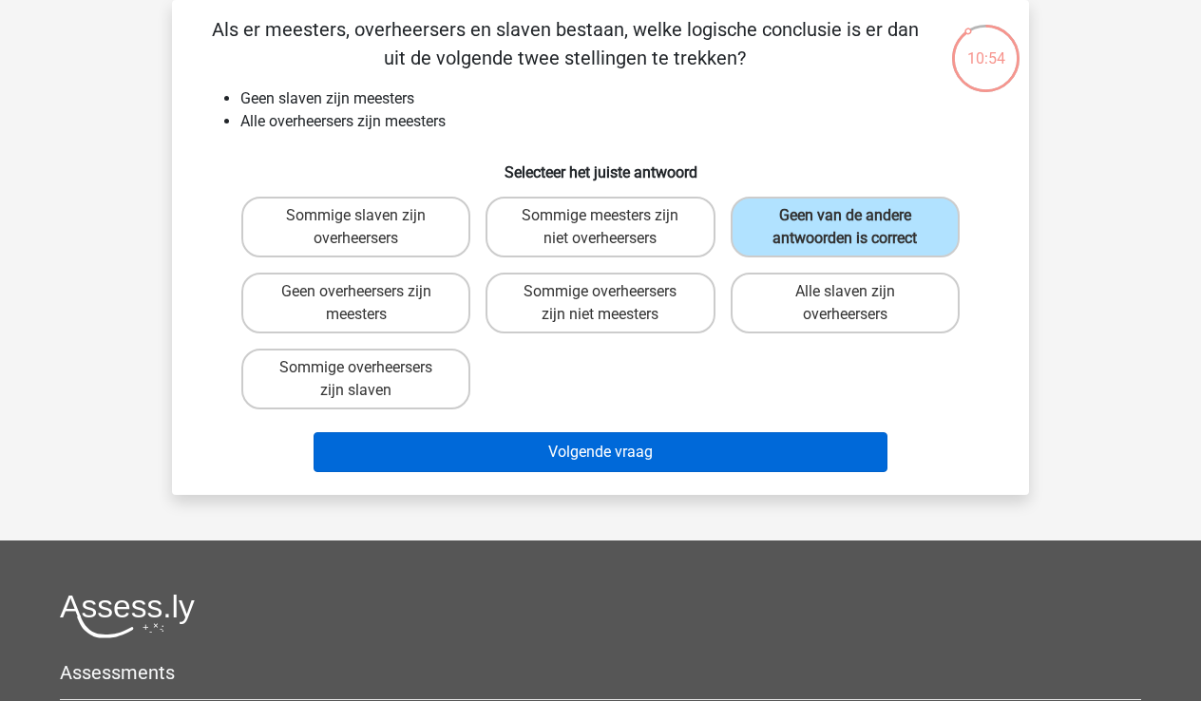
click at [607, 440] on button "Volgende vraag" at bounding box center [601, 452] width 575 height 40
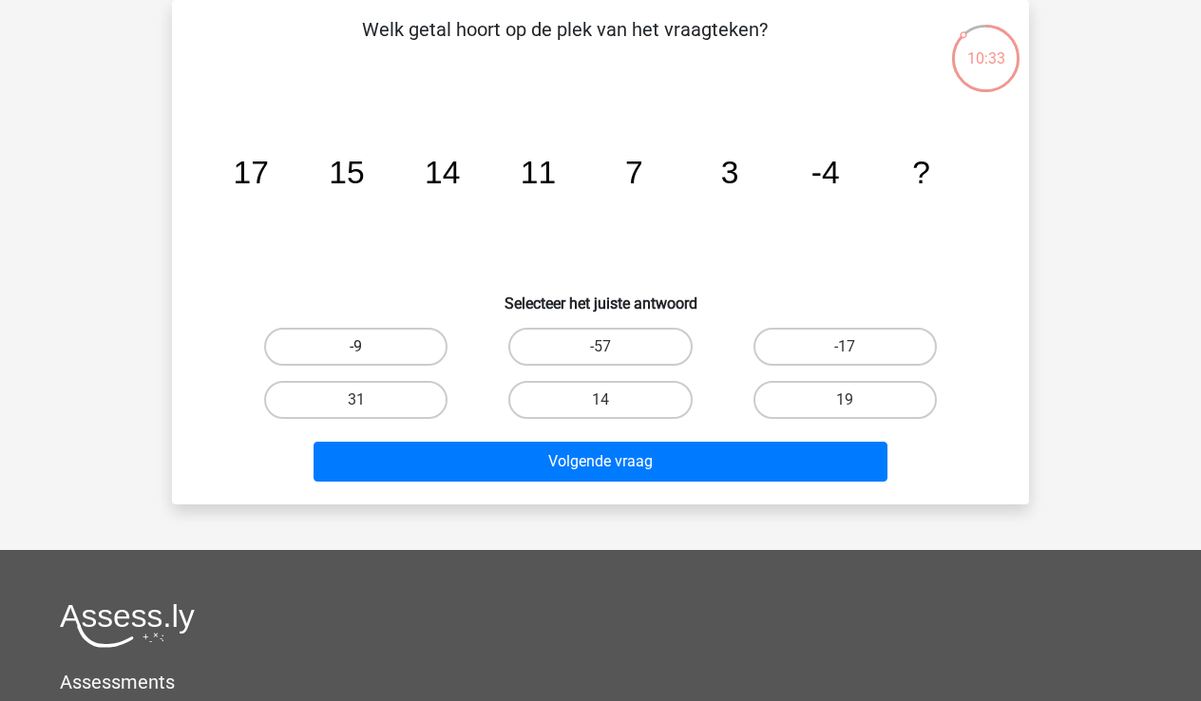
click at [366, 340] on label "-9" at bounding box center [355, 347] width 183 height 38
click at [366, 347] on input "-9" at bounding box center [362, 353] width 12 height 12
radio input "true"
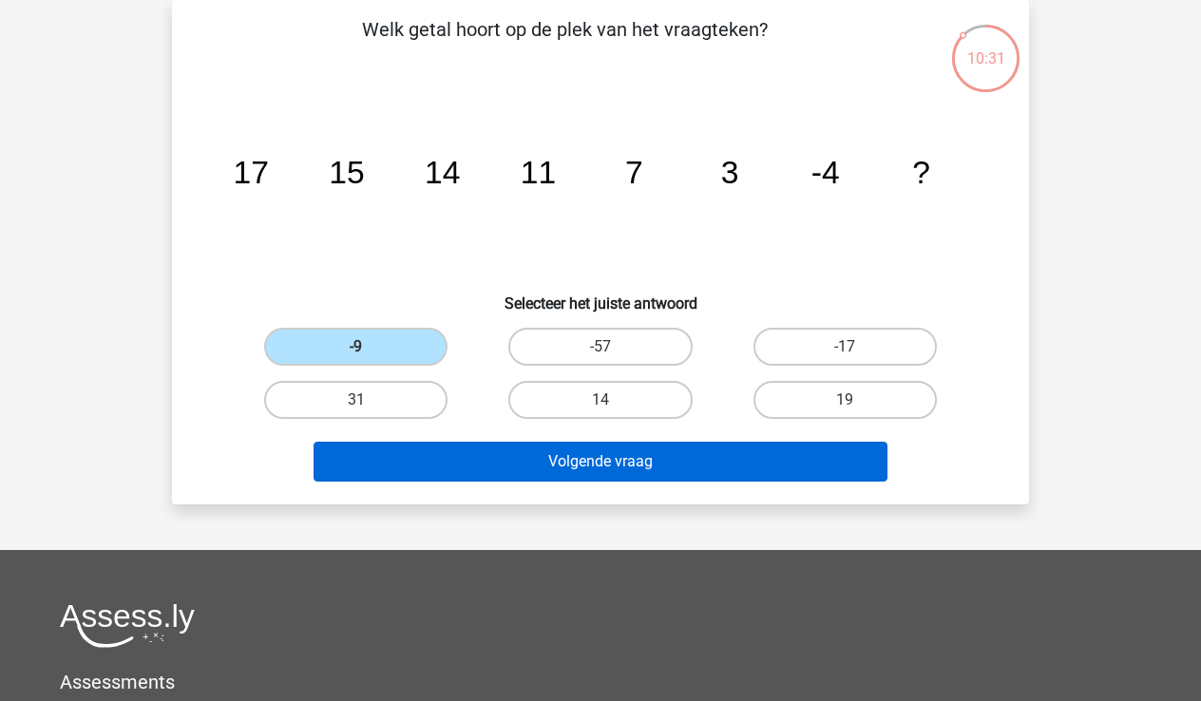
click at [647, 463] on button "Volgende vraag" at bounding box center [601, 462] width 575 height 40
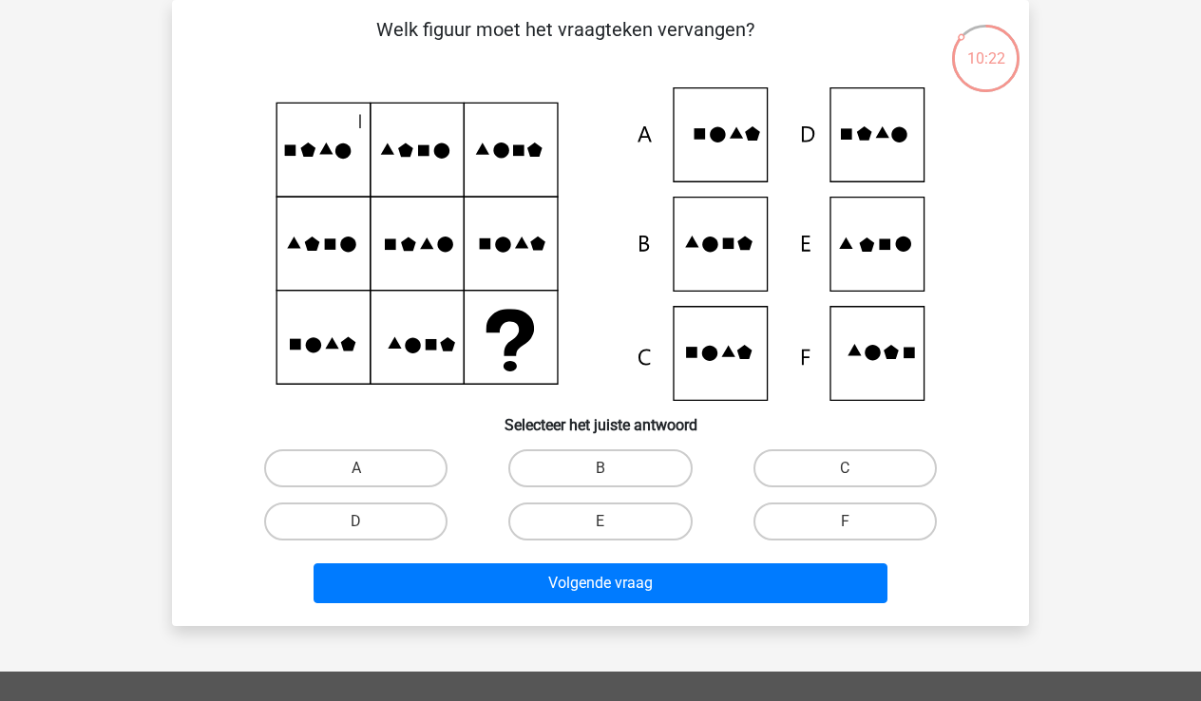
click at [898, 254] on icon at bounding box center [601, 244] width 766 height 314
click at [625, 512] on label "E" at bounding box center [599, 522] width 183 height 38
click at [613, 522] on input "E" at bounding box center [607, 528] width 12 height 12
radio input "true"
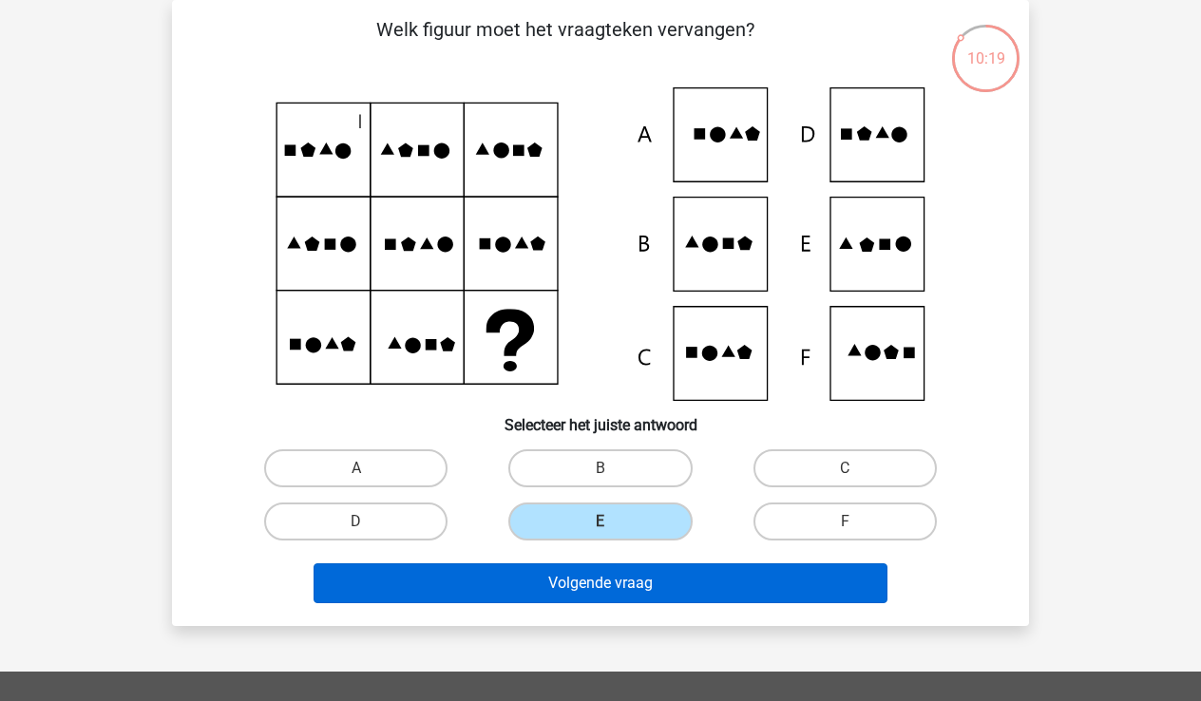
click at [618, 587] on button "Volgende vraag" at bounding box center [601, 584] width 575 height 40
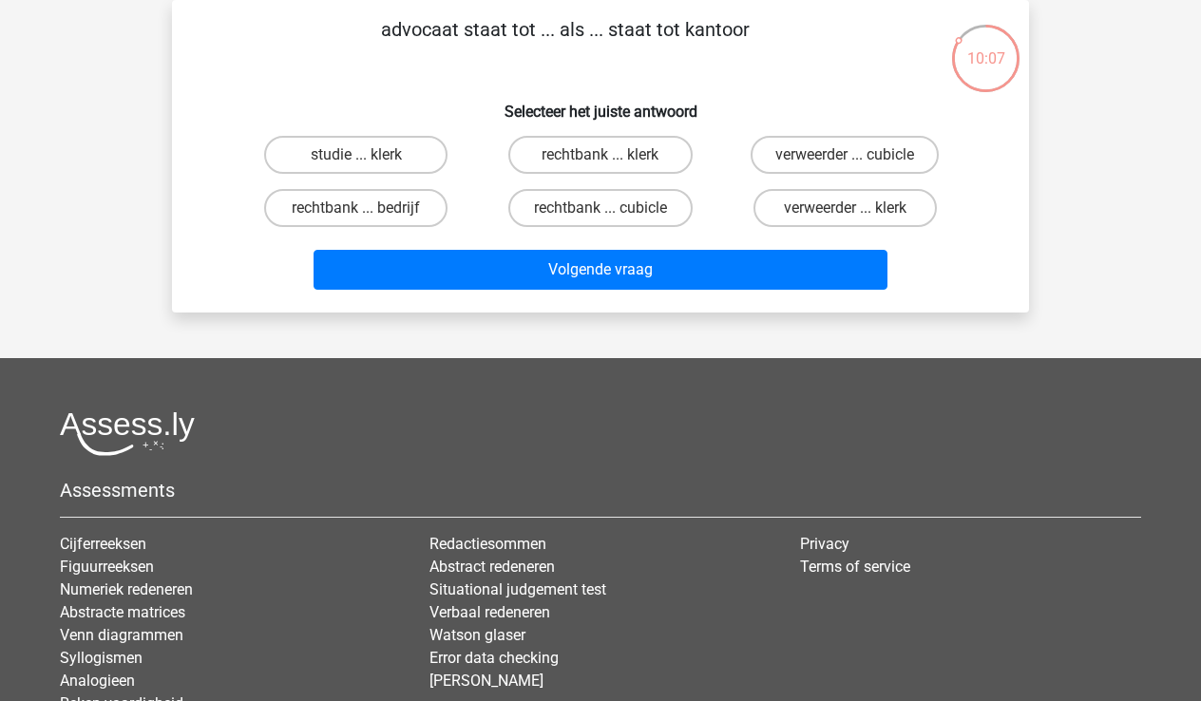
click at [604, 155] on input "rechtbank ... klerk" at bounding box center [607, 161] width 12 height 12
radio input "true"
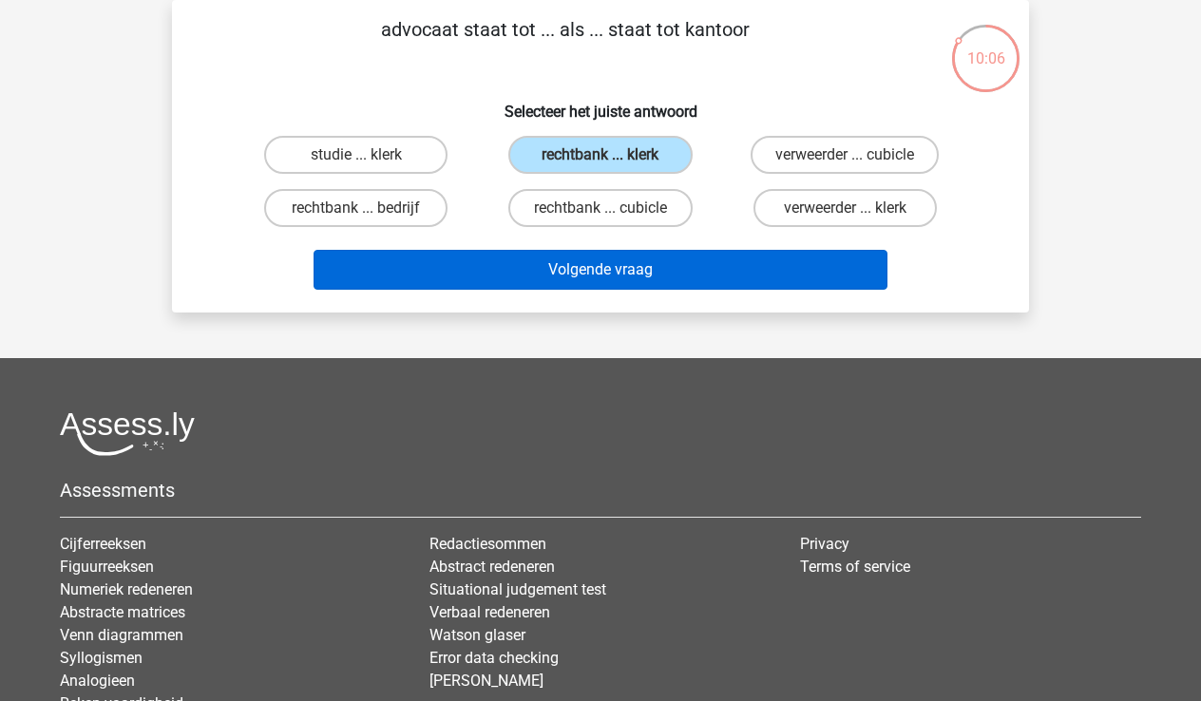
click at [603, 268] on button "Volgende vraag" at bounding box center [601, 270] width 575 height 40
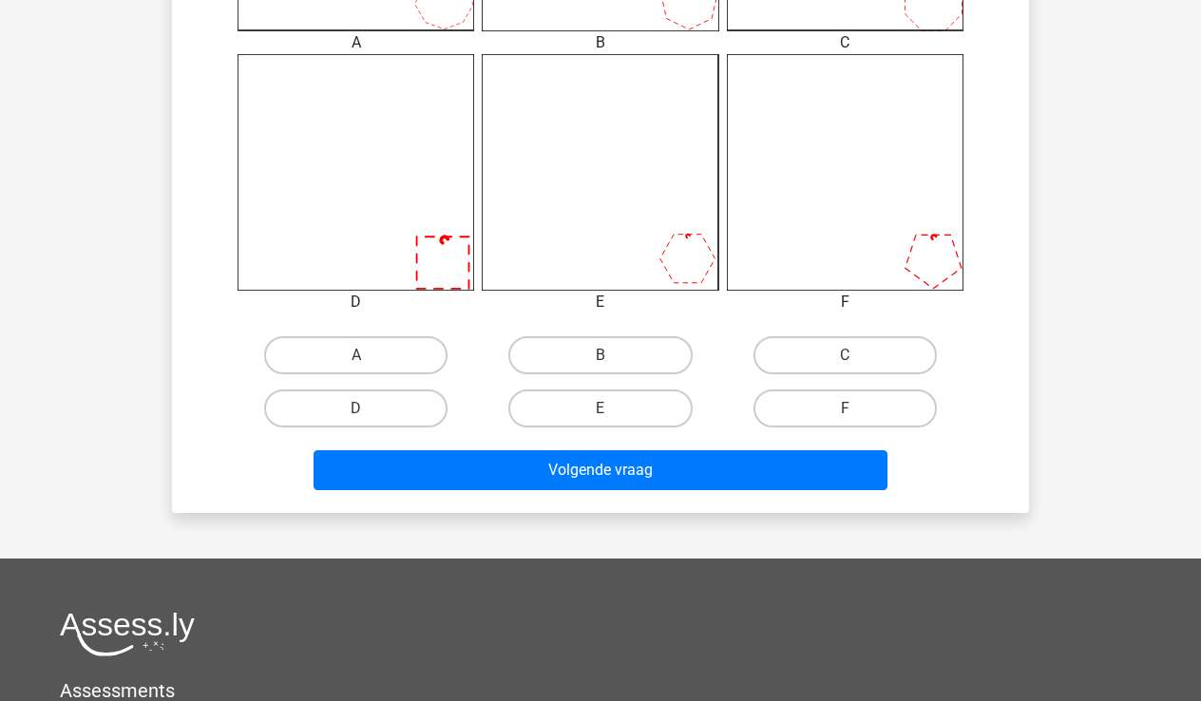
scroll to position [742, 0]
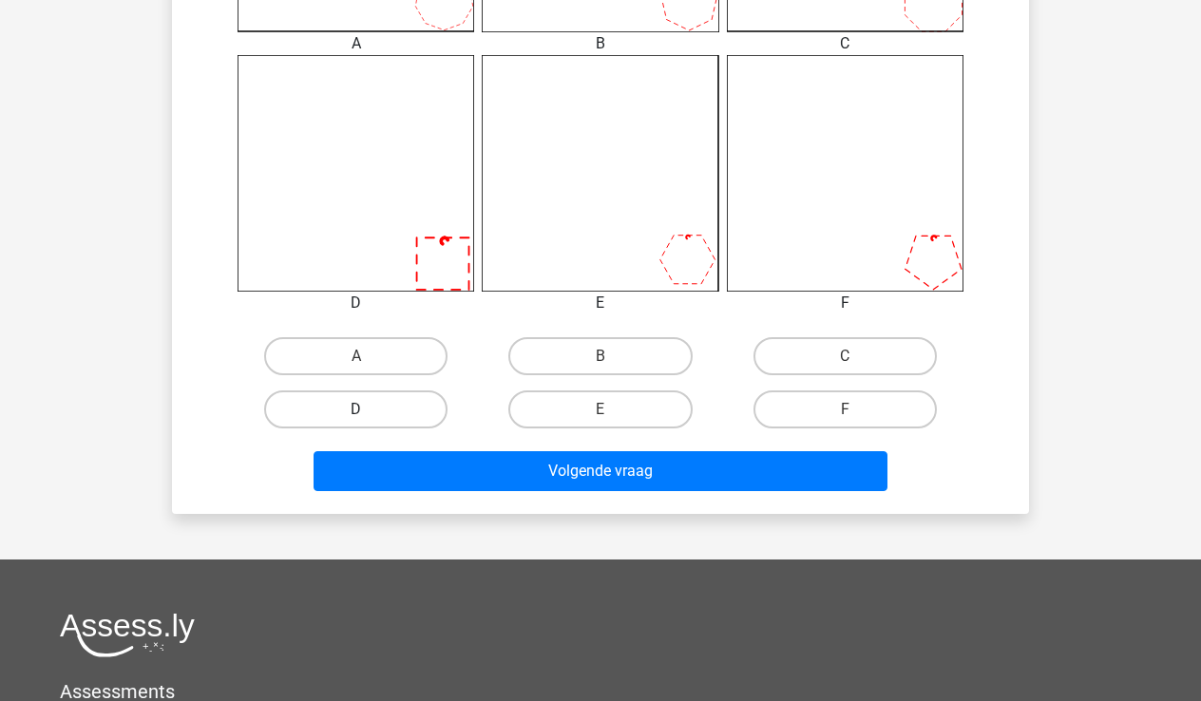
click at [373, 411] on label "D" at bounding box center [355, 410] width 183 height 38
click at [369, 411] on input "D" at bounding box center [362, 416] width 12 height 12
radio input "true"
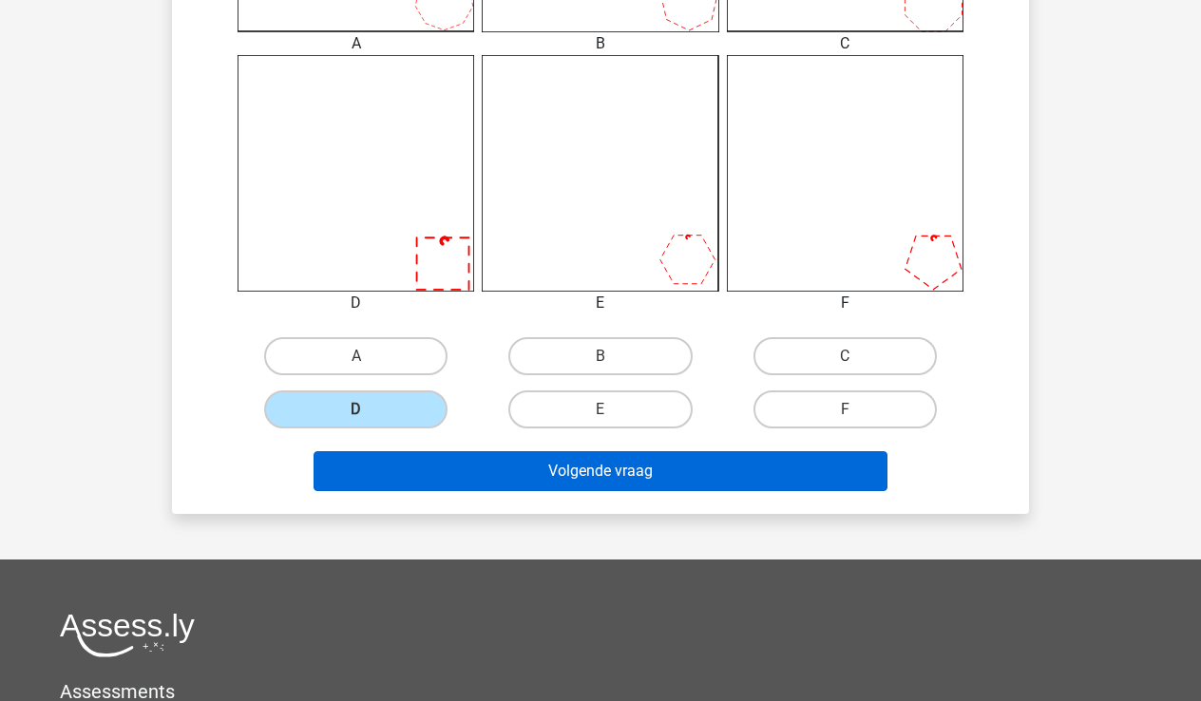
click at [572, 463] on button "Volgende vraag" at bounding box center [601, 471] width 575 height 40
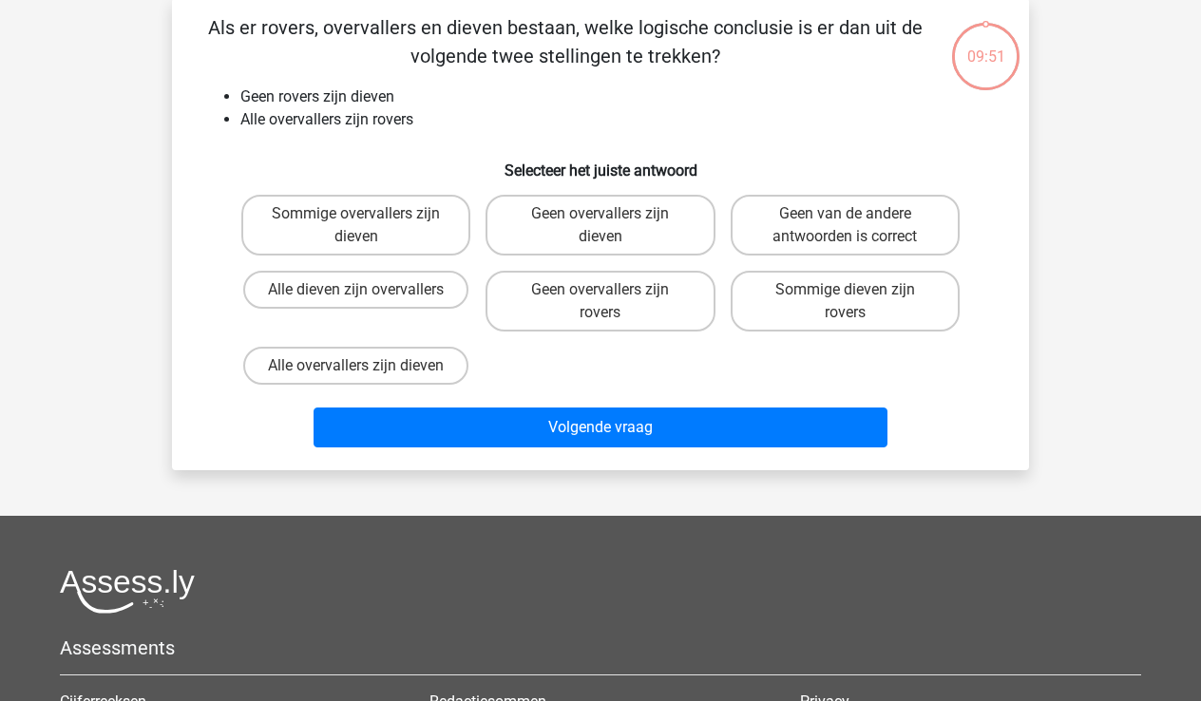
scroll to position [87, 0]
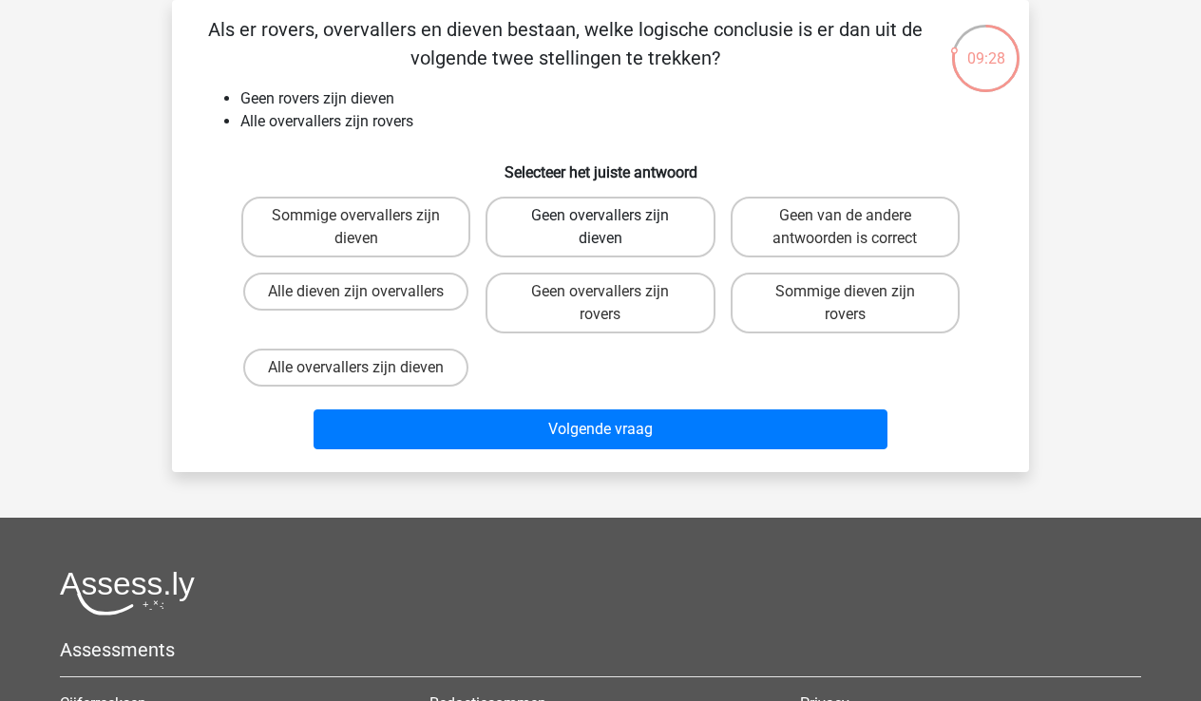
click at [638, 234] on label "Geen overvallers zijn dieven" at bounding box center [600, 227] width 229 height 61
click at [613, 228] on input "Geen overvallers zijn dieven" at bounding box center [607, 222] width 12 height 12
radio input "true"
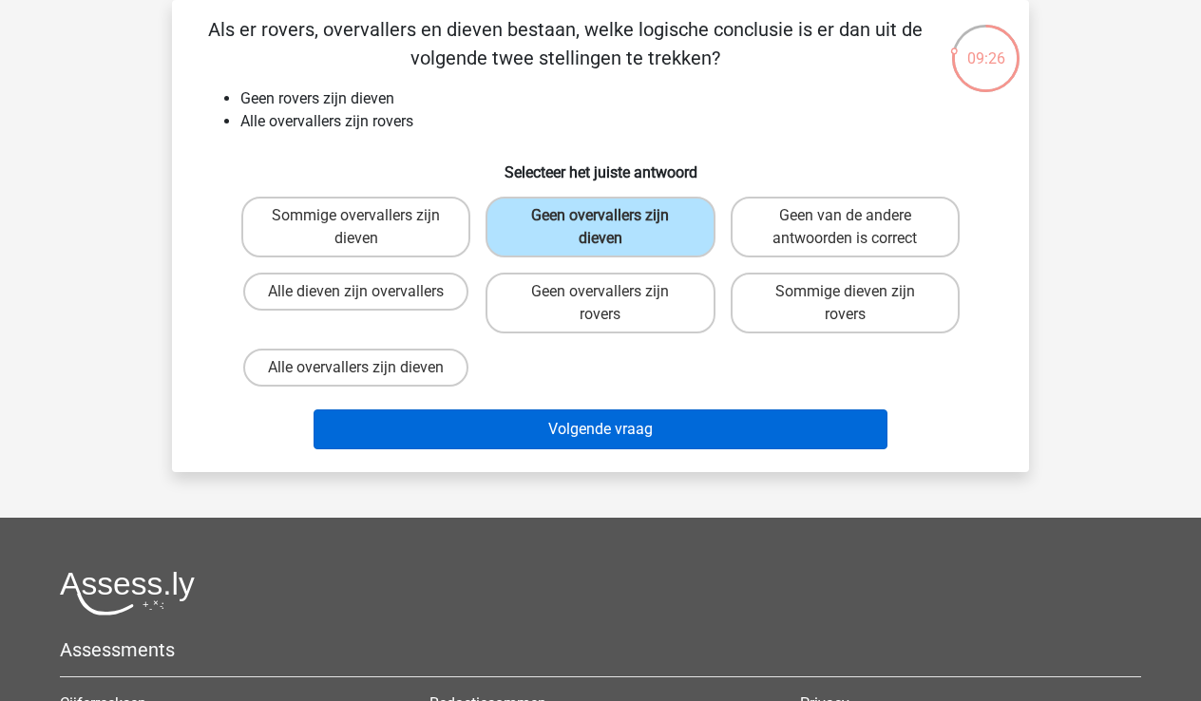
click at [612, 430] on button "Volgende vraag" at bounding box center [601, 430] width 575 height 40
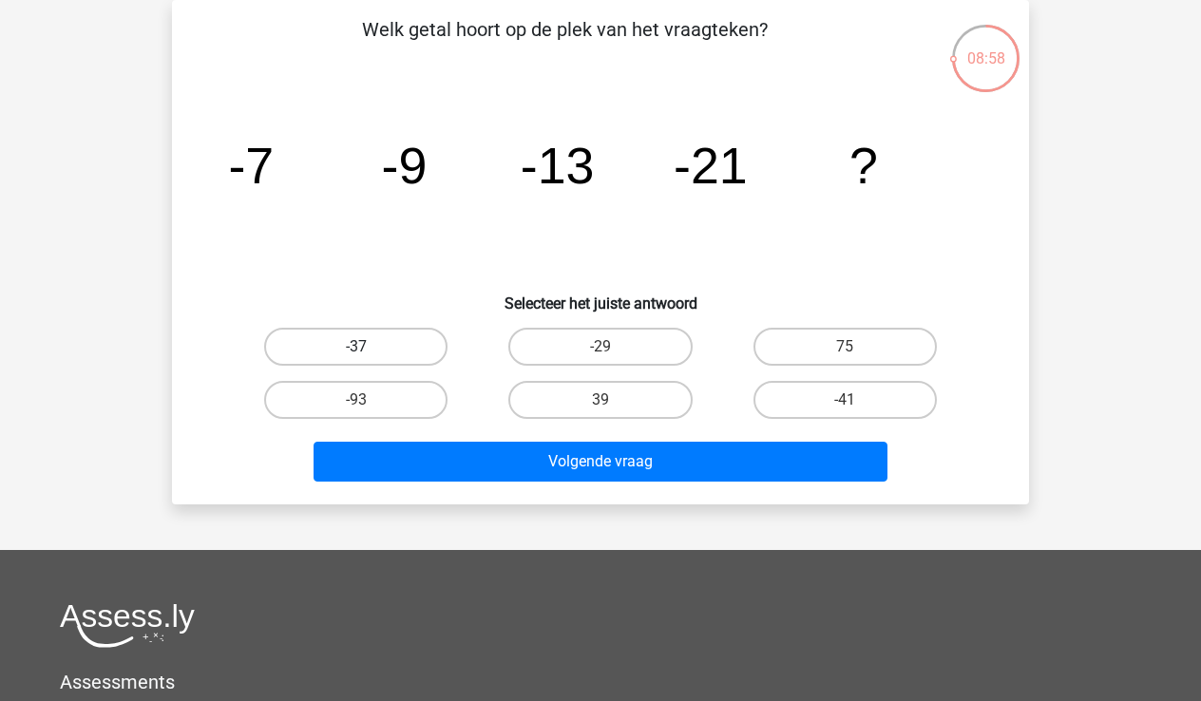
click at [396, 343] on label "-37" at bounding box center [355, 347] width 183 height 38
click at [369, 347] on input "-37" at bounding box center [362, 353] width 12 height 12
radio input "true"
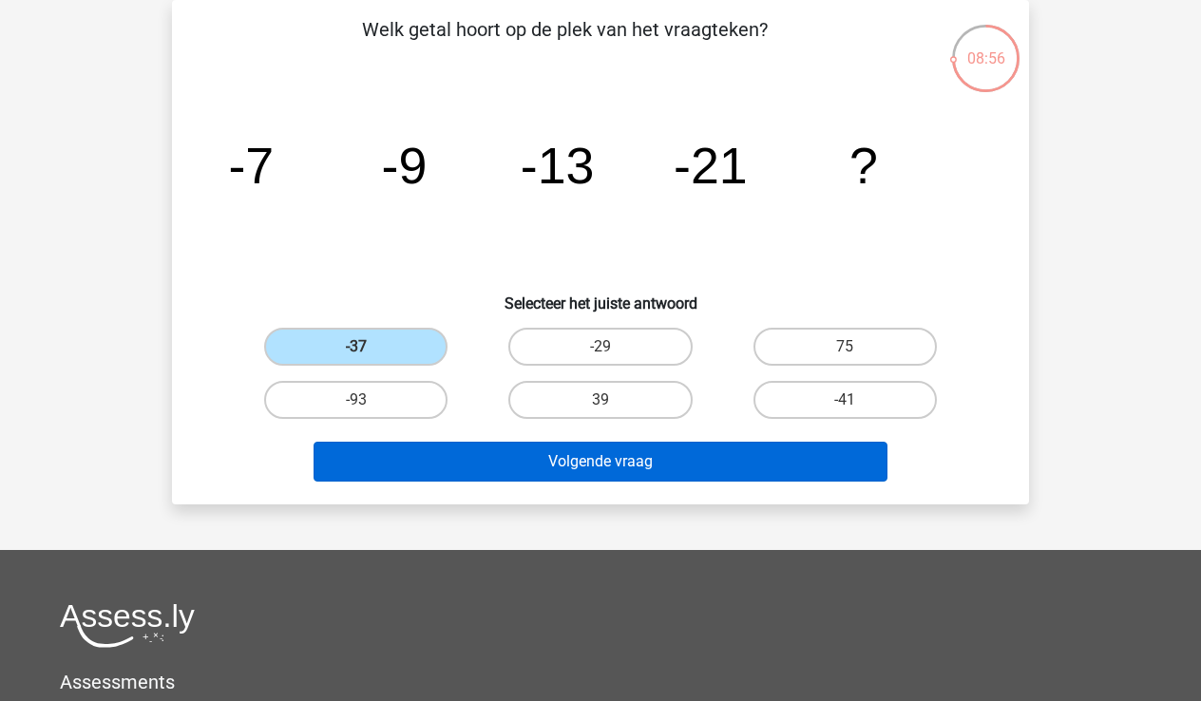
click at [620, 461] on button "Volgende vraag" at bounding box center [601, 462] width 575 height 40
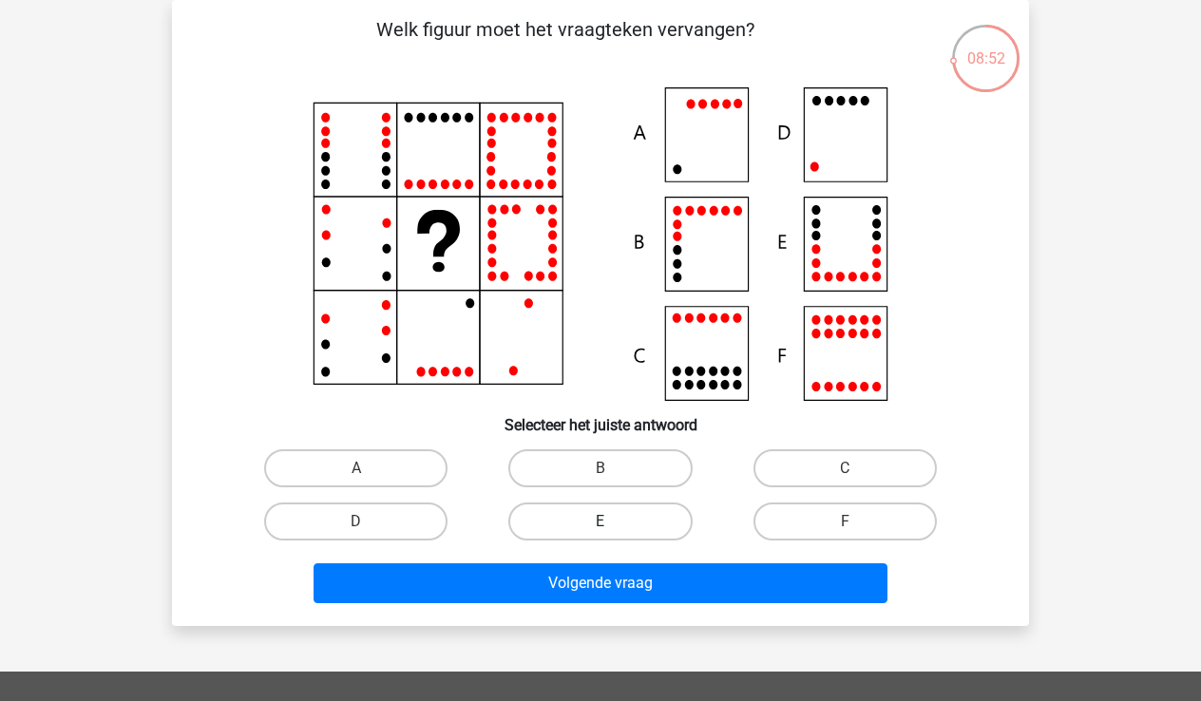
click at [620, 515] on label "E" at bounding box center [599, 522] width 183 height 38
click at [613, 522] on input "E" at bounding box center [607, 528] width 12 height 12
radio input "true"
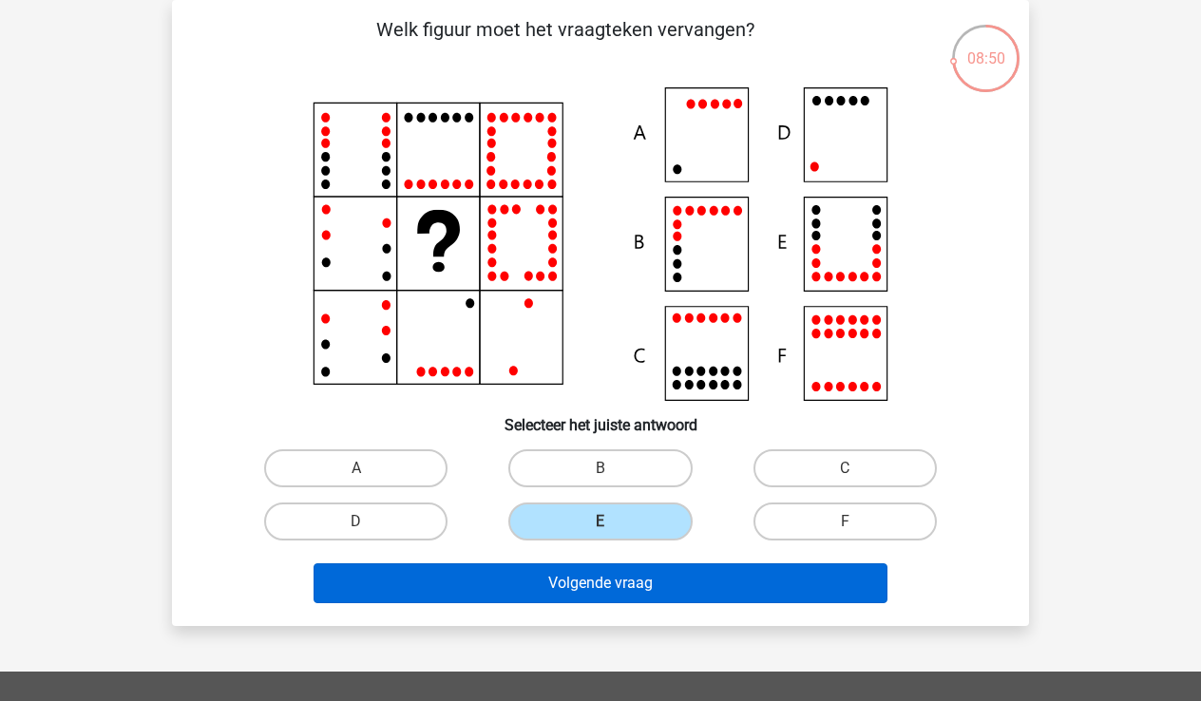
click at [635, 584] on button "Volgende vraag" at bounding box center [601, 584] width 575 height 40
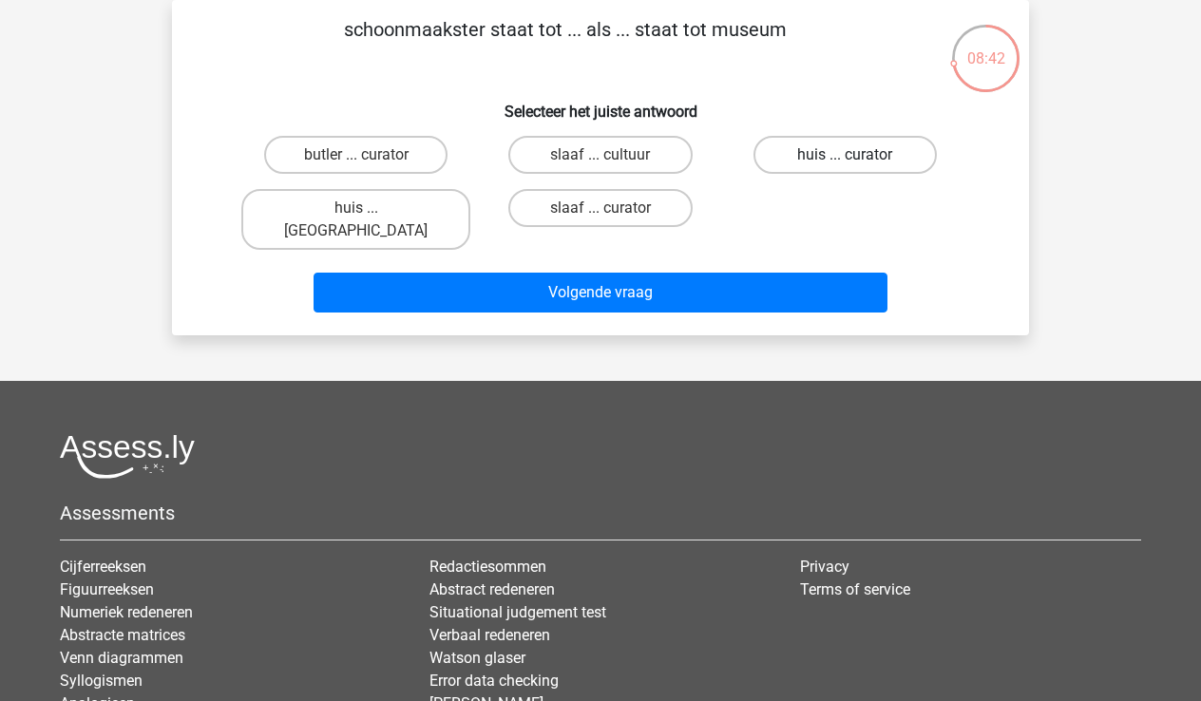
click at [842, 157] on label "huis ... curator" at bounding box center [845, 155] width 183 height 38
click at [845, 157] on input "huis ... curator" at bounding box center [851, 161] width 12 height 12
radio input "true"
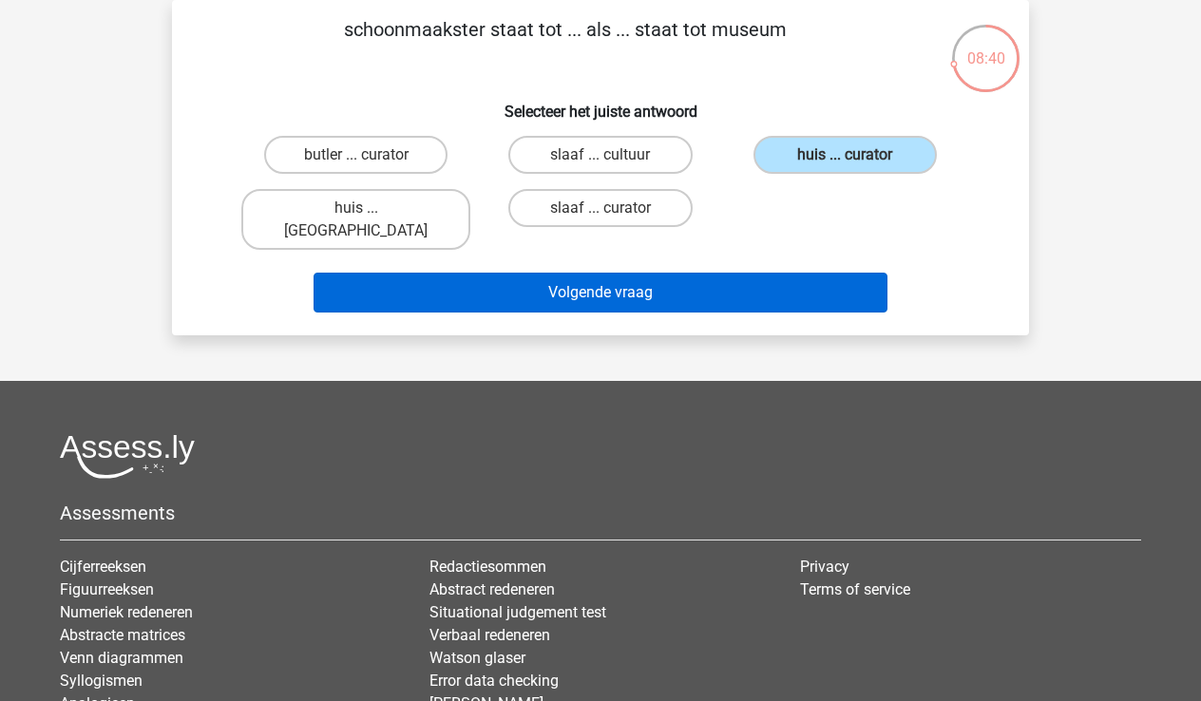
click at [608, 273] on button "Volgende vraag" at bounding box center [601, 293] width 575 height 40
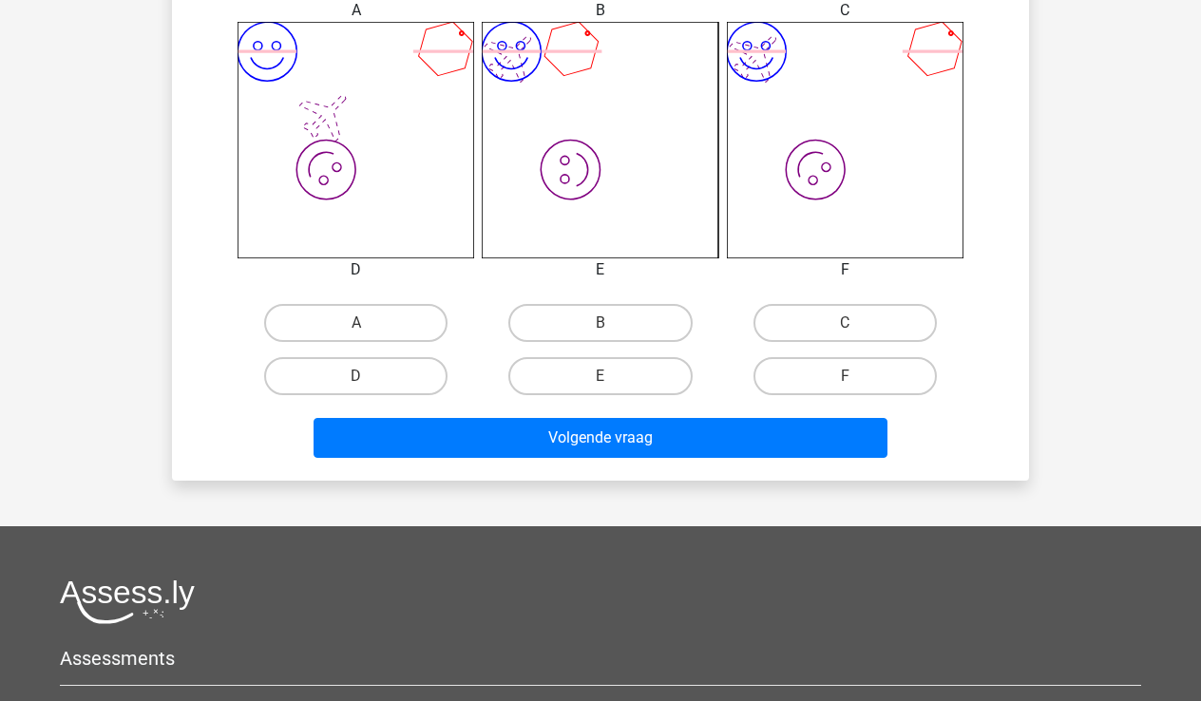
scroll to position [783, 0]
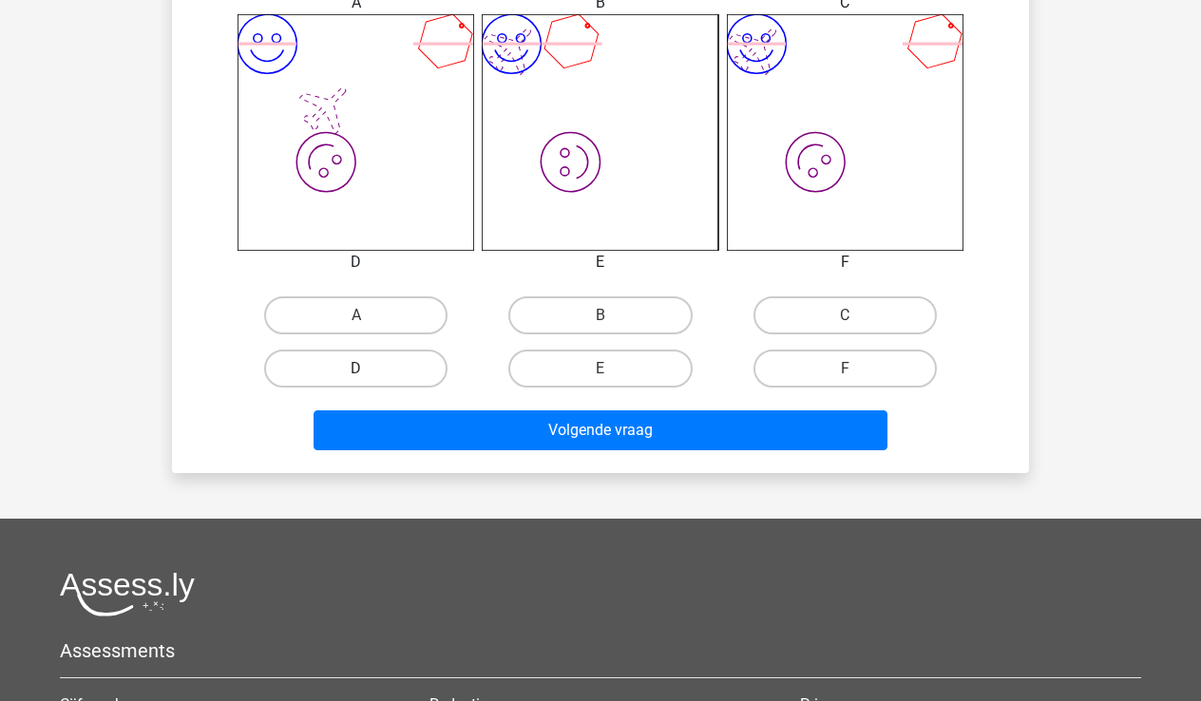
click at [396, 367] on label "D" at bounding box center [355, 369] width 183 height 38
click at [369, 369] on input "D" at bounding box center [362, 375] width 12 height 12
radio input "true"
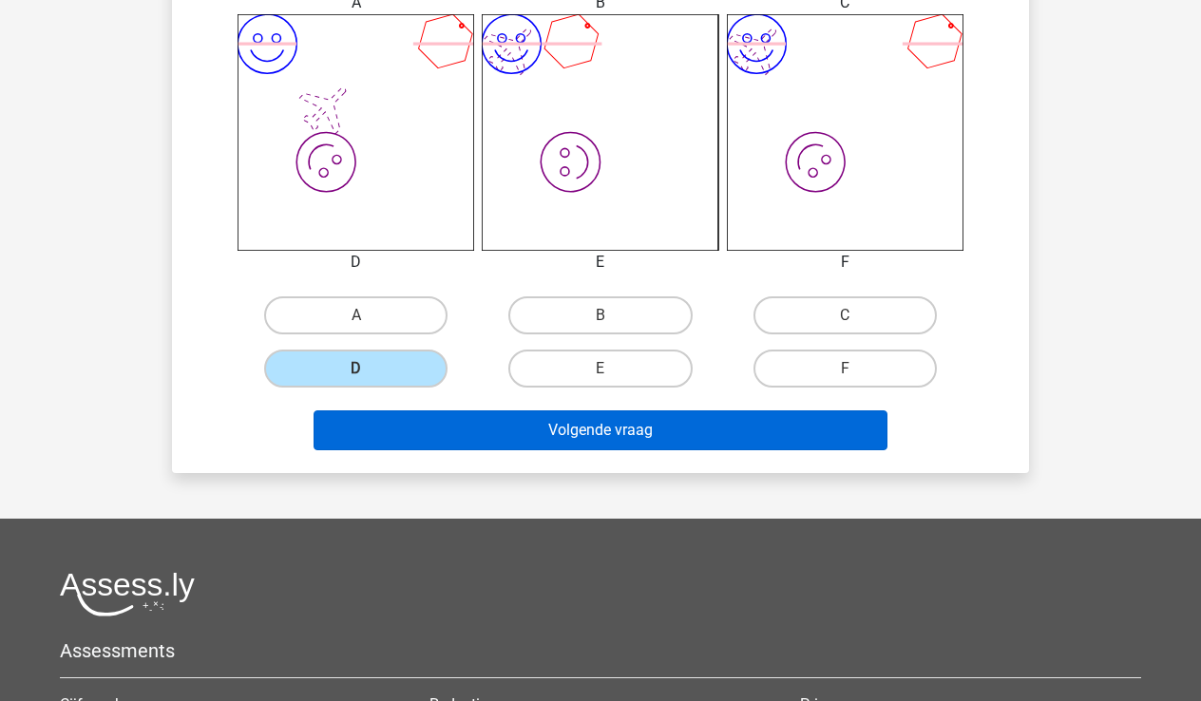
click at [641, 431] on button "Volgende vraag" at bounding box center [601, 431] width 575 height 40
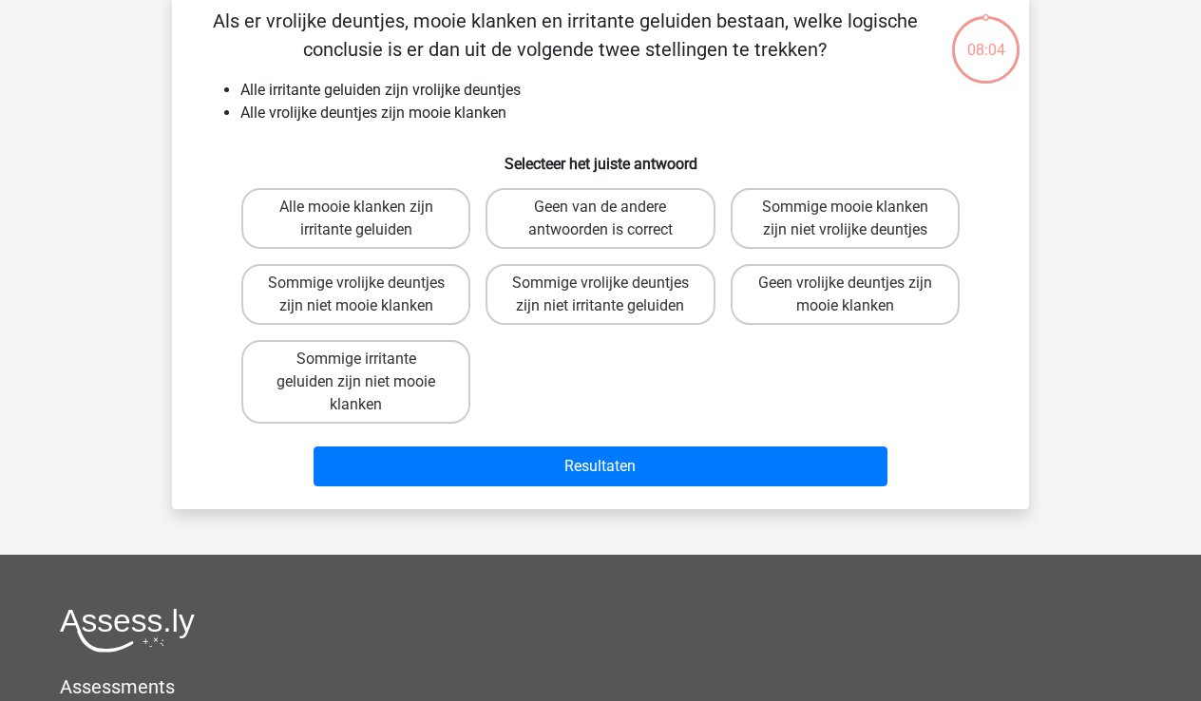
scroll to position [87, 0]
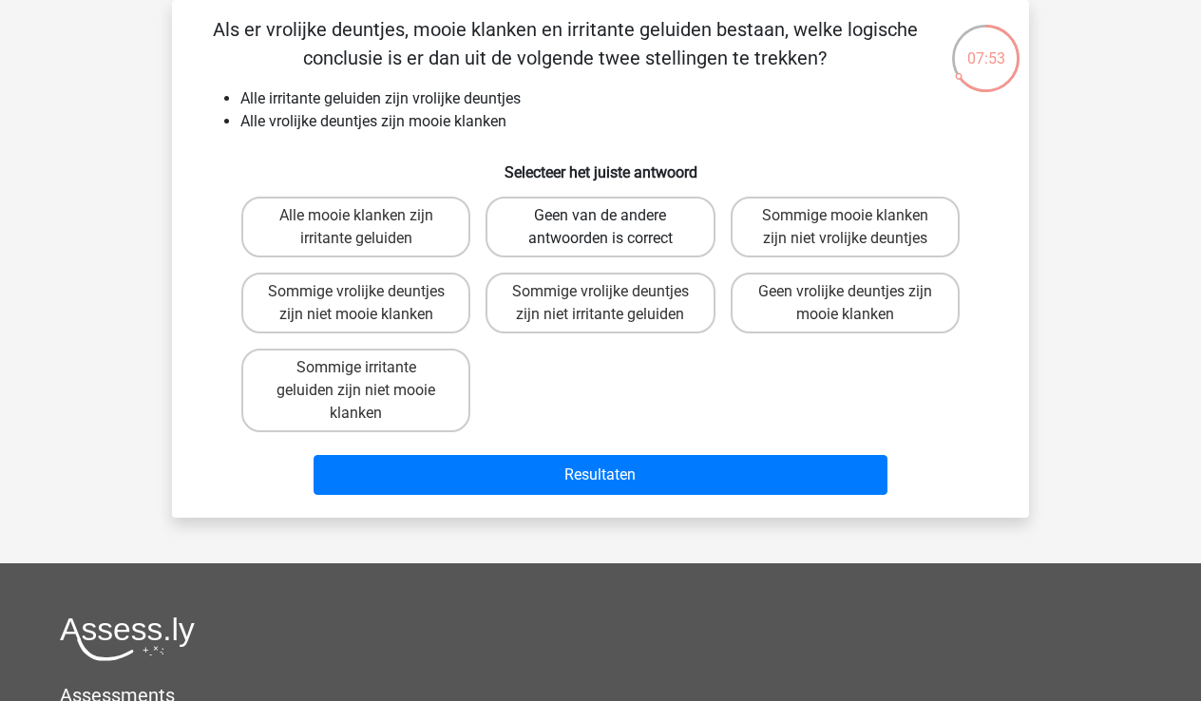
click at [640, 220] on label "Geen van de andere antwoorden is correct" at bounding box center [600, 227] width 229 height 61
click at [613, 220] on input "Geen van de andere antwoorden is correct" at bounding box center [607, 222] width 12 height 12
radio input "true"
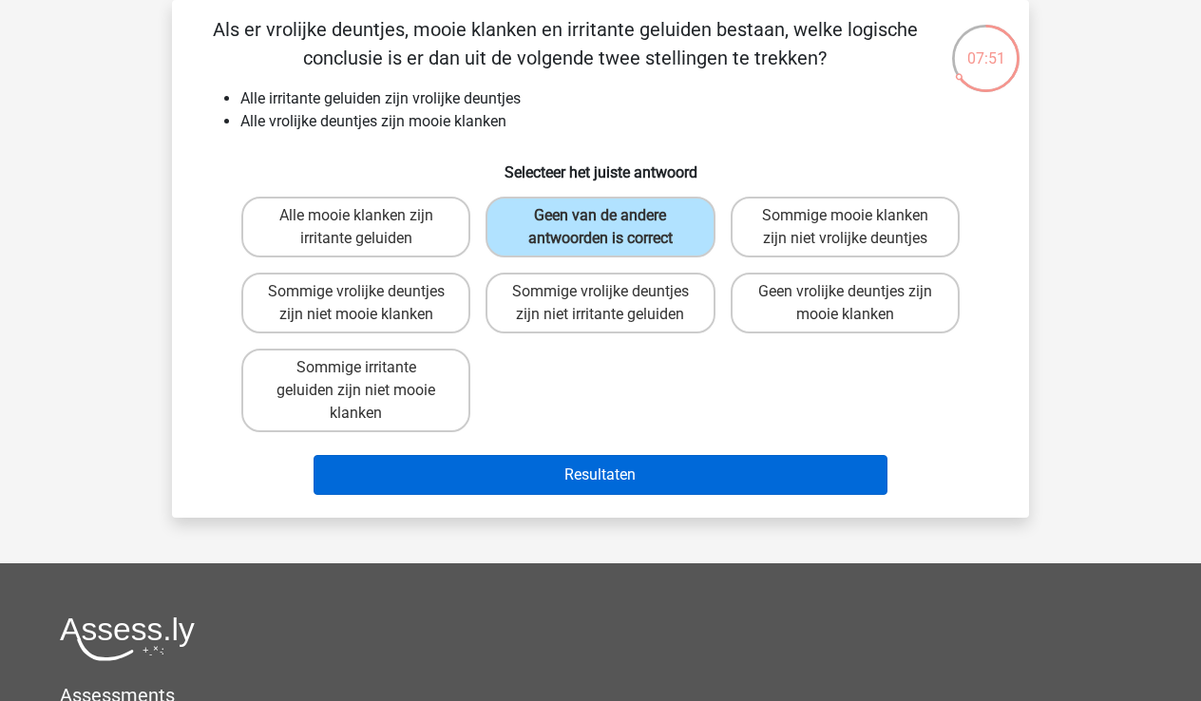
click at [648, 472] on button "Resultaten" at bounding box center [601, 475] width 575 height 40
